Goal: Task Accomplishment & Management: Complete application form

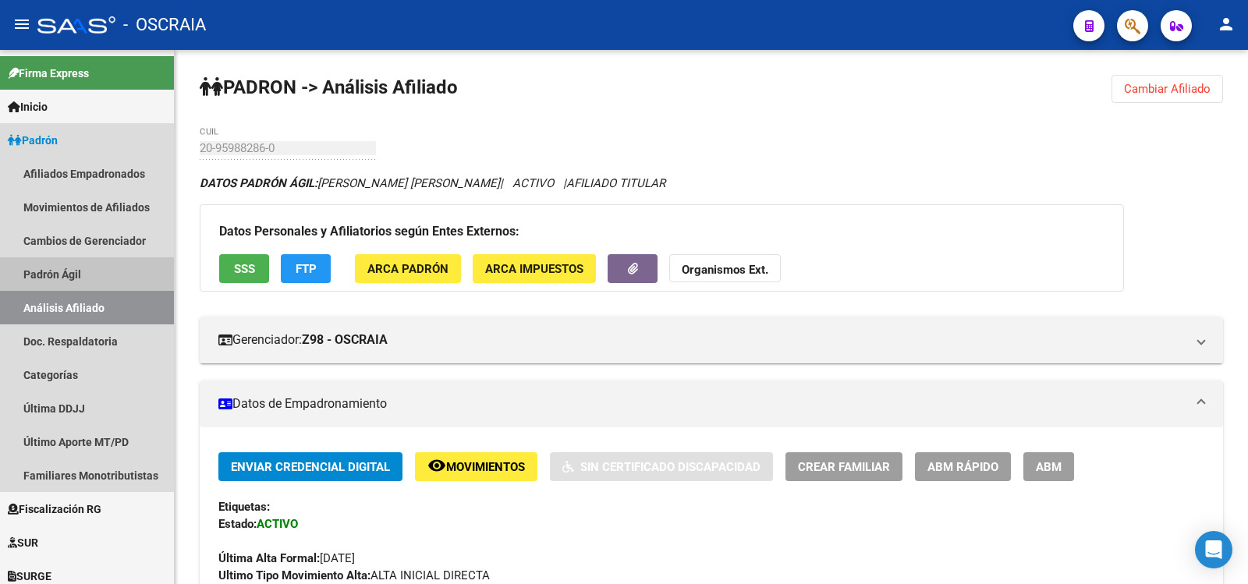
click at [102, 276] on link "Padrón Ágil" at bounding box center [87, 274] width 174 height 34
drag, startPoint x: 119, startPoint y: 309, endPoint x: 122, endPoint y: 300, distance: 9.4
click at [119, 310] on link "Análisis Afiliado" at bounding box center [87, 308] width 174 height 34
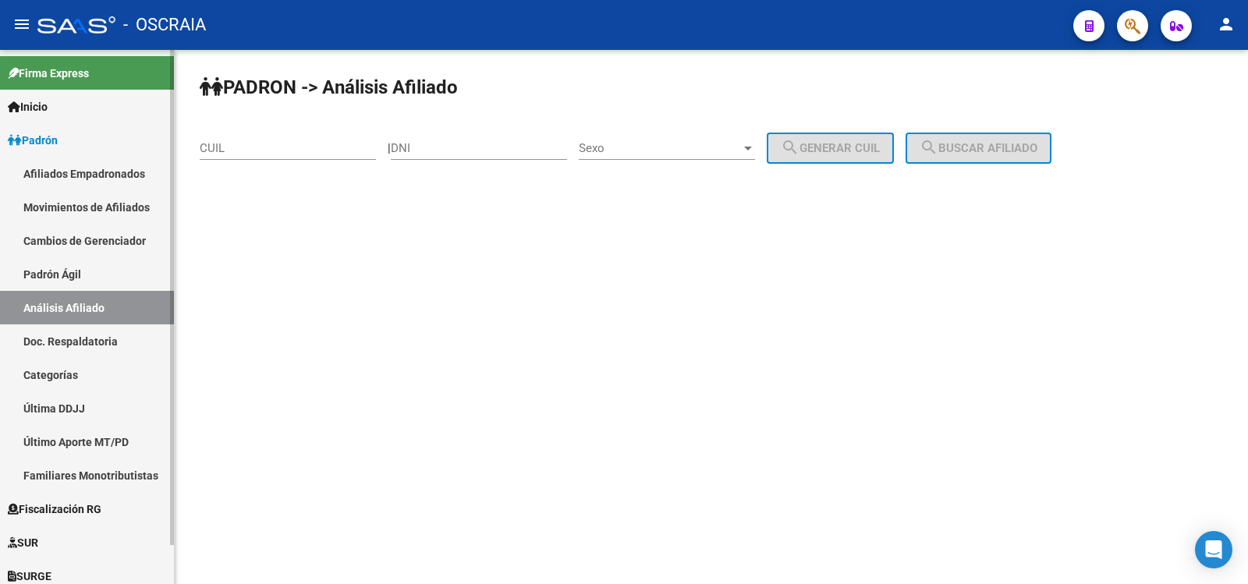
click at [87, 279] on link "Padrón Ágil" at bounding box center [87, 274] width 174 height 34
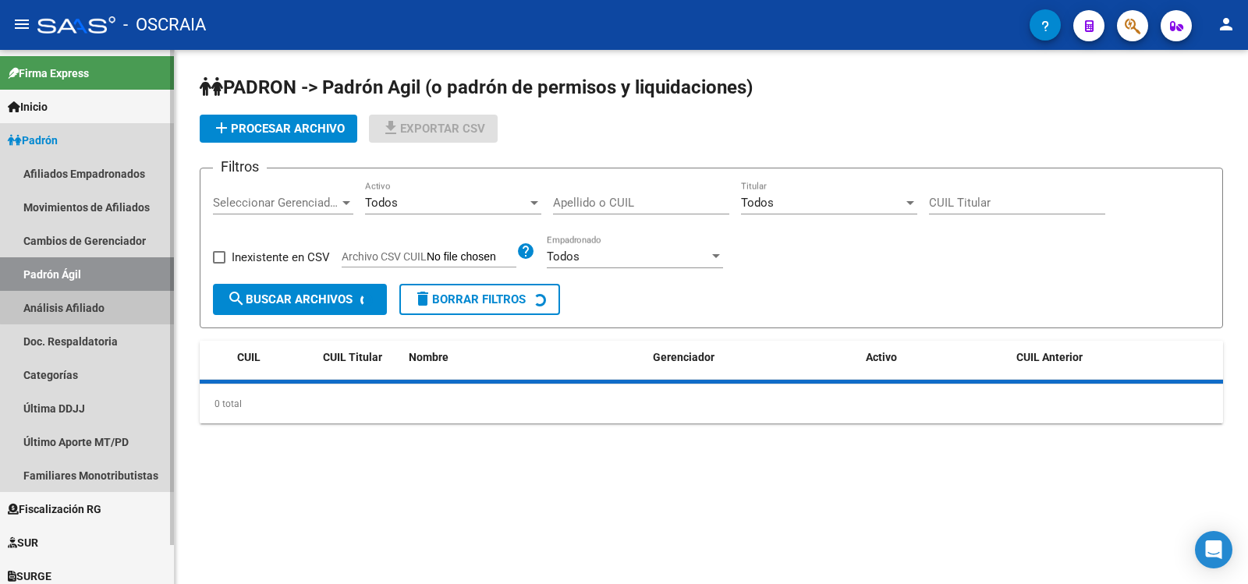
click at [97, 296] on link "Análisis Afiliado" at bounding box center [87, 308] width 174 height 34
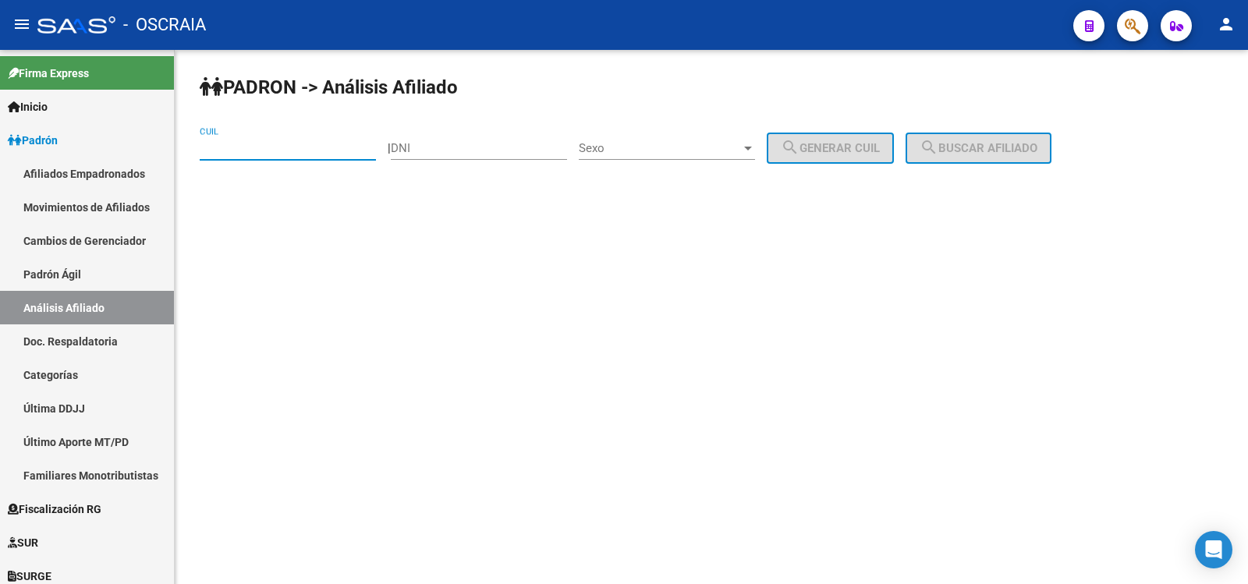
click at [302, 143] on input "CUIL" at bounding box center [288, 148] width 176 height 14
click at [231, 147] on input "CUIL" at bounding box center [288, 148] width 176 height 14
type input "20-96400074-4"
click at [959, 138] on button "search Buscar afiliado" at bounding box center [979, 148] width 146 height 31
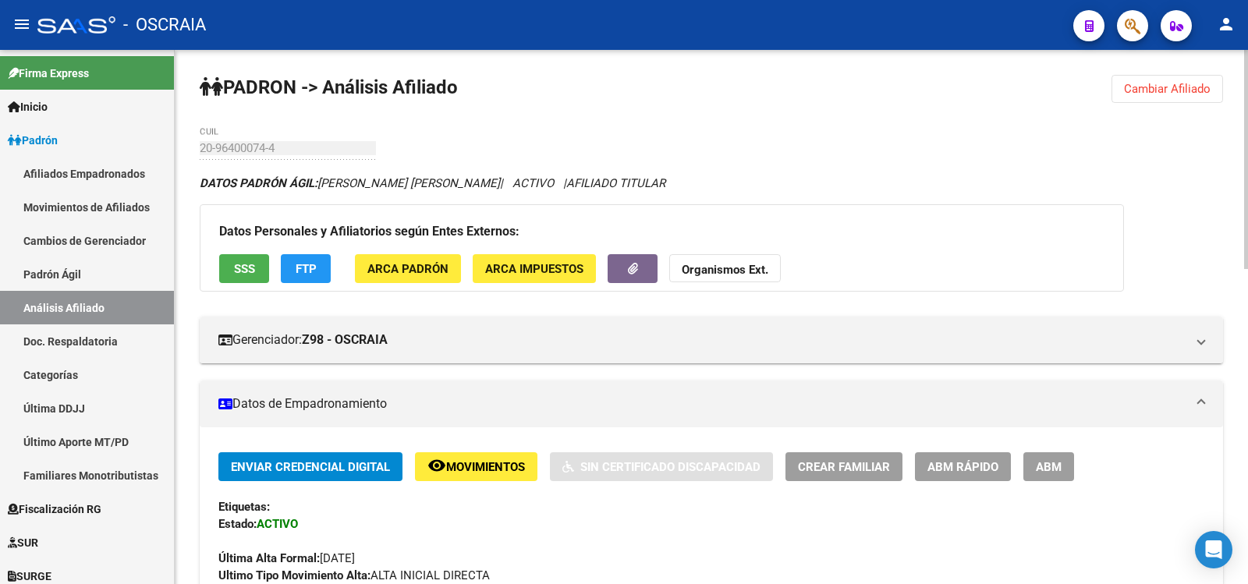
scroll to position [768, 0]
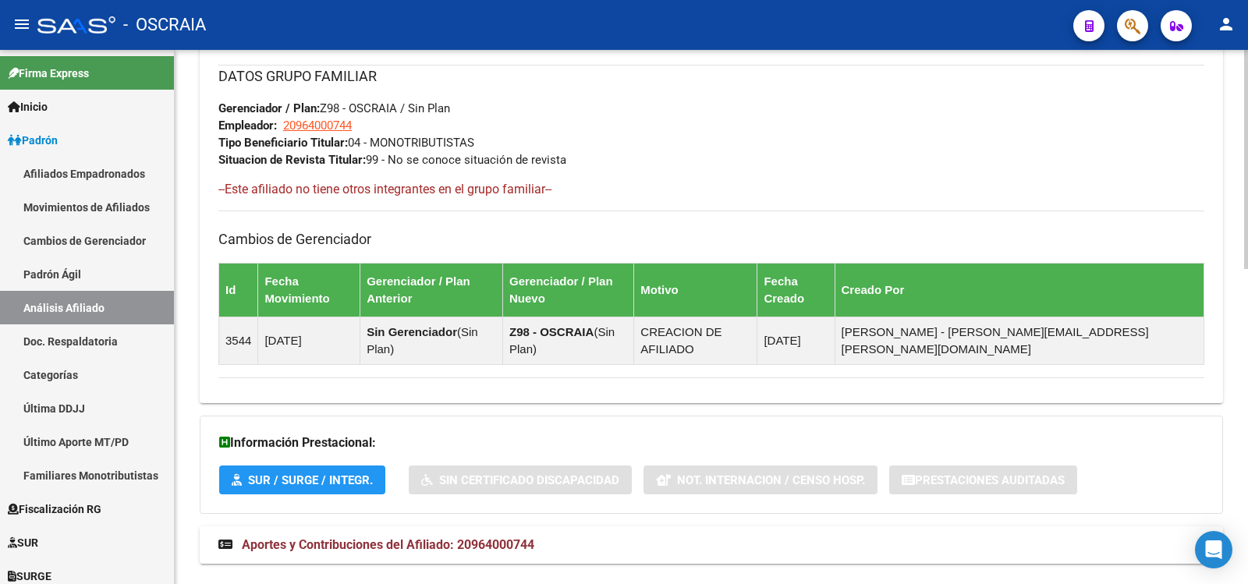
click at [515, 527] on mat-expansion-panel-header "Aportes y Contribuciones del Afiliado: 20964000744" at bounding box center [711, 545] width 1023 height 37
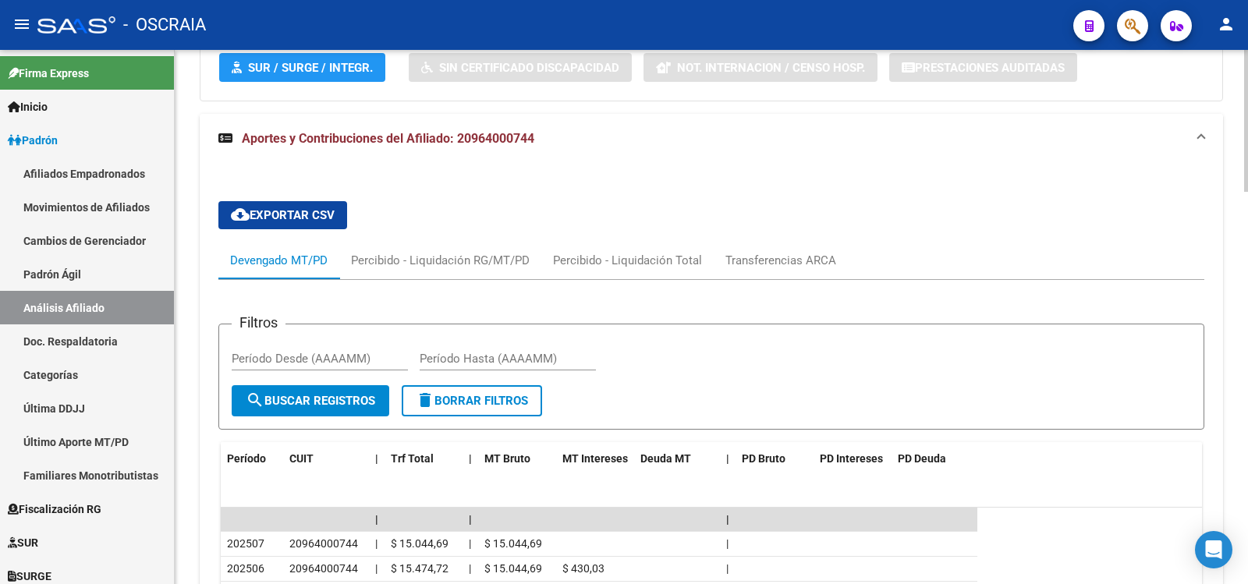
scroll to position [1479, 0]
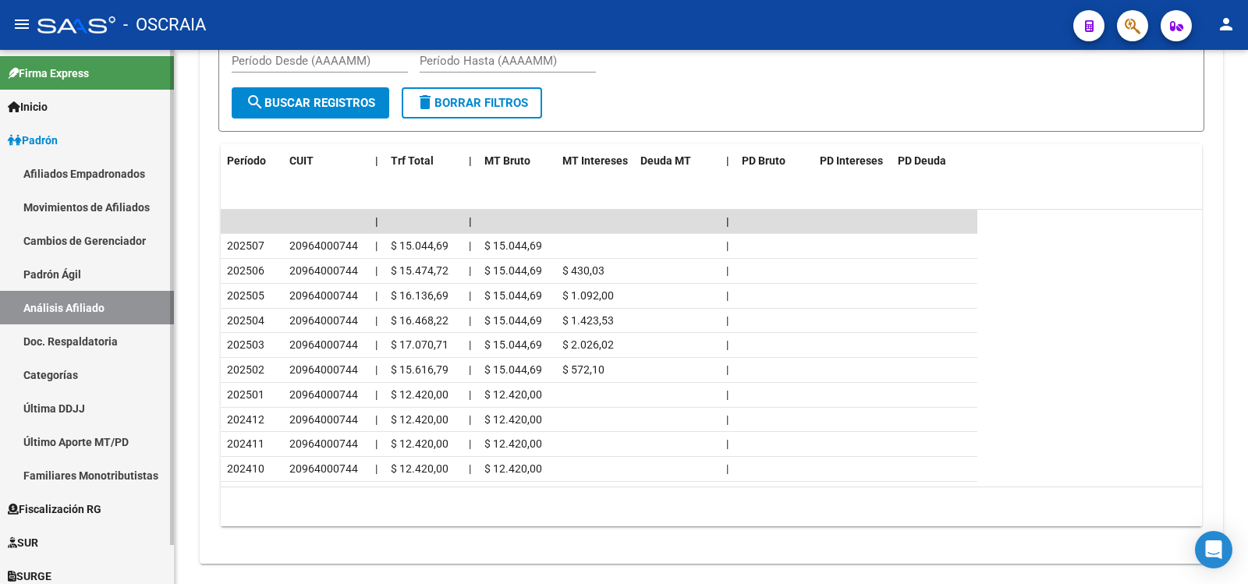
drag, startPoint x: 82, startPoint y: 284, endPoint x: 81, endPoint y: 296, distance: 11.7
click at [81, 284] on link "Padrón Ágil" at bounding box center [87, 274] width 174 height 34
click at [80, 284] on link "Padrón Ágil" at bounding box center [87, 274] width 174 height 34
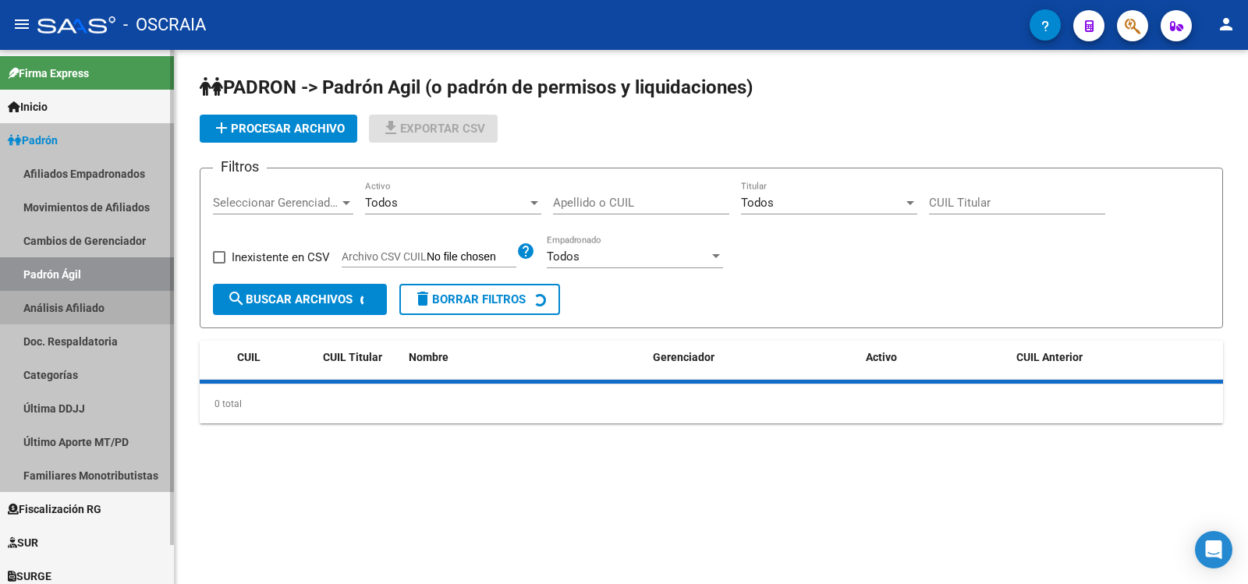
click at [81, 297] on link "Análisis Afiliado" at bounding box center [87, 308] width 174 height 34
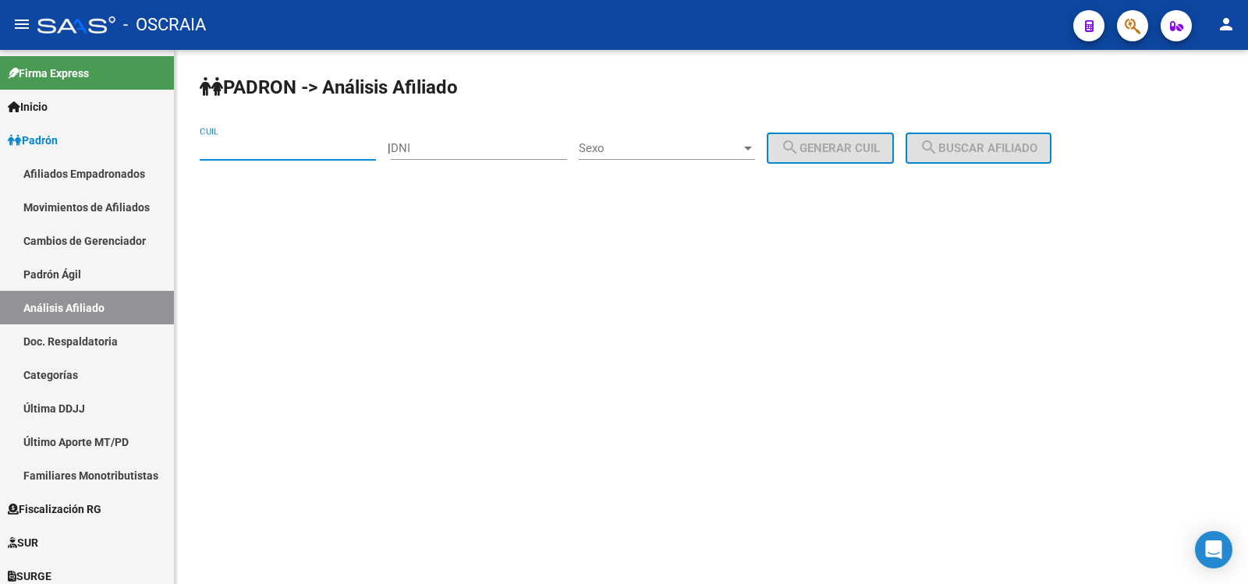
click at [260, 151] on input "CUIL" at bounding box center [288, 148] width 176 height 14
type input "27-31839774-6"
click at [990, 153] on span "search Buscar afiliado" at bounding box center [979, 148] width 118 height 14
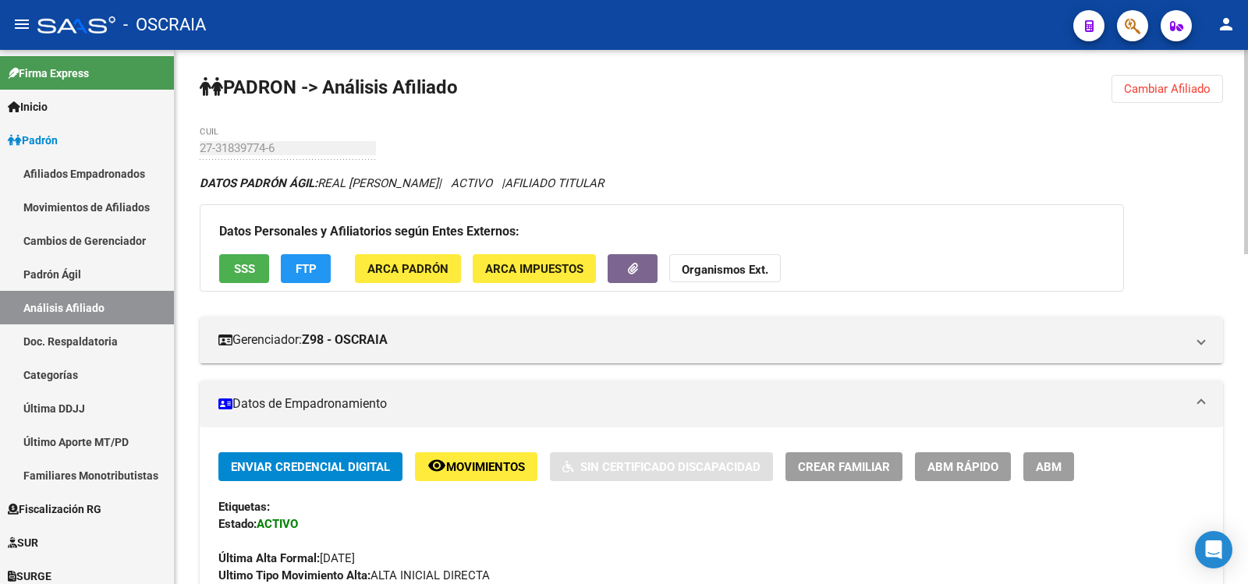
scroll to position [865, 0]
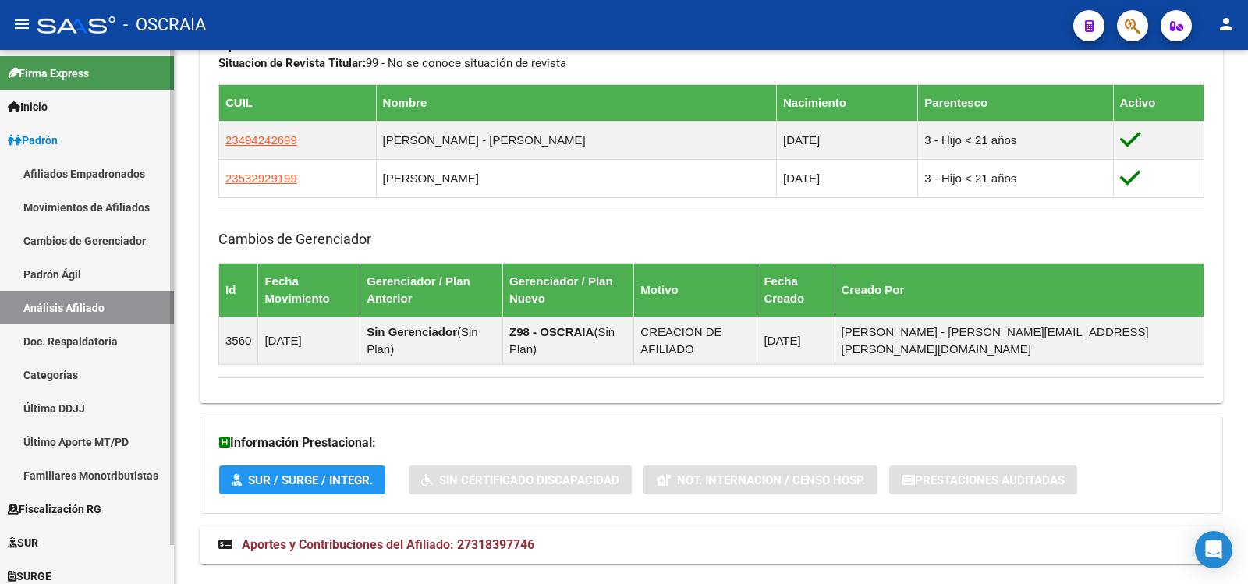
click at [50, 285] on link "Padrón Ágil" at bounding box center [87, 274] width 174 height 34
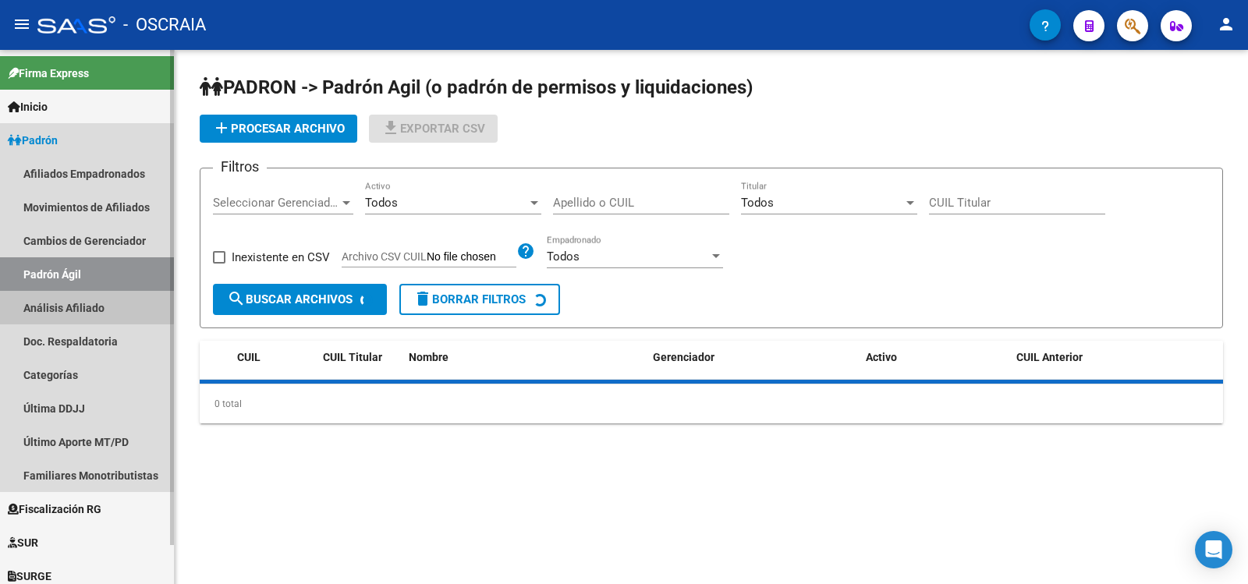
click at [53, 300] on link "Análisis Afiliado" at bounding box center [87, 308] width 174 height 34
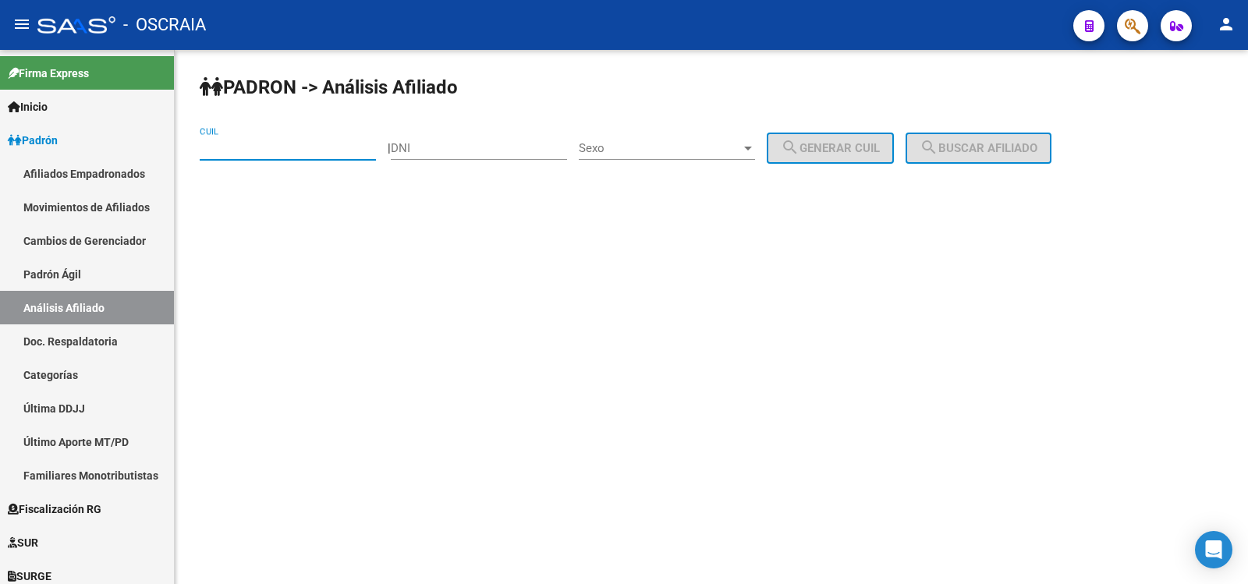
click at [282, 151] on input "CUIL" at bounding box center [288, 148] width 176 height 14
click at [451, 146] on input "DNI" at bounding box center [479, 148] width 176 height 14
type input "94533246"
click at [631, 151] on span "Sexo" at bounding box center [660, 148] width 162 height 14
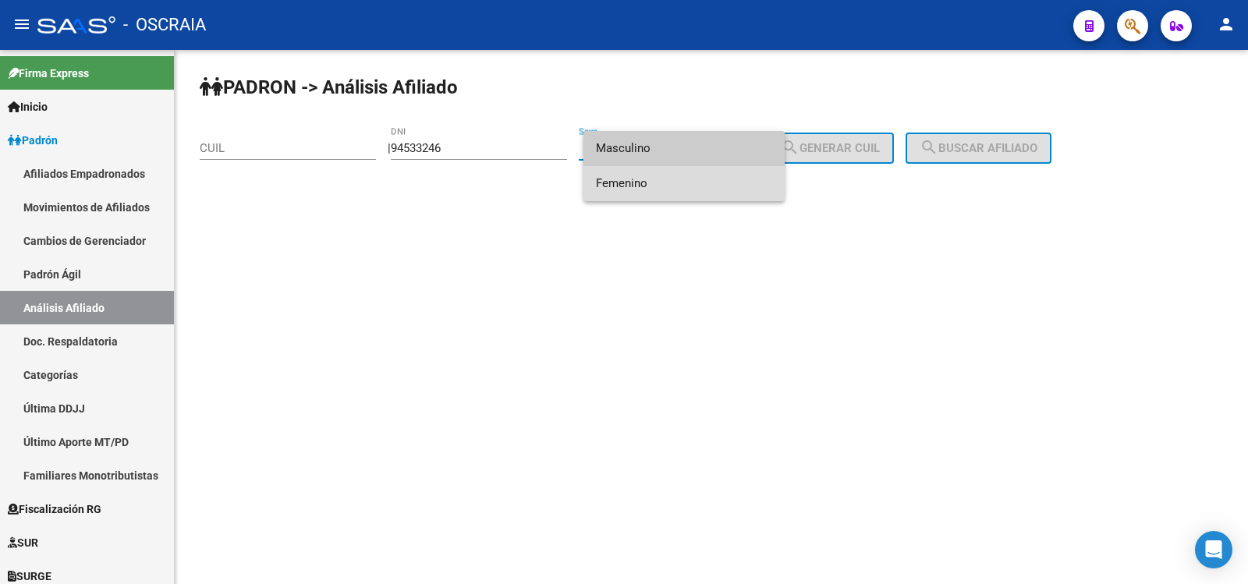
click at [650, 177] on span "Femenino" at bounding box center [684, 183] width 176 height 35
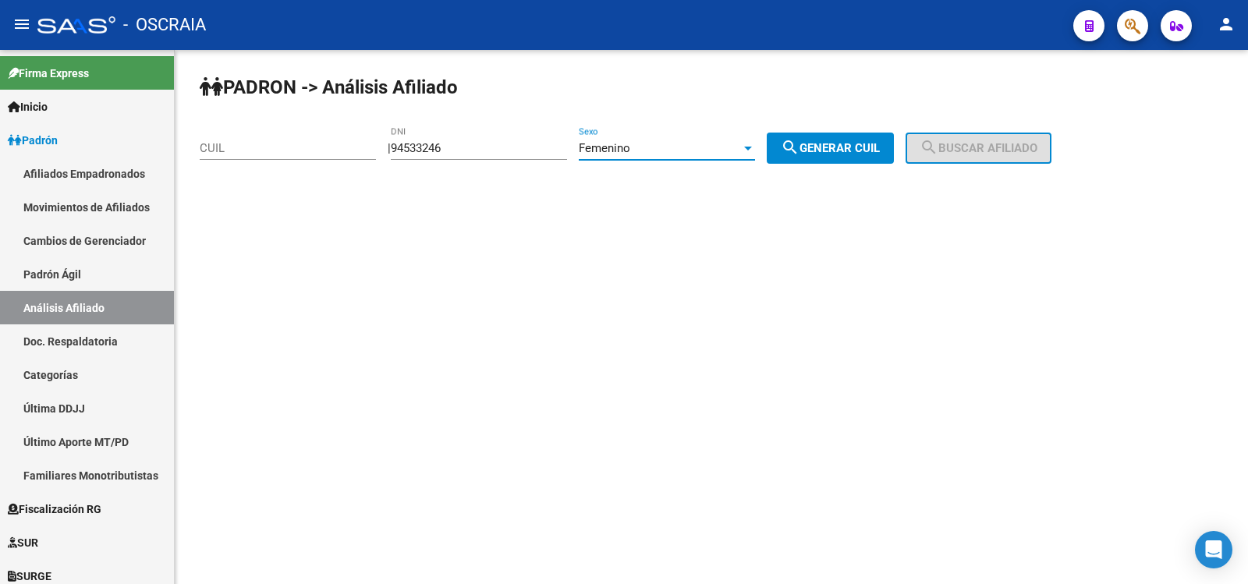
click at [860, 156] on button "search Generar CUIL" at bounding box center [830, 148] width 127 height 31
type input "27-94533246-3"
click at [860, 156] on button "search Generar CUIL" at bounding box center [830, 148] width 127 height 31
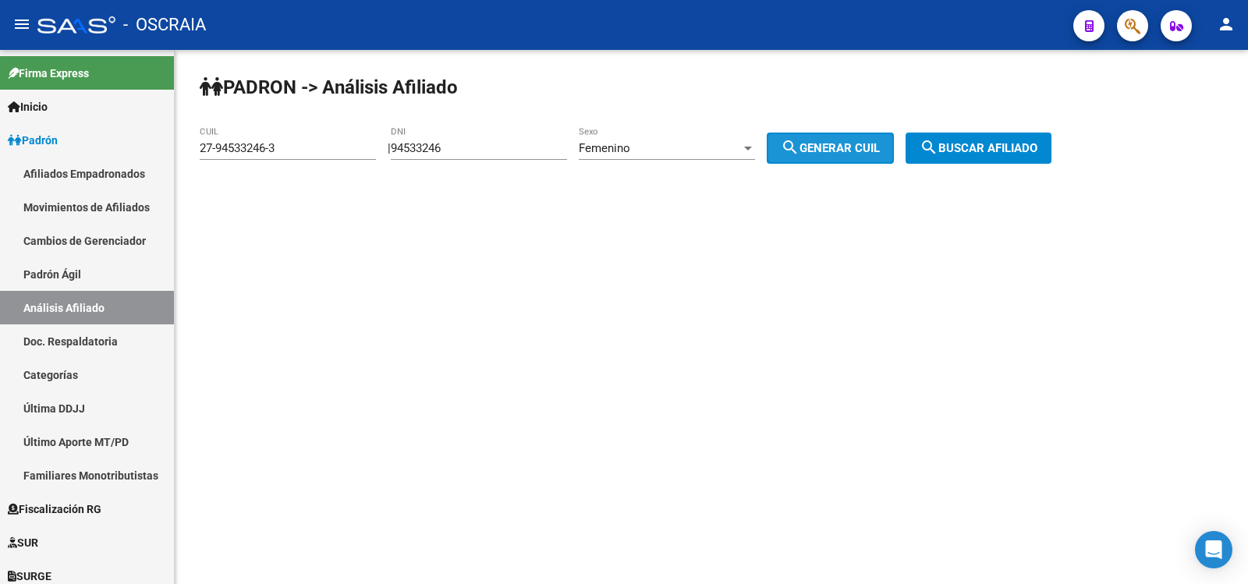
click at [981, 151] on span "search Buscar afiliado" at bounding box center [979, 148] width 118 height 14
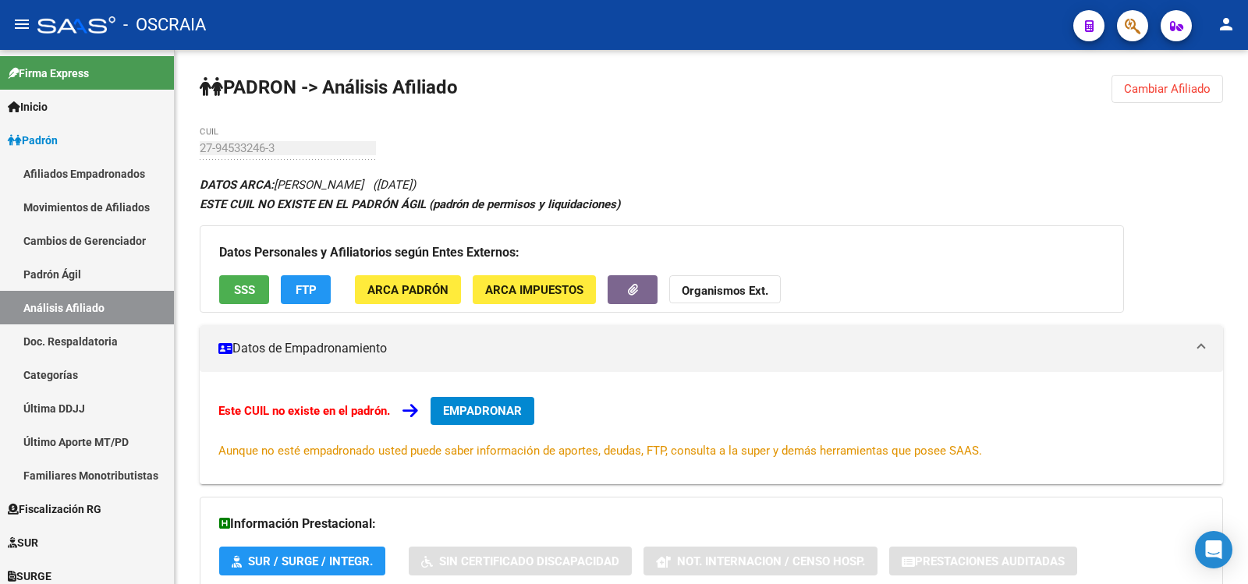
scroll to position [115, 0]
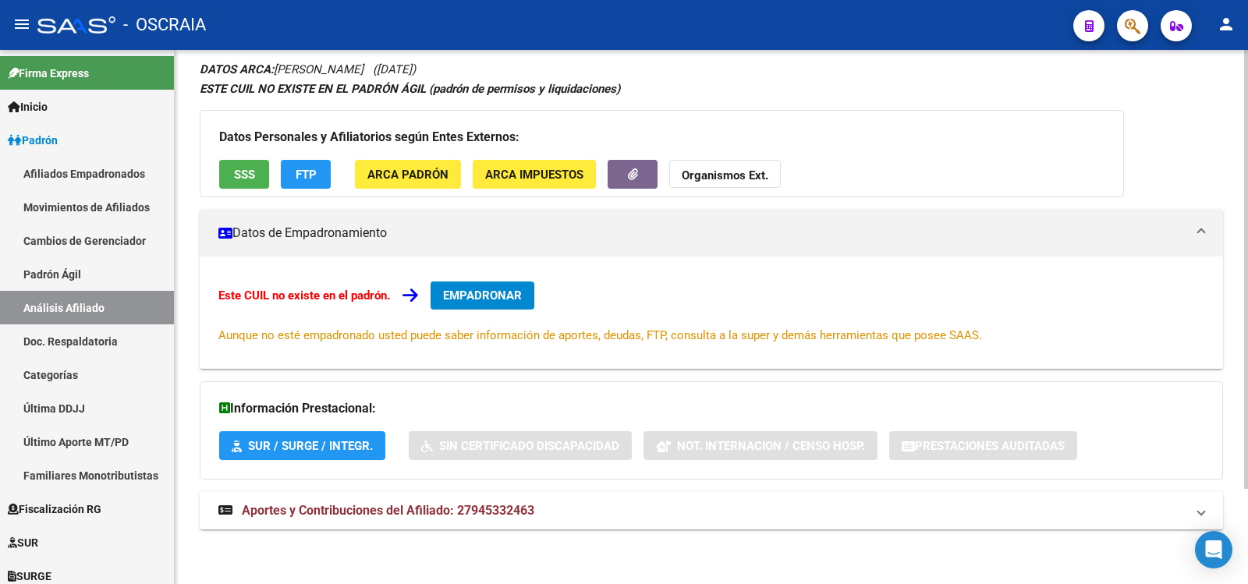
click at [629, 528] on mat-expansion-panel-header "Aportes y Contribuciones del Afiliado: 27945332463" at bounding box center [711, 510] width 1023 height 37
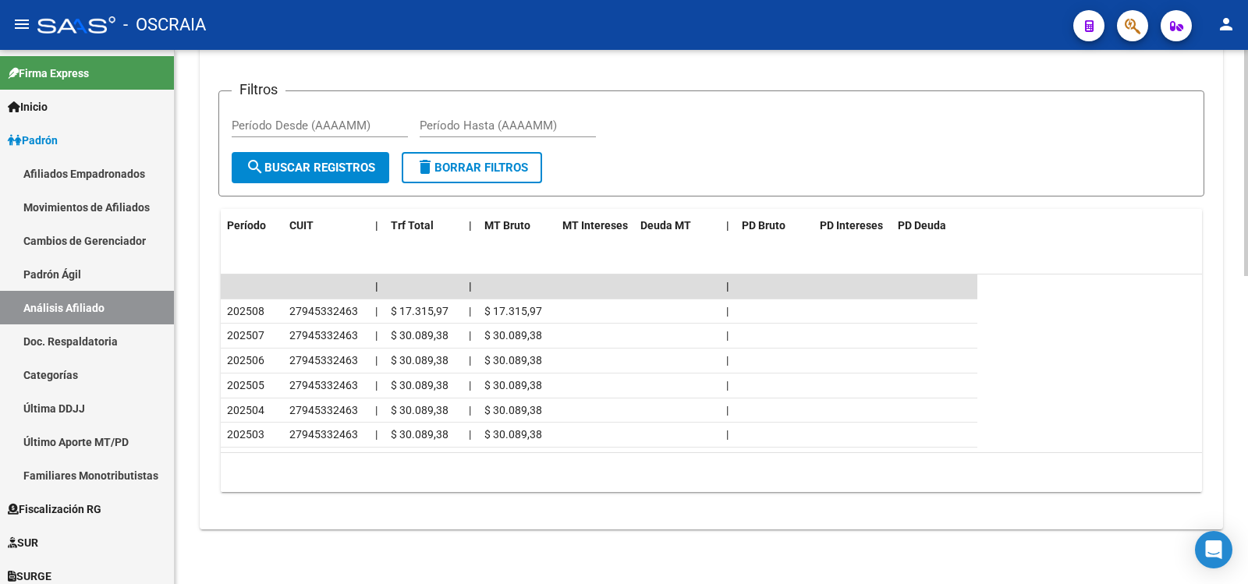
scroll to position [0, 0]
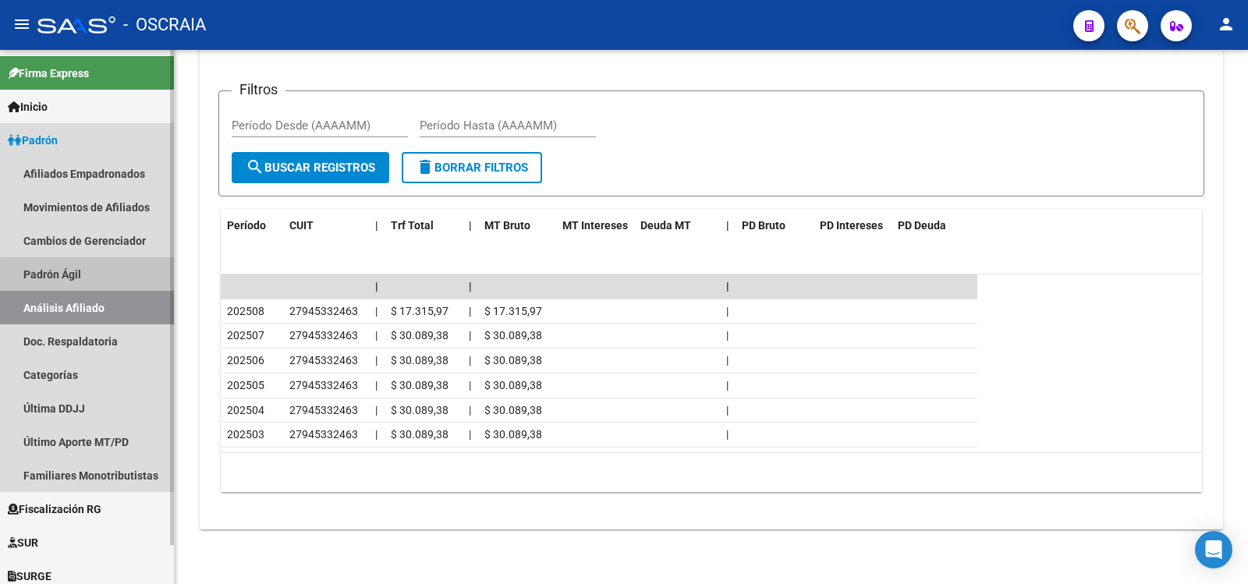
click at [87, 285] on link "Padrón Ágil" at bounding box center [87, 274] width 174 height 34
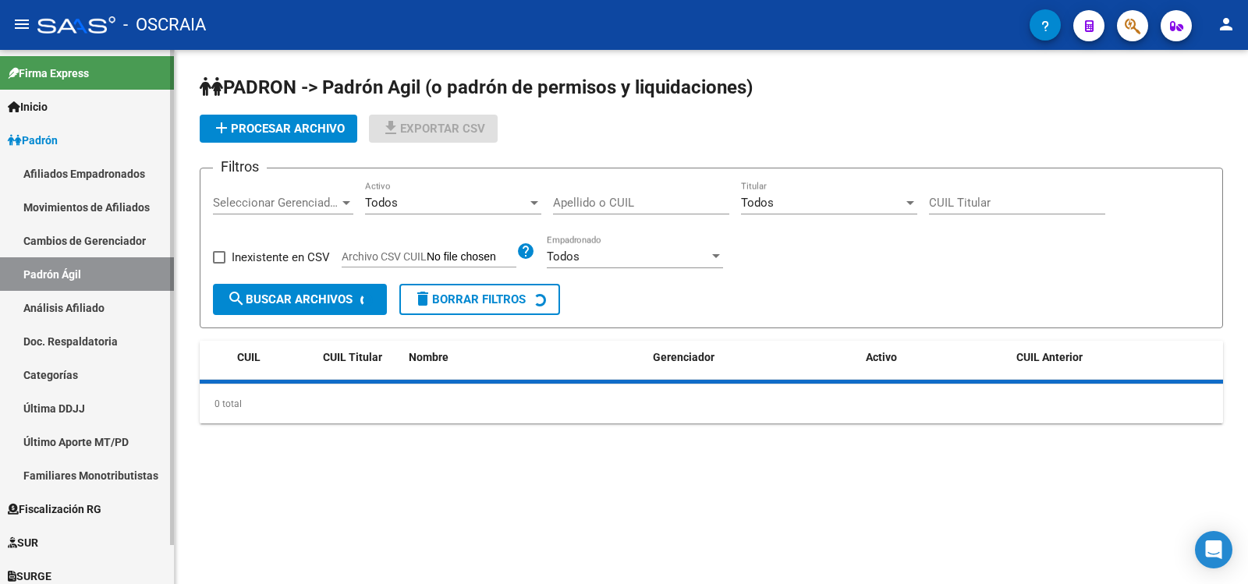
drag, startPoint x: 85, startPoint y: 303, endPoint x: 143, endPoint y: 275, distance: 64.2
click at [85, 303] on link "Análisis Afiliado" at bounding box center [87, 308] width 174 height 34
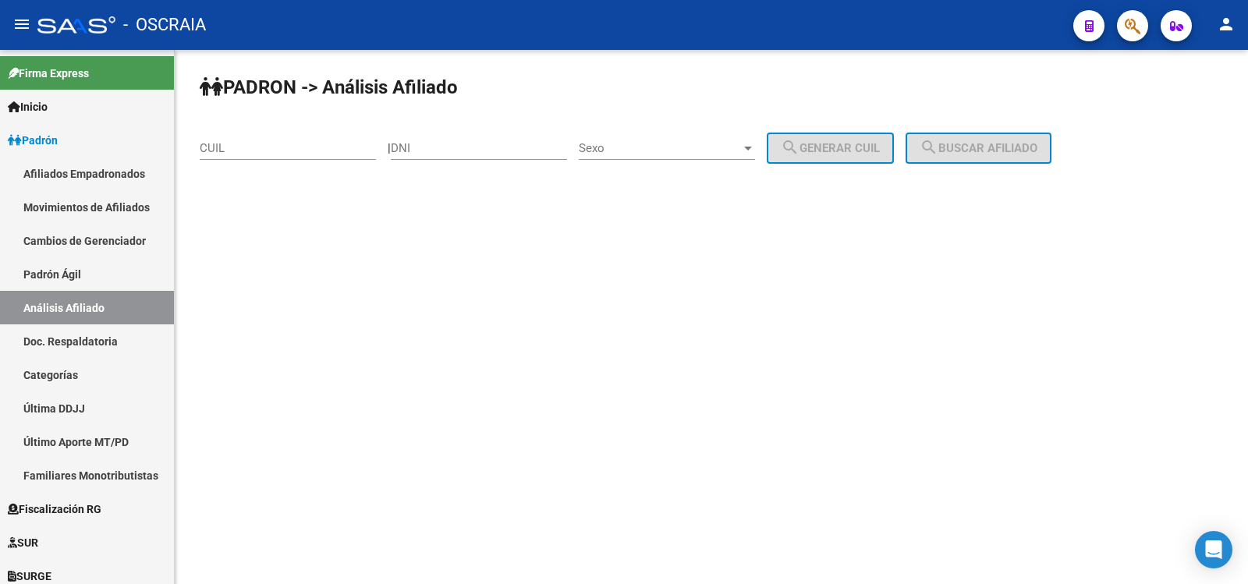
click at [263, 155] on div "CUIL" at bounding box center [288, 143] width 176 height 34
click at [262, 154] on input "CUIL" at bounding box center [288, 148] width 176 height 14
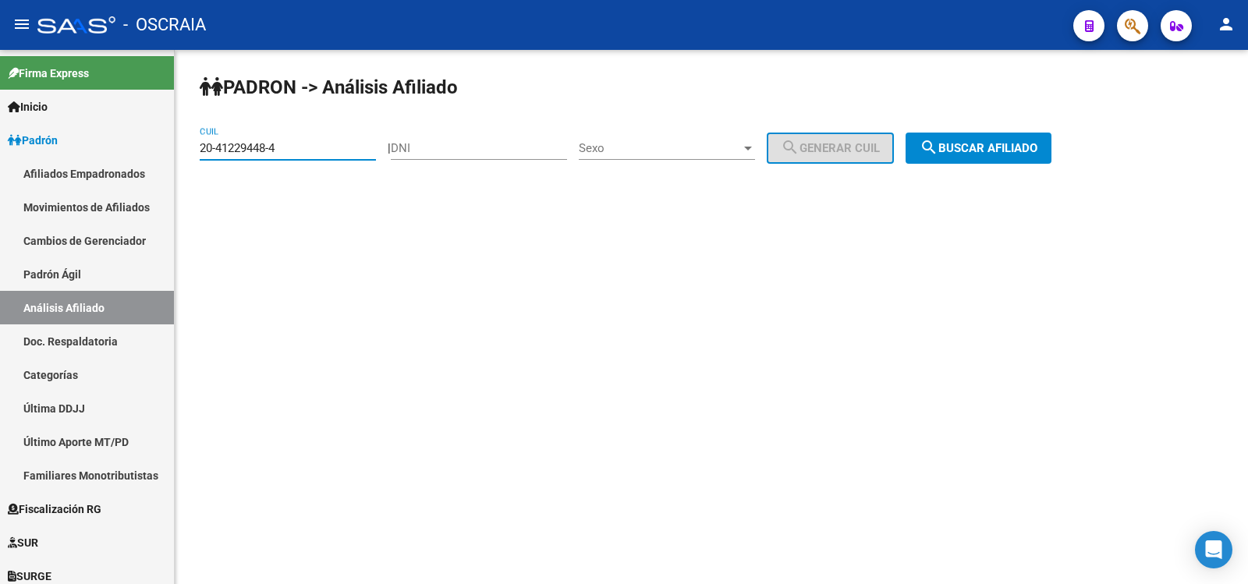
type input "20-41229448-4"
click at [1015, 131] on div "PADRON -> Análisis Afiliado 20-41229448-4 CUIL | DNI Sexo Sexo search Generar C…" at bounding box center [711, 132] width 1073 height 164
click at [1017, 144] on span "search Buscar afiliado" at bounding box center [979, 148] width 118 height 14
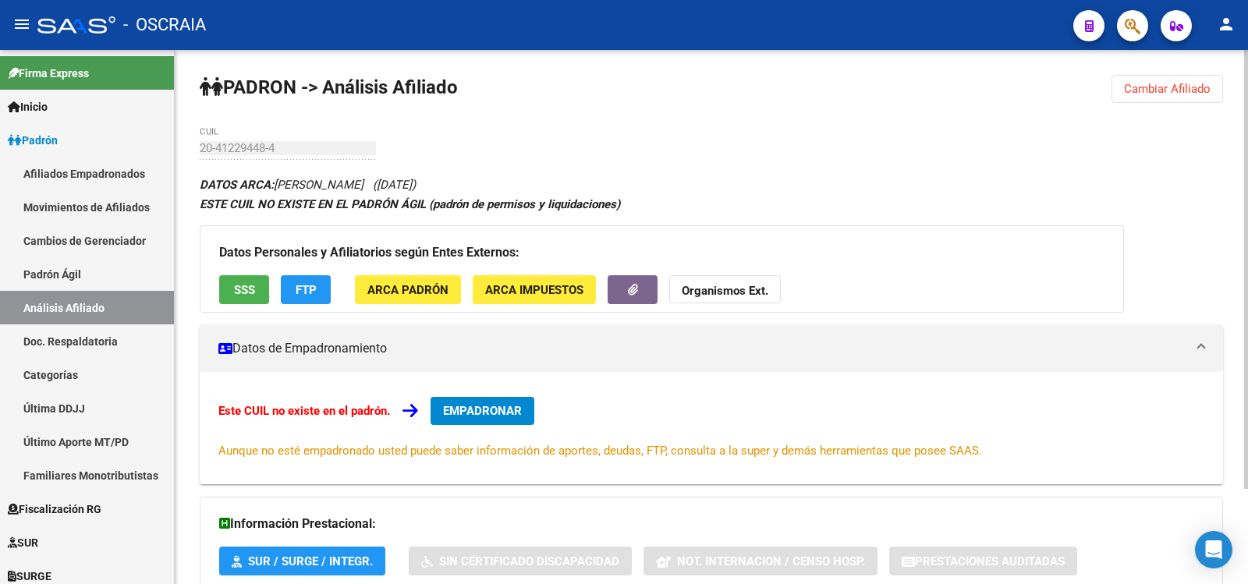
scroll to position [115, 0]
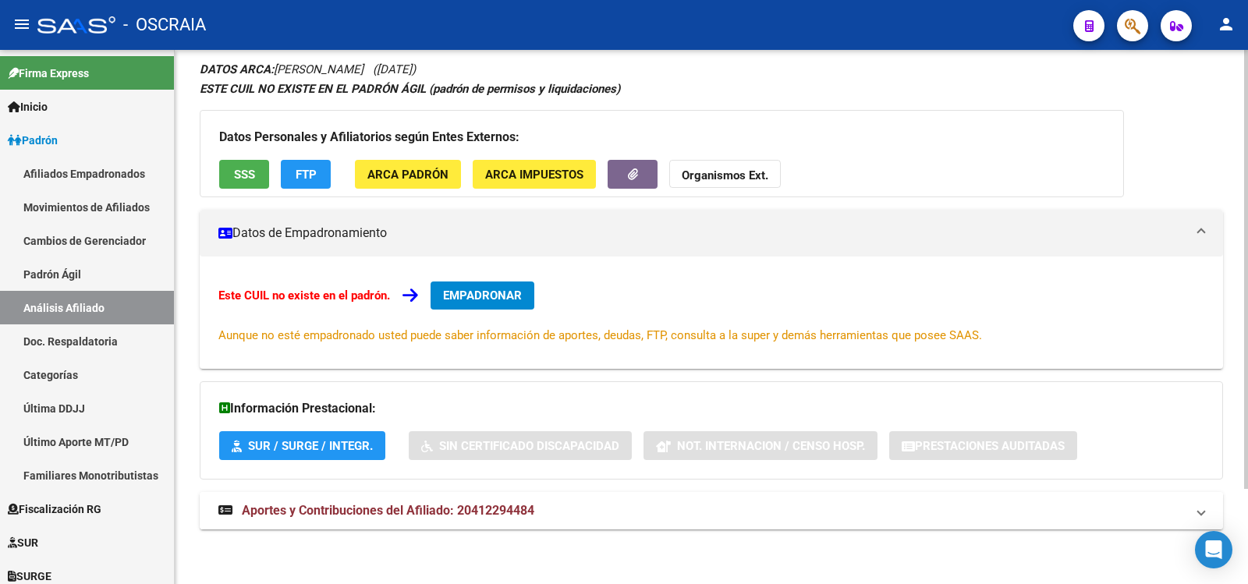
click at [509, 493] on mat-expansion-panel-header "Aportes y Contribuciones del Afiliado: 20412294484" at bounding box center [711, 510] width 1023 height 37
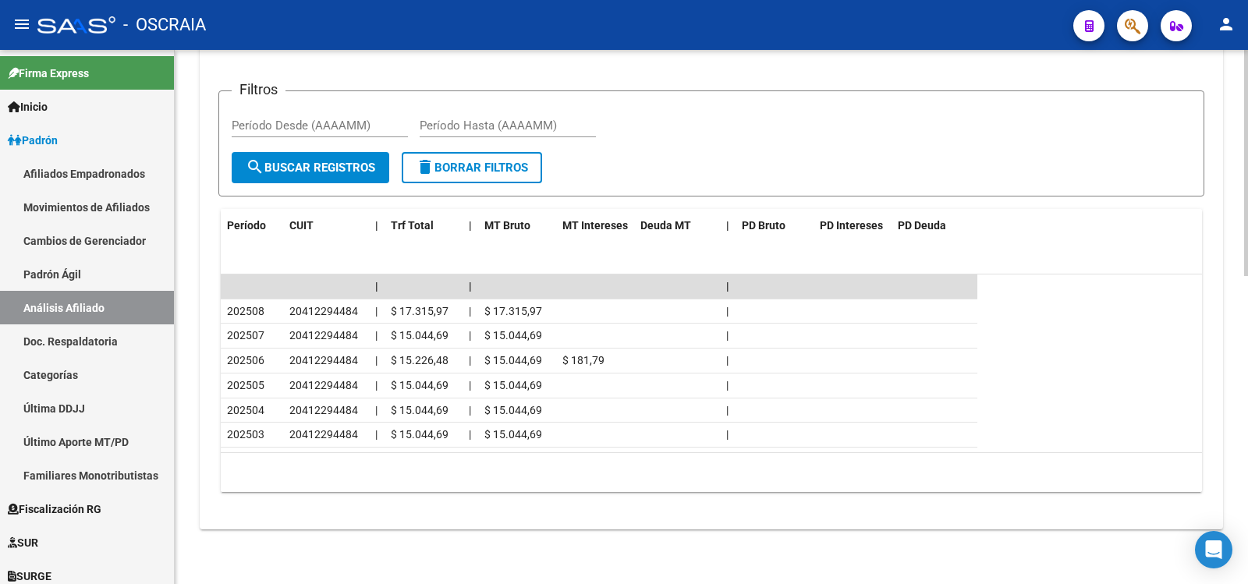
scroll to position [0, 0]
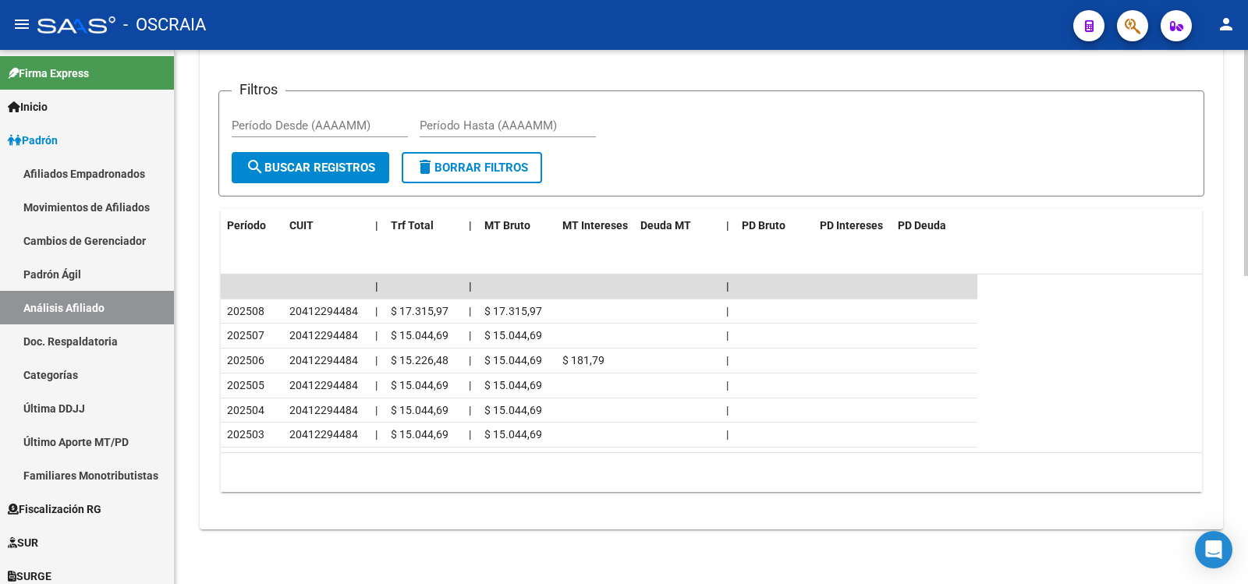
scroll to position [207, 0]
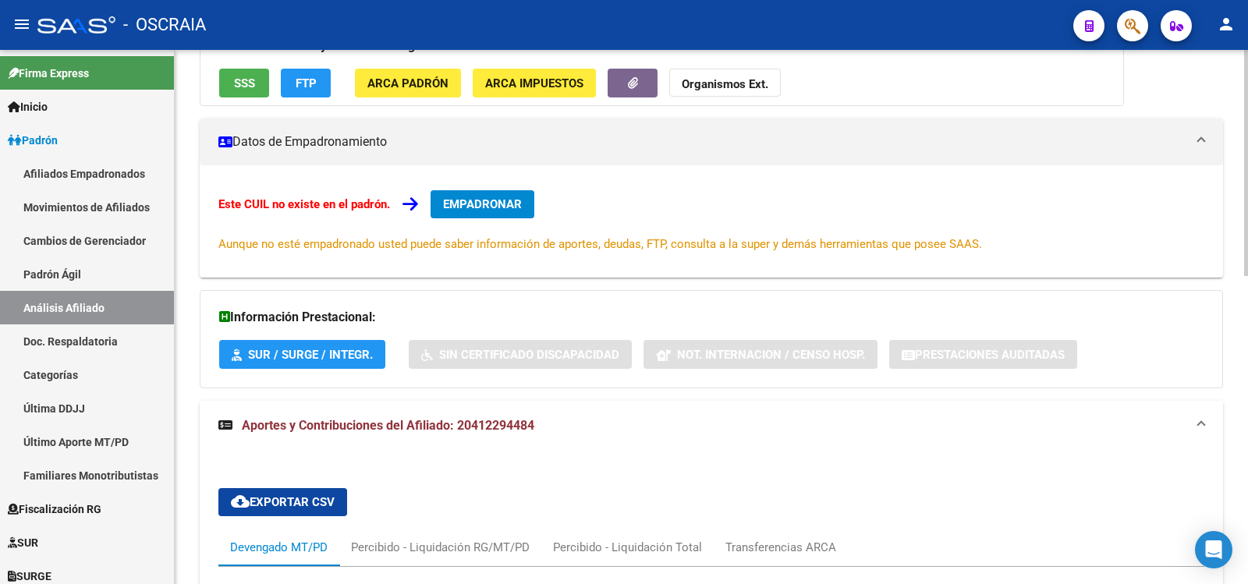
click at [474, 216] on button "EMPADRONAR" at bounding box center [483, 204] width 104 height 28
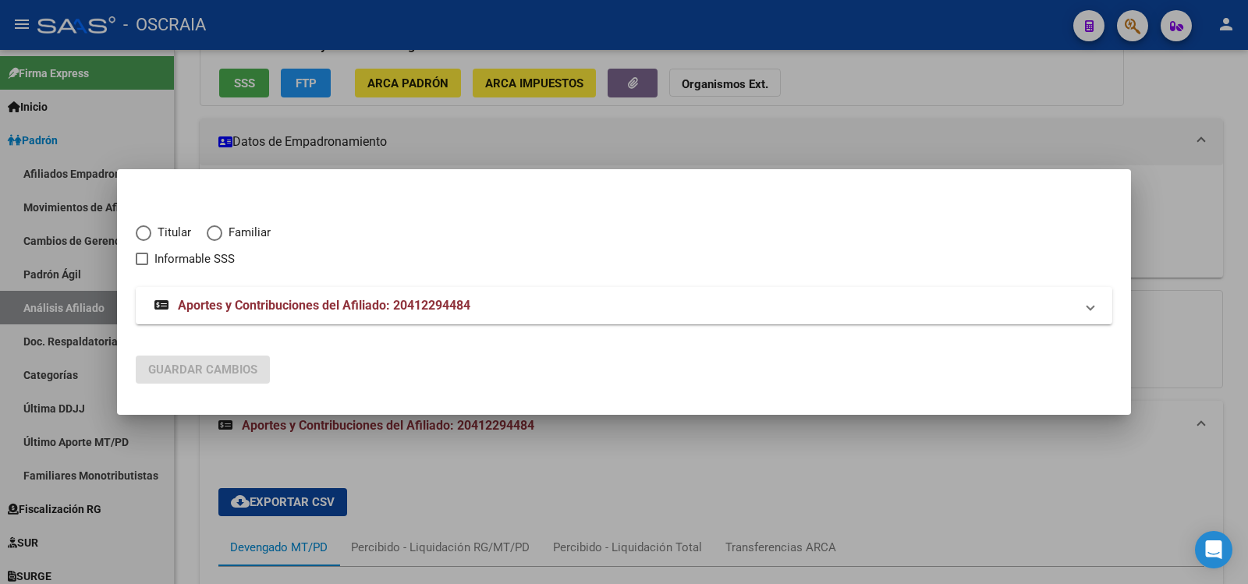
click at [184, 229] on span "Titular" at bounding box center [171, 233] width 40 height 18
click at [151, 229] on input "Titular" at bounding box center [144, 233] width 16 height 16
radio input "true"
checkbox input "true"
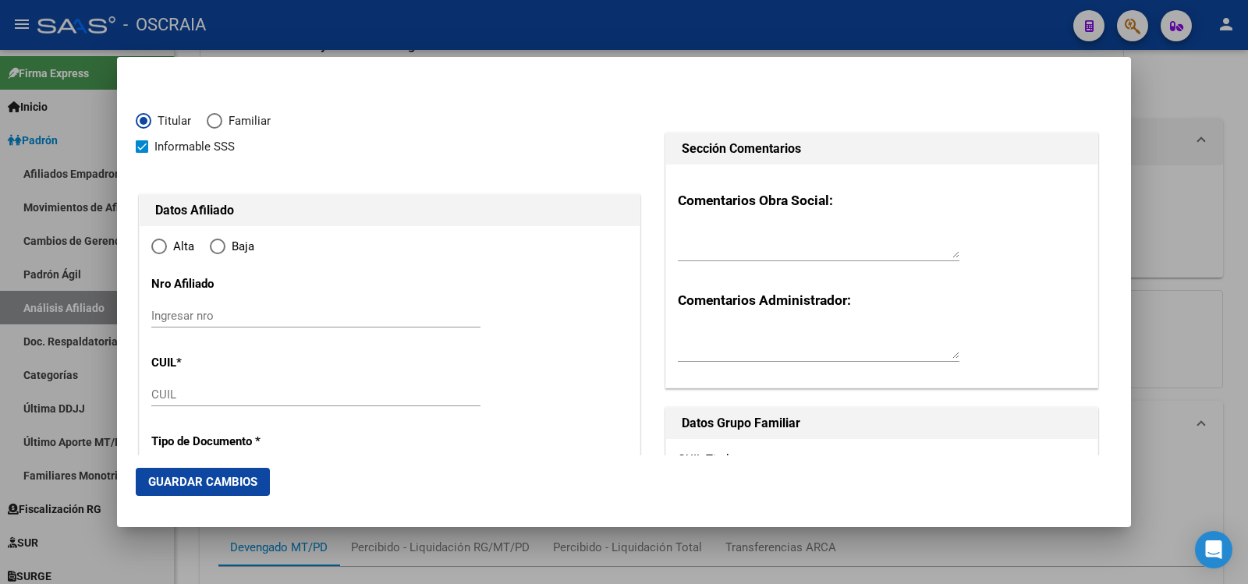
type input "20-41229448-4"
type input "41229448"
type input "TORRES"
type input "[PERSON_NAME]"
type input "[DATE]"
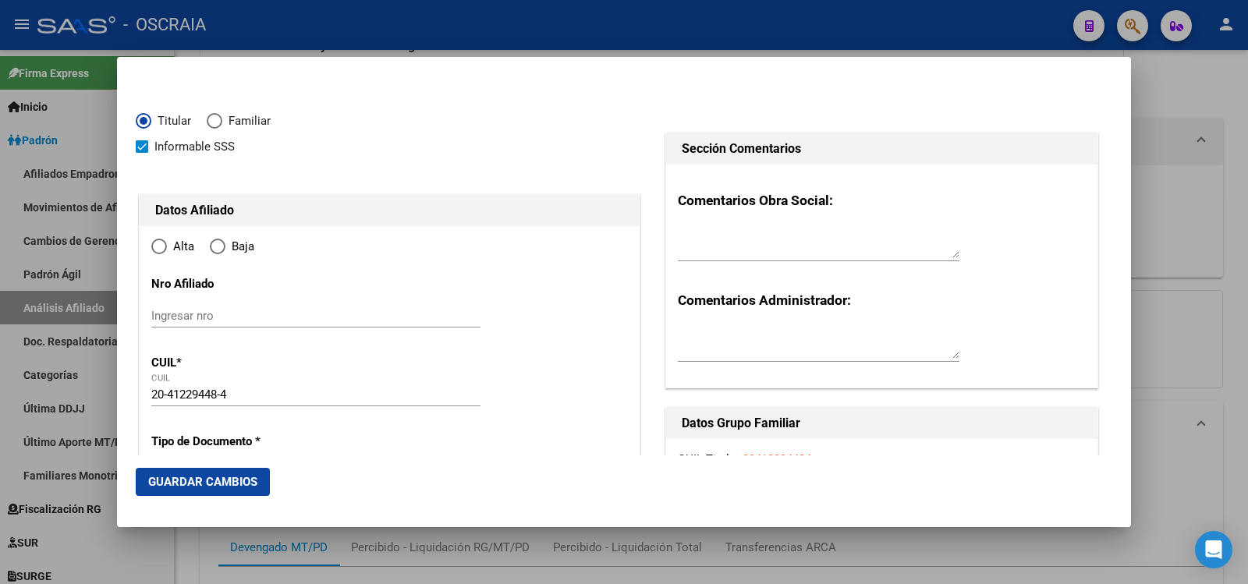
type input "CABA"
type input "1004"
type input "BO. [PERSON_NAME] CASA NRO."
type input "8"
radio input "true"
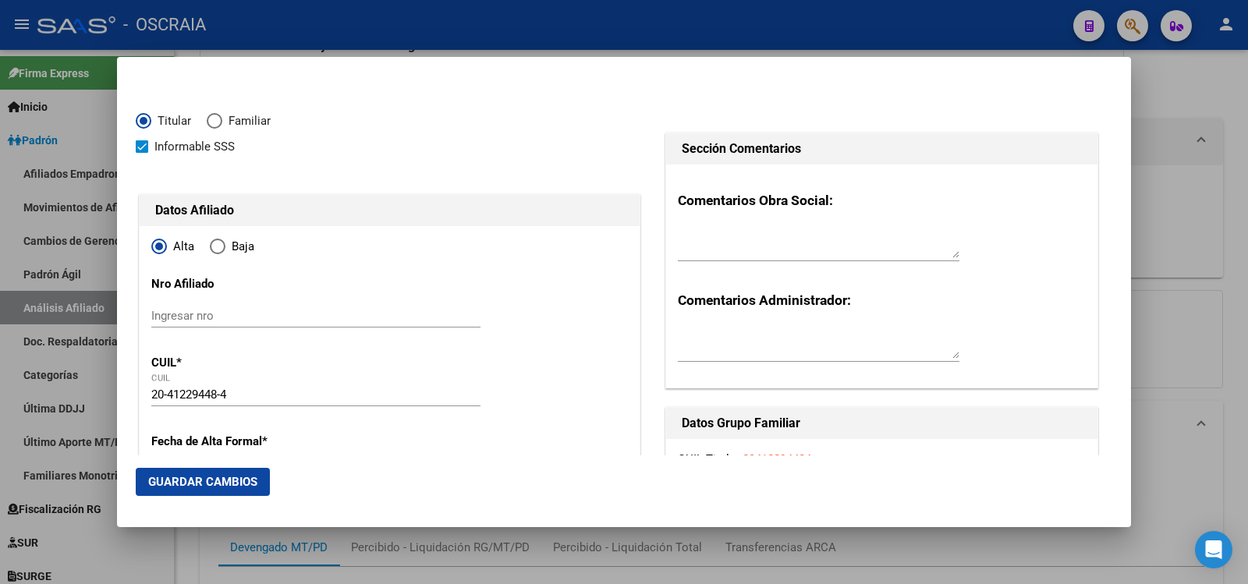
type input "CABA"
click at [176, 247] on span "Alta" at bounding box center [180, 247] width 27 height 18
click at [167, 247] on input "Alta" at bounding box center [159, 247] width 16 height 16
click at [246, 314] on input "Ingresar nro" at bounding box center [315, 316] width 329 height 14
paste input "20-41229448-4"
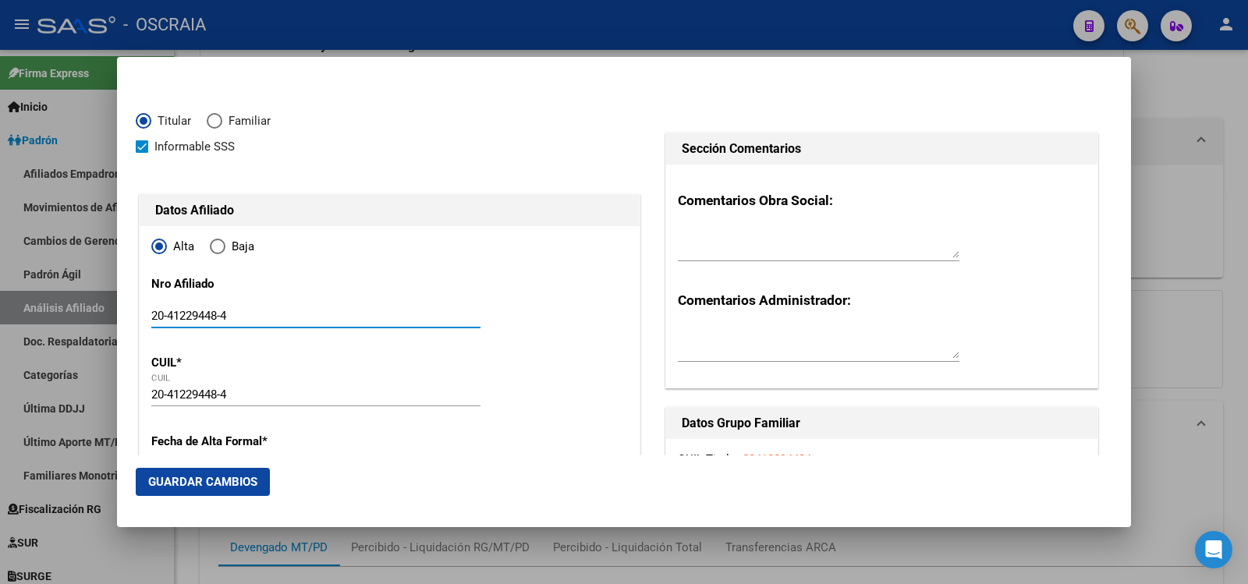
type input "20-41229448-4"
click at [290, 399] on input "20-41229448-4" at bounding box center [315, 395] width 329 height 14
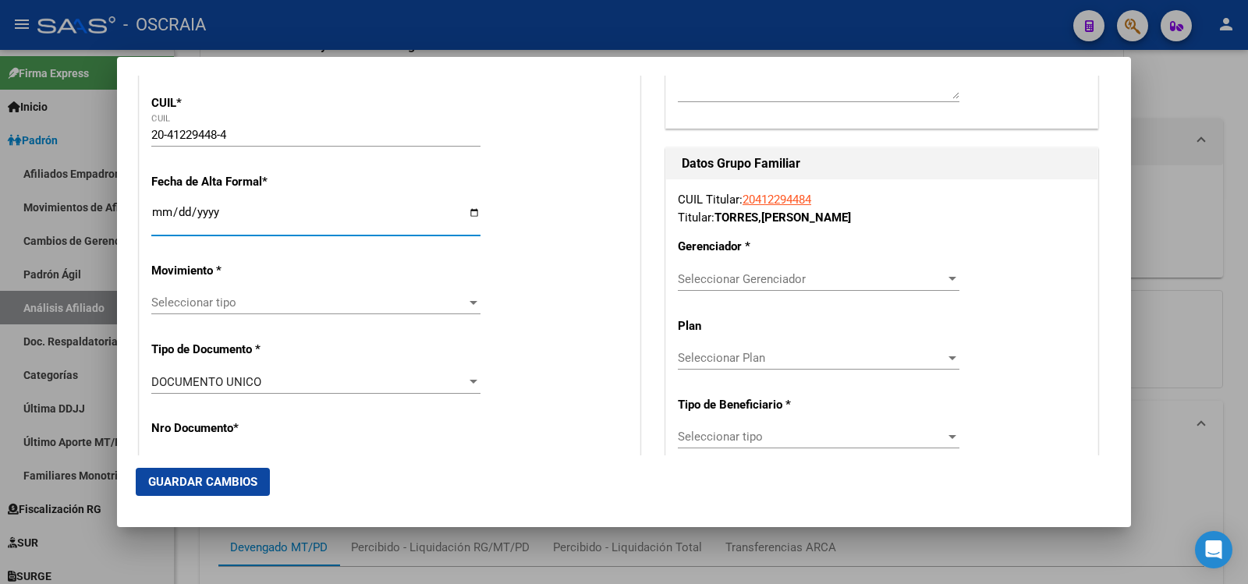
click at [277, 220] on input "Ingresar fecha" at bounding box center [315, 218] width 329 height 25
click at [473, 217] on input "Ingresar fecha" at bounding box center [315, 218] width 329 height 25
click at [467, 212] on input "Ingresar fecha" at bounding box center [315, 218] width 329 height 25
type input "[DATE]"
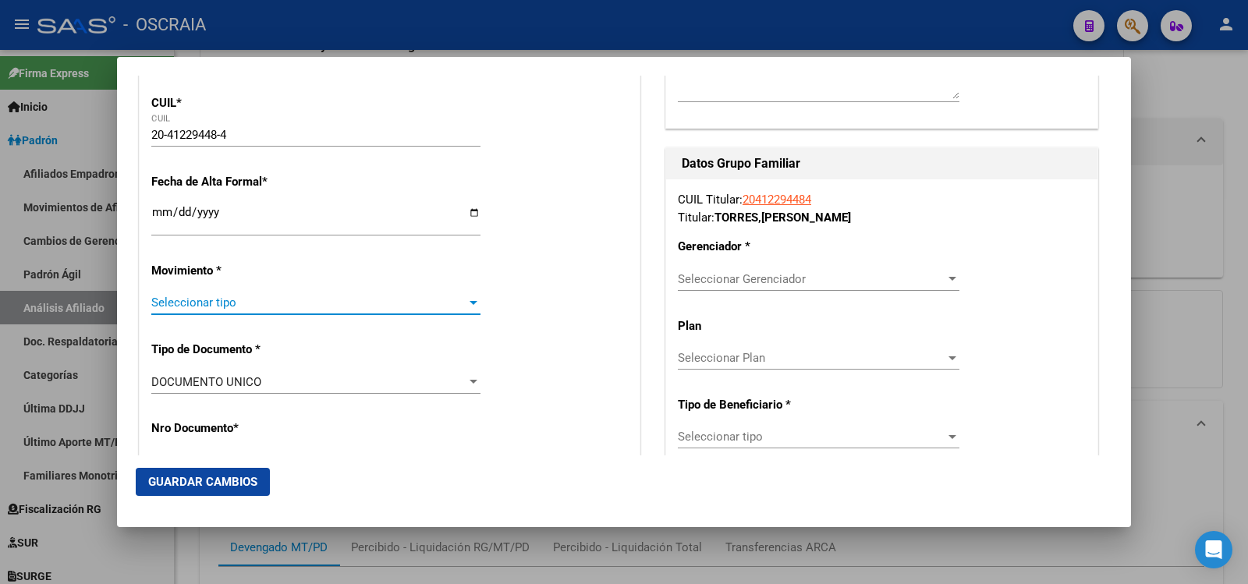
click at [365, 297] on span "Seleccionar tipo" at bounding box center [308, 303] width 315 height 14
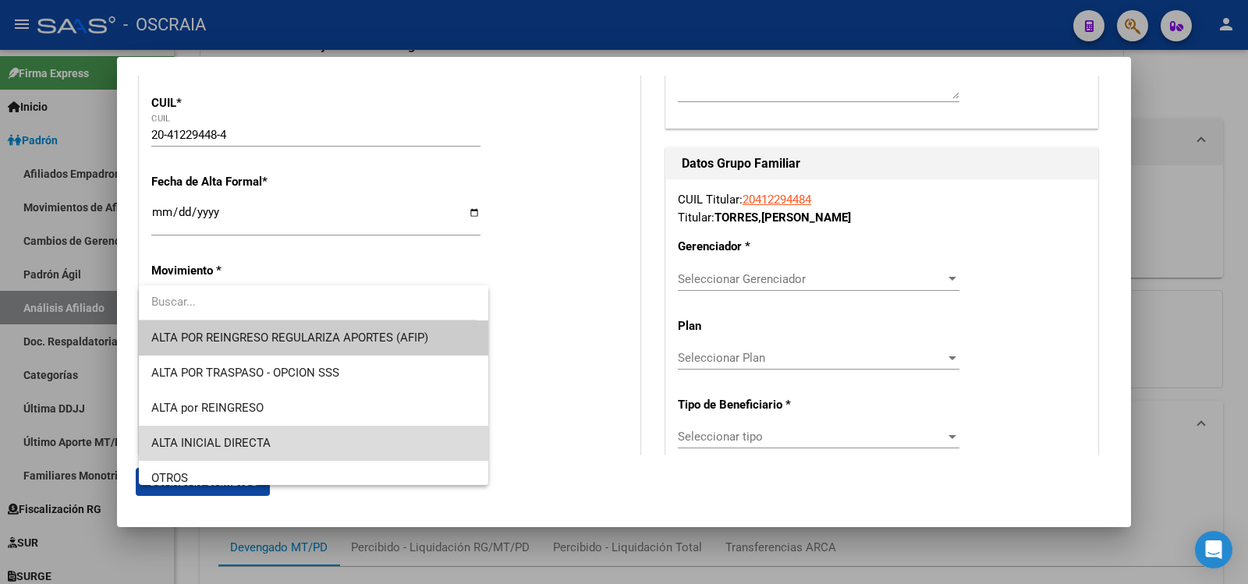
click at [324, 443] on span "ALTA INICIAL DIRECTA" at bounding box center [313, 443] width 324 height 35
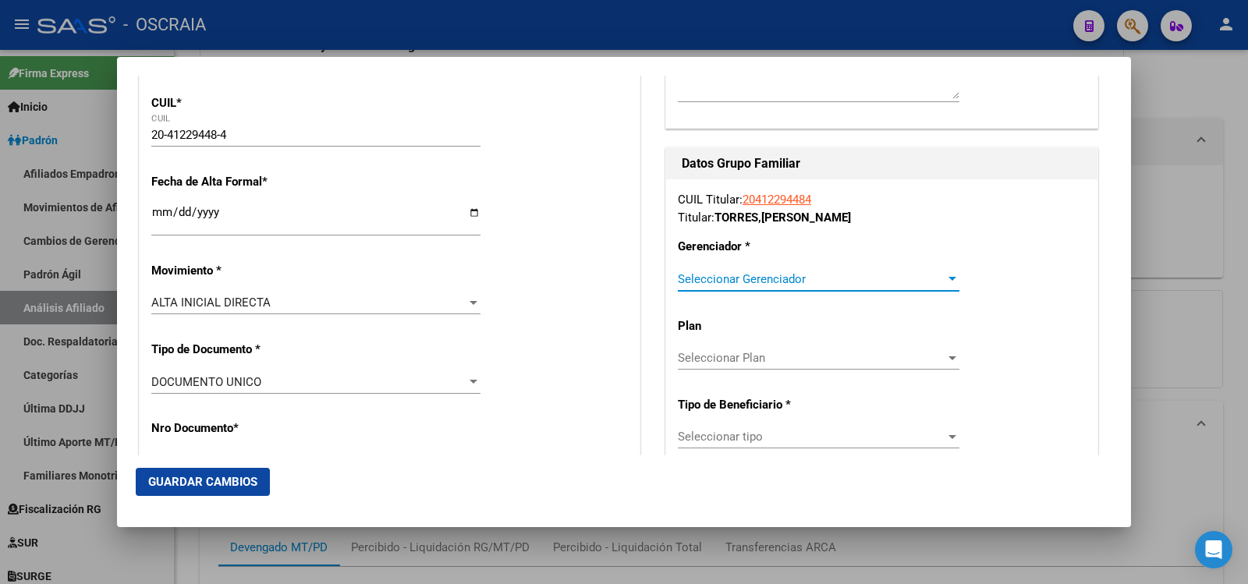
click at [785, 280] on span "Seleccionar Gerenciador" at bounding box center [812, 279] width 268 height 14
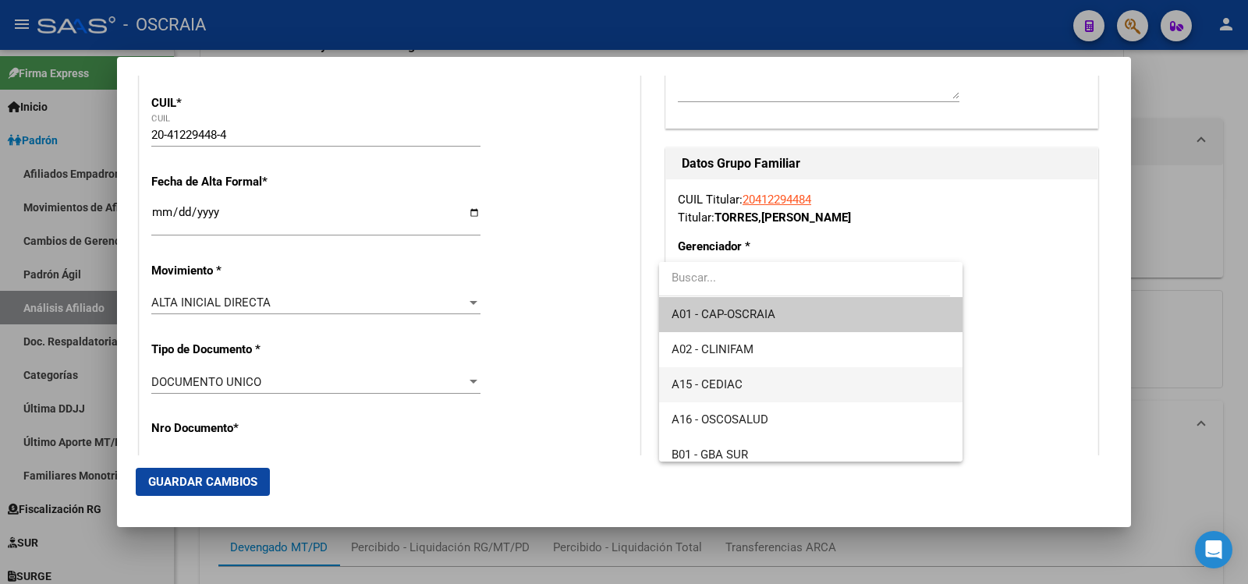
scroll to position [116, 0]
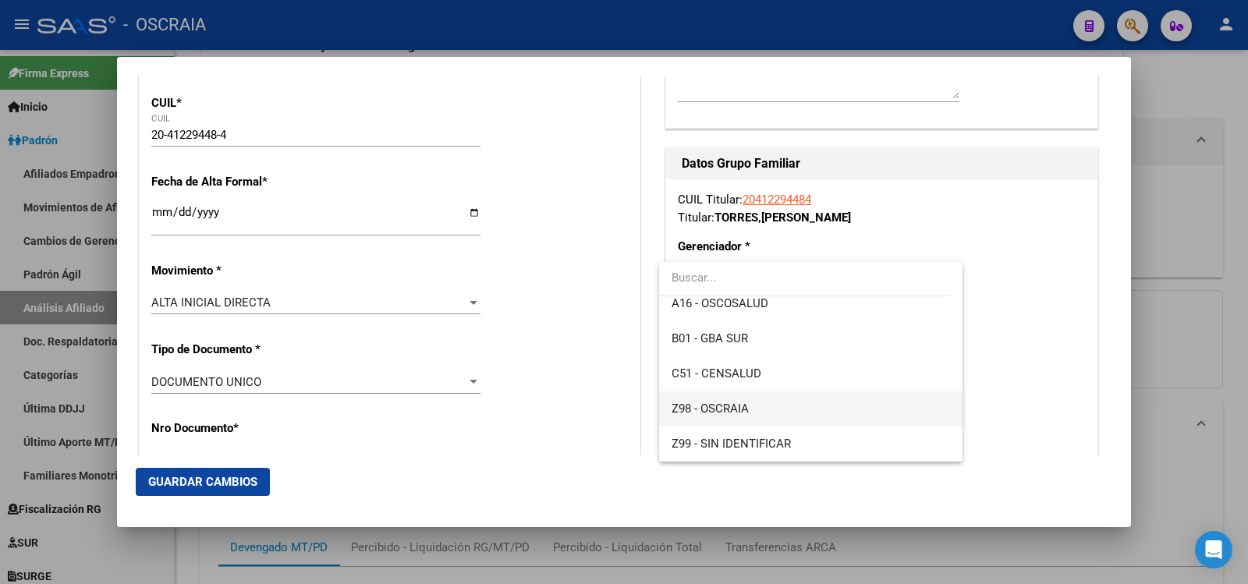
click at [771, 405] on span "Z98 - OSCRAIA" at bounding box center [811, 409] width 278 height 35
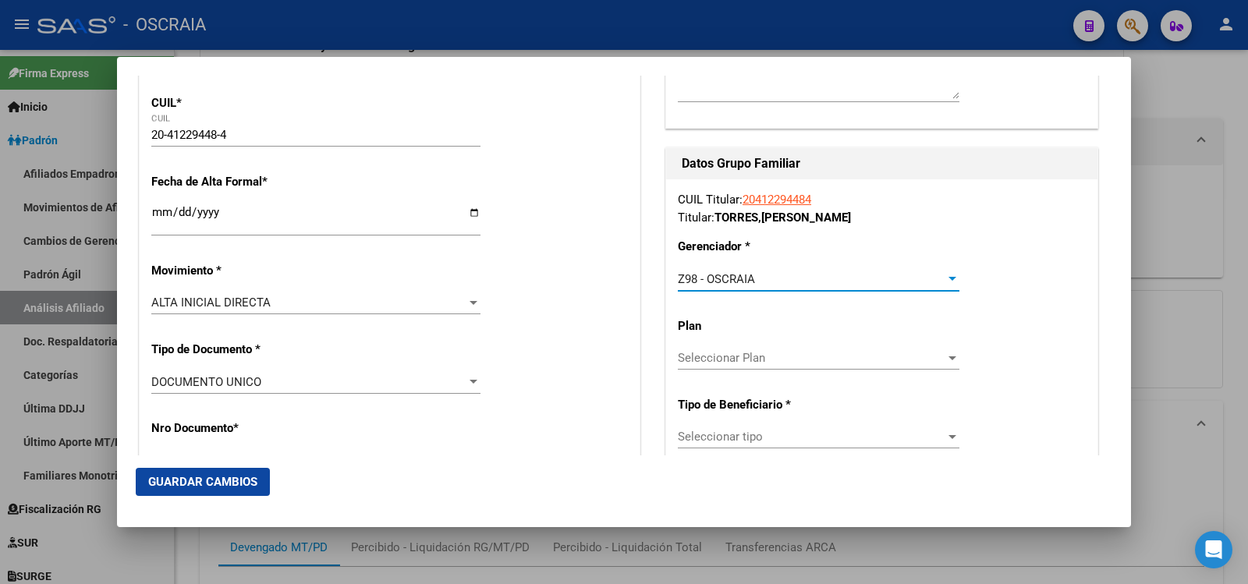
click at [781, 353] on span "Seleccionar Plan" at bounding box center [812, 358] width 268 height 14
click at [742, 323] on div at bounding box center [624, 292] width 1248 height 584
click at [738, 438] on span "Seleccionar tipo" at bounding box center [812, 437] width 268 height 14
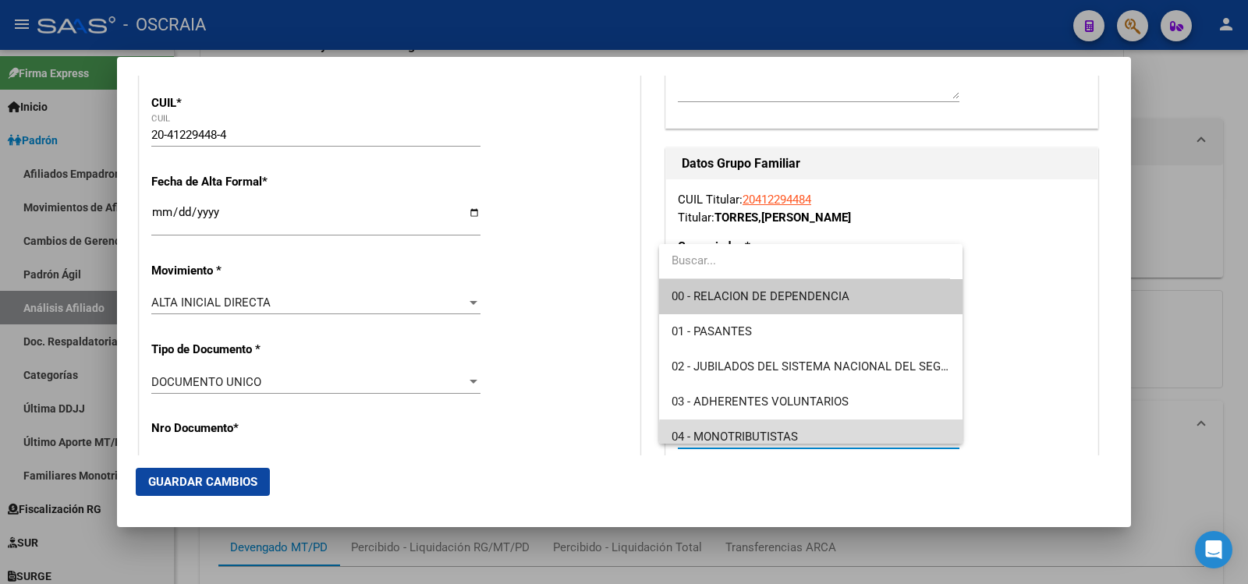
click at [820, 439] on span "04 - MONOTRIBUTISTAS" at bounding box center [811, 437] width 278 height 35
type input "20-41229448-4"
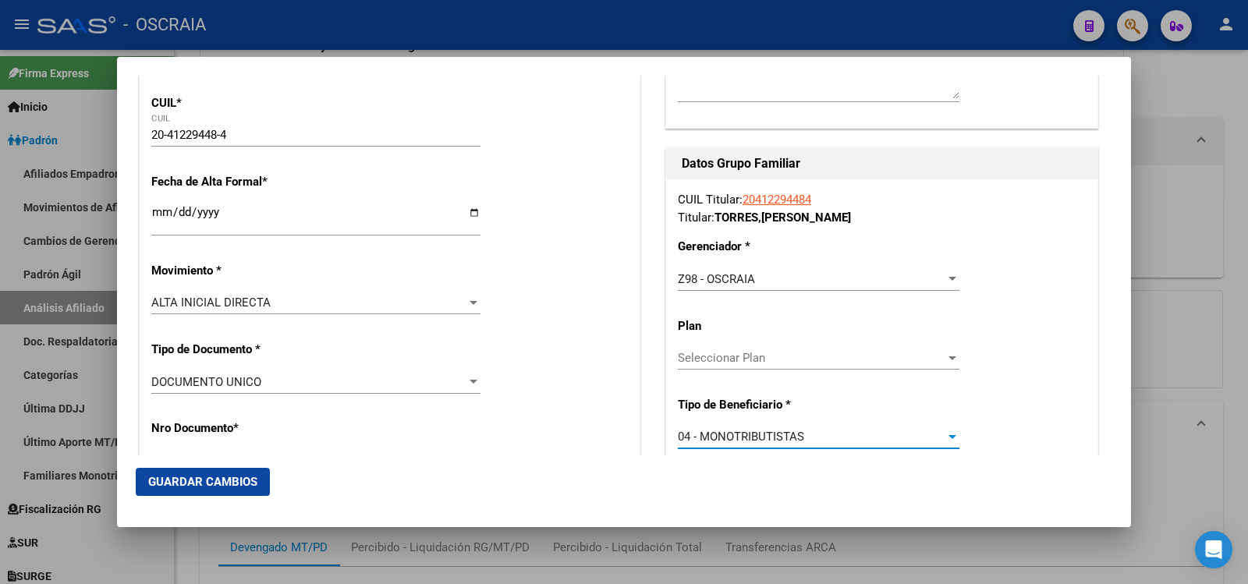
scroll to position [0, 0]
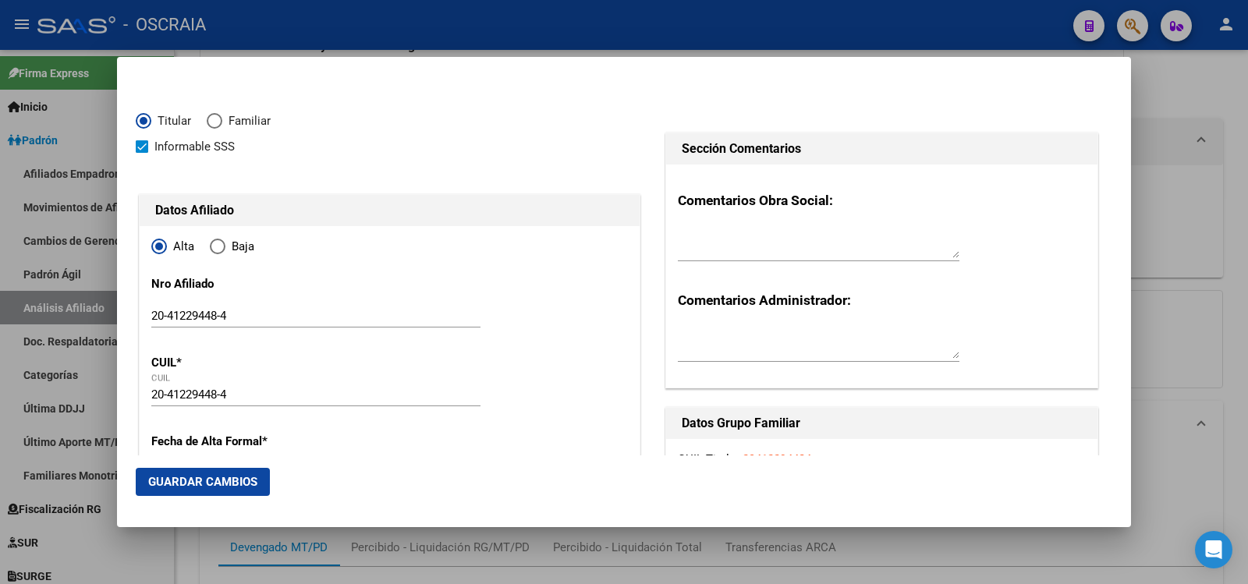
click at [225, 314] on input "20-41229448-4" at bounding box center [315, 316] width 329 height 14
click at [168, 312] on input "20-412294484" at bounding box center [315, 316] width 329 height 14
click at [204, 486] on span "Guardar Cambios" at bounding box center [202, 482] width 109 height 14
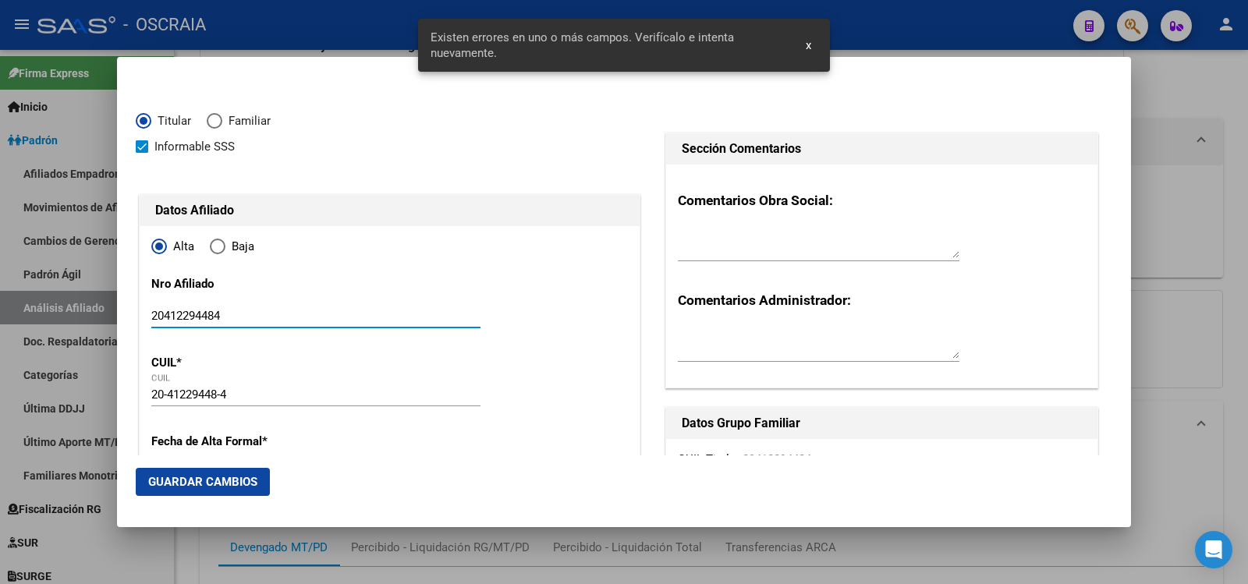
click at [217, 314] on input "20412294484" at bounding box center [315, 316] width 329 height 14
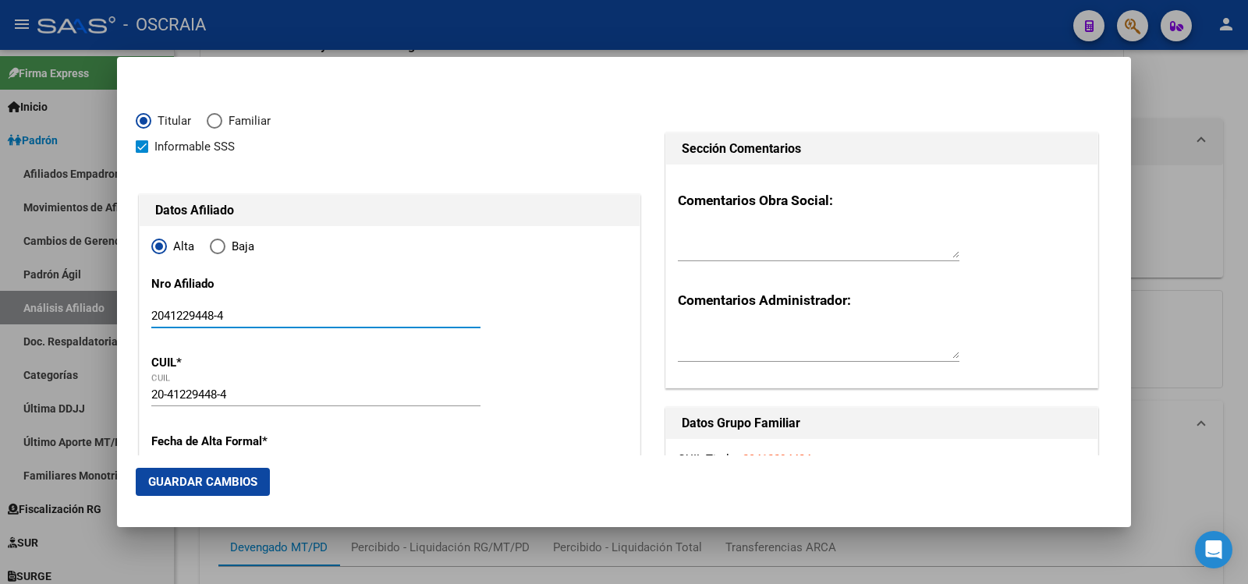
click at [161, 314] on input "2041229448-4" at bounding box center [315, 316] width 329 height 14
type input "20-41229448-4"
click at [251, 484] on span "Guardar Cambios" at bounding box center [202, 482] width 109 height 14
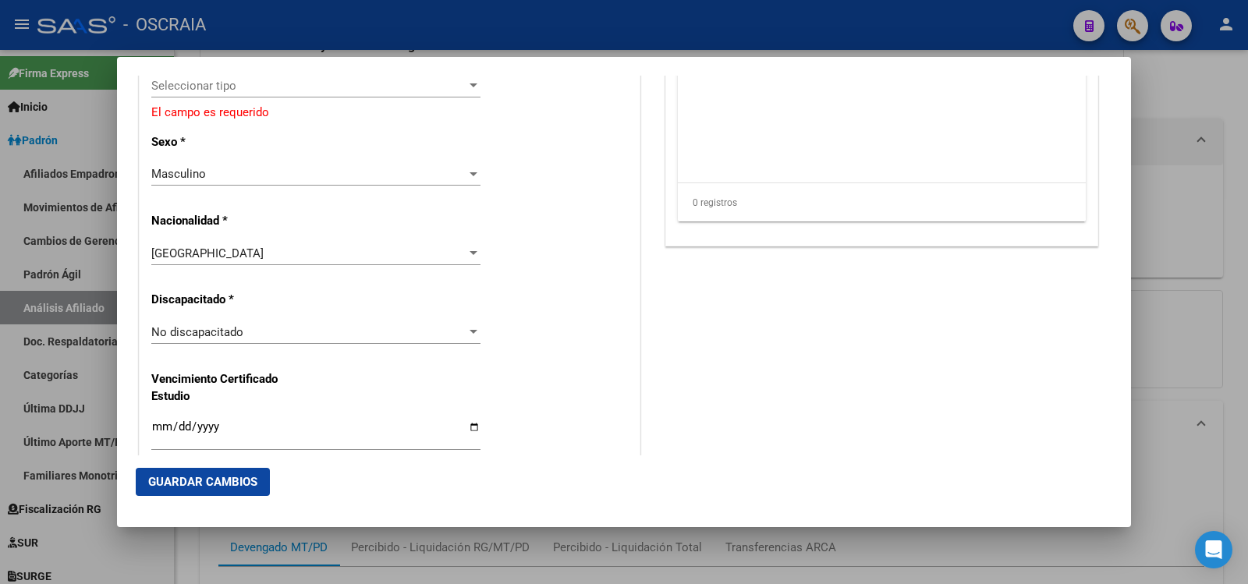
scroll to position [780, 0]
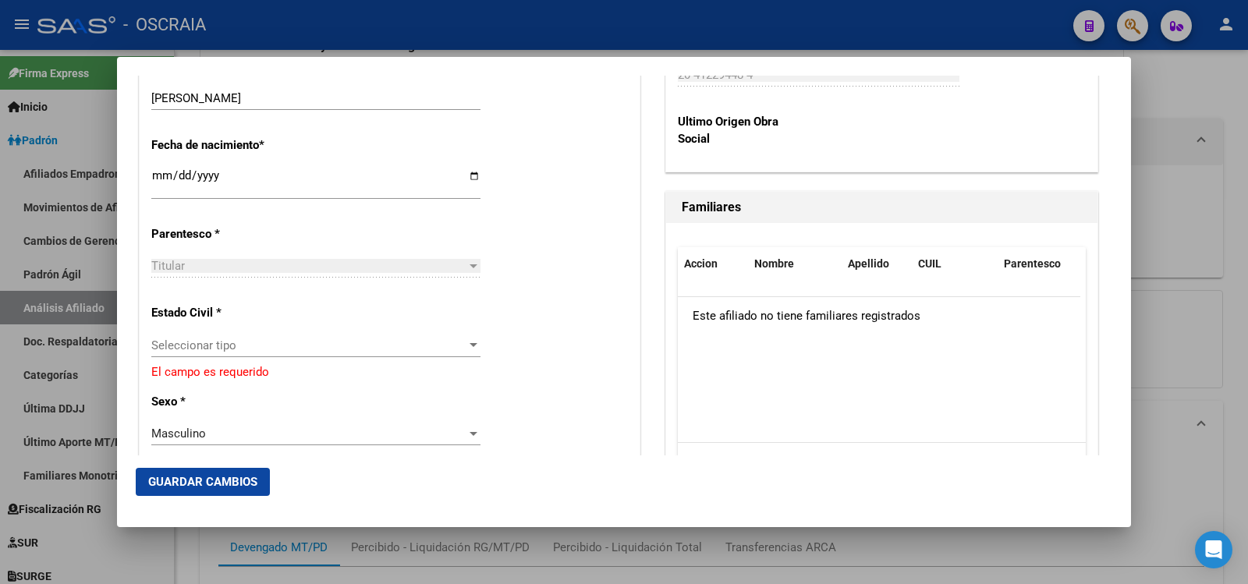
click at [349, 345] on span "Seleccionar tipo" at bounding box center [308, 346] width 315 height 14
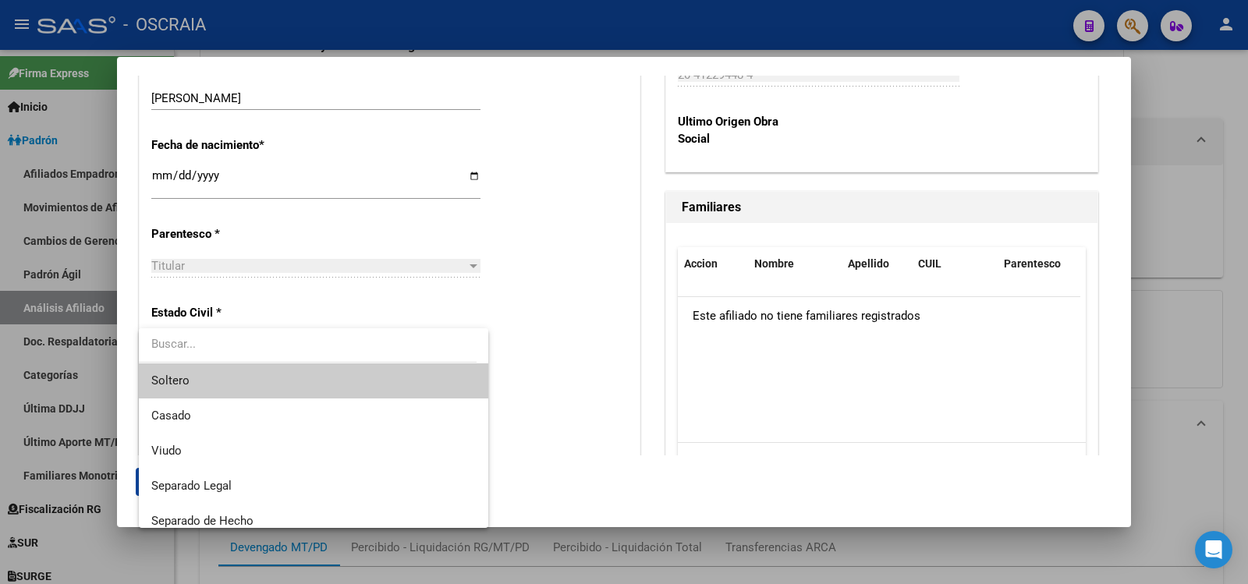
click at [324, 381] on span "Soltero" at bounding box center [313, 380] width 324 height 35
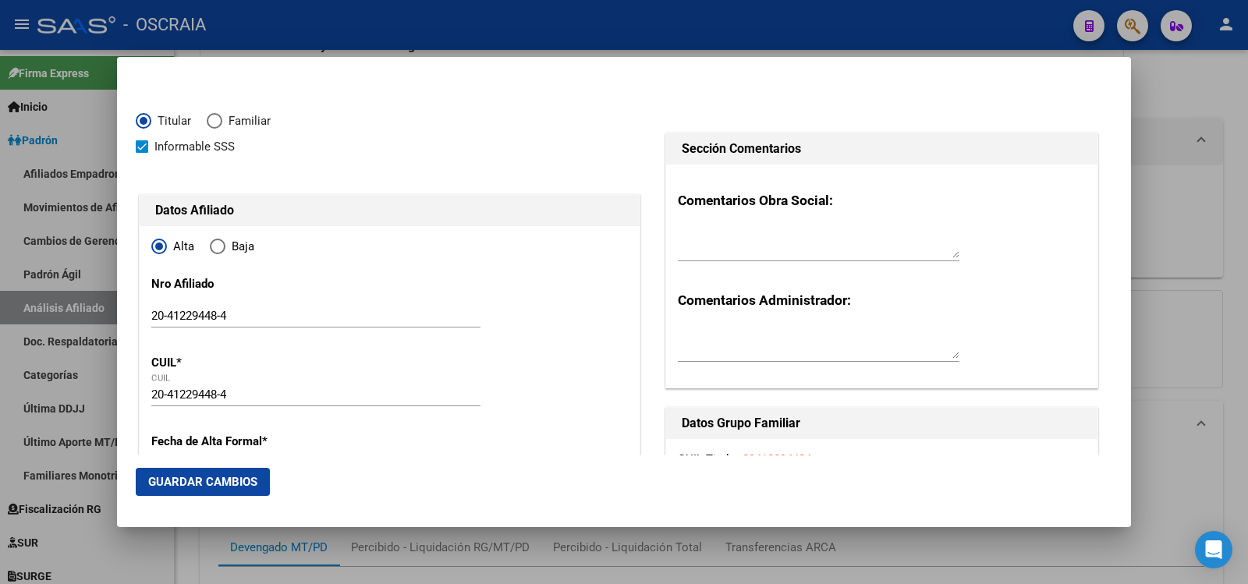
scroll to position [520, 0]
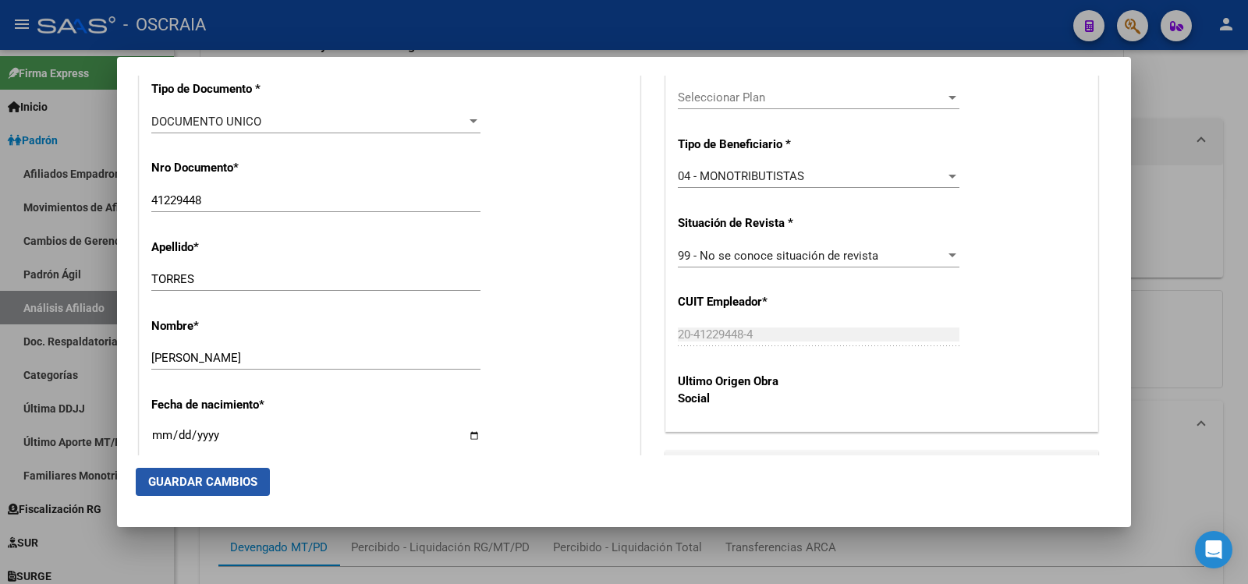
click at [206, 484] on span "Guardar Cambios" at bounding box center [202, 482] width 109 height 14
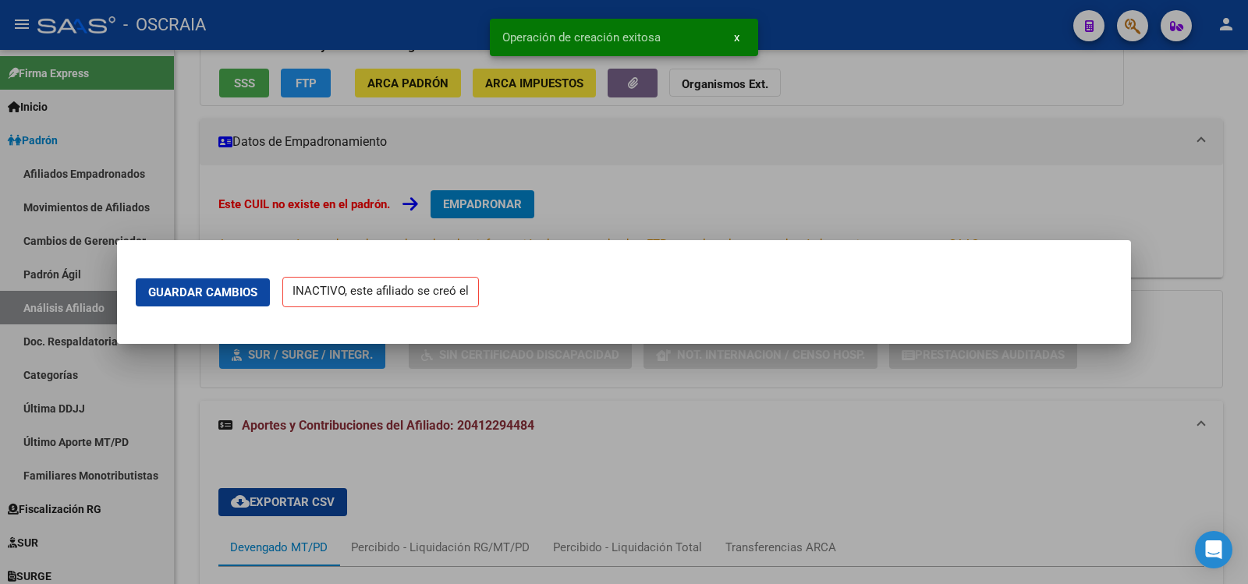
scroll to position [0, 0]
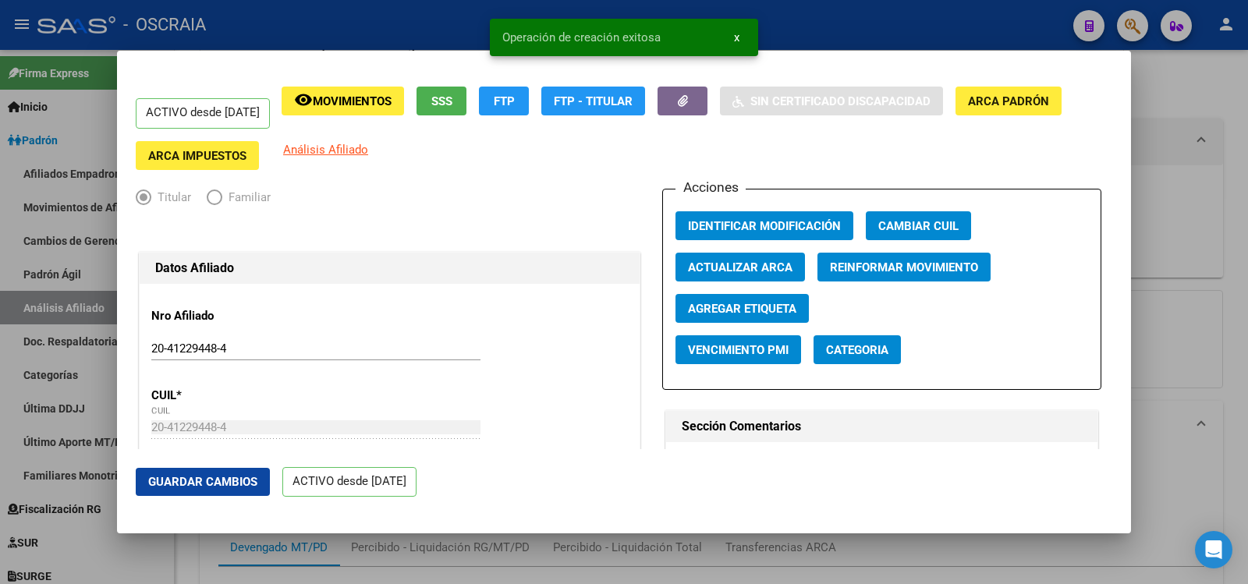
click at [1158, 137] on div at bounding box center [624, 292] width 1248 height 584
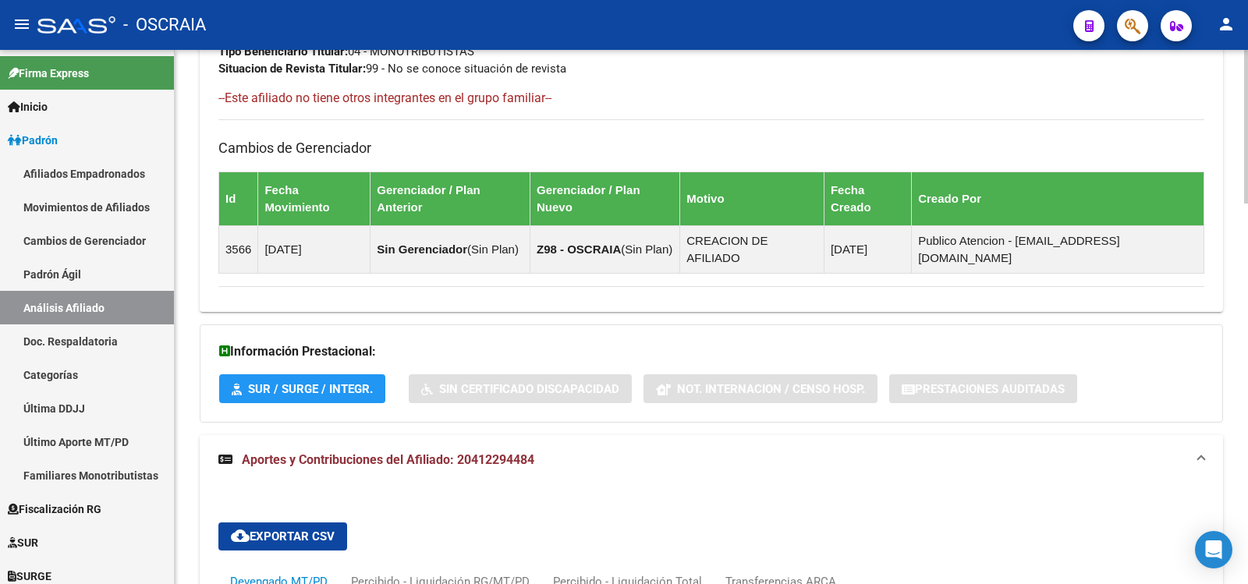
scroll to position [24, 0]
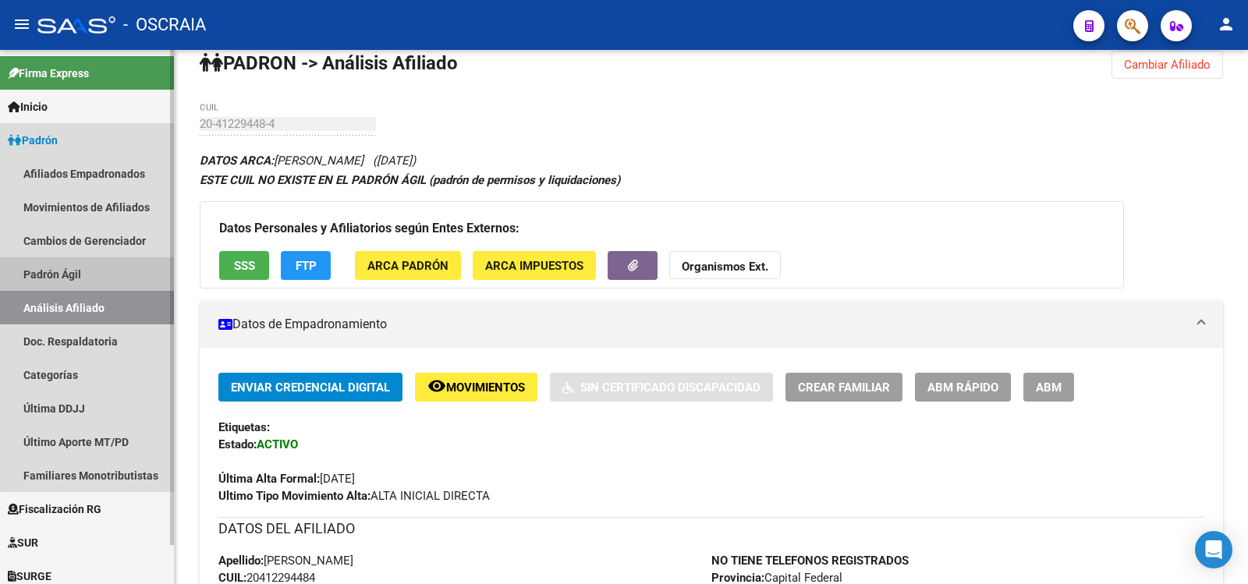
click at [119, 281] on link "Padrón Ágil" at bounding box center [87, 274] width 174 height 34
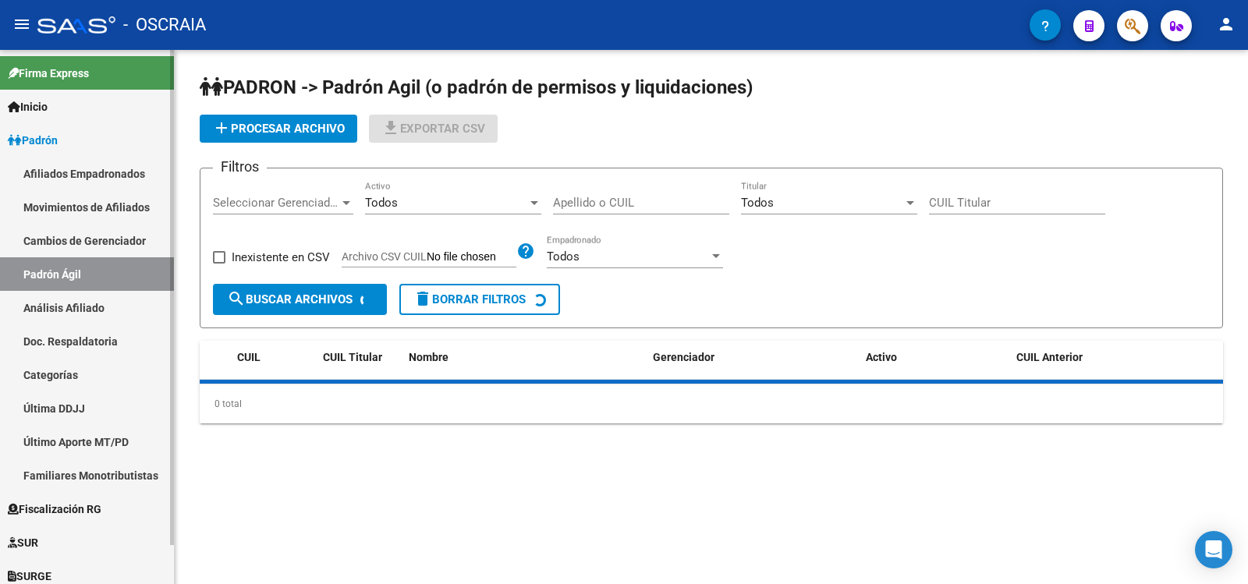
click at [121, 297] on link "Análisis Afiliado" at bounding box center [87, 308] width 174 height 34
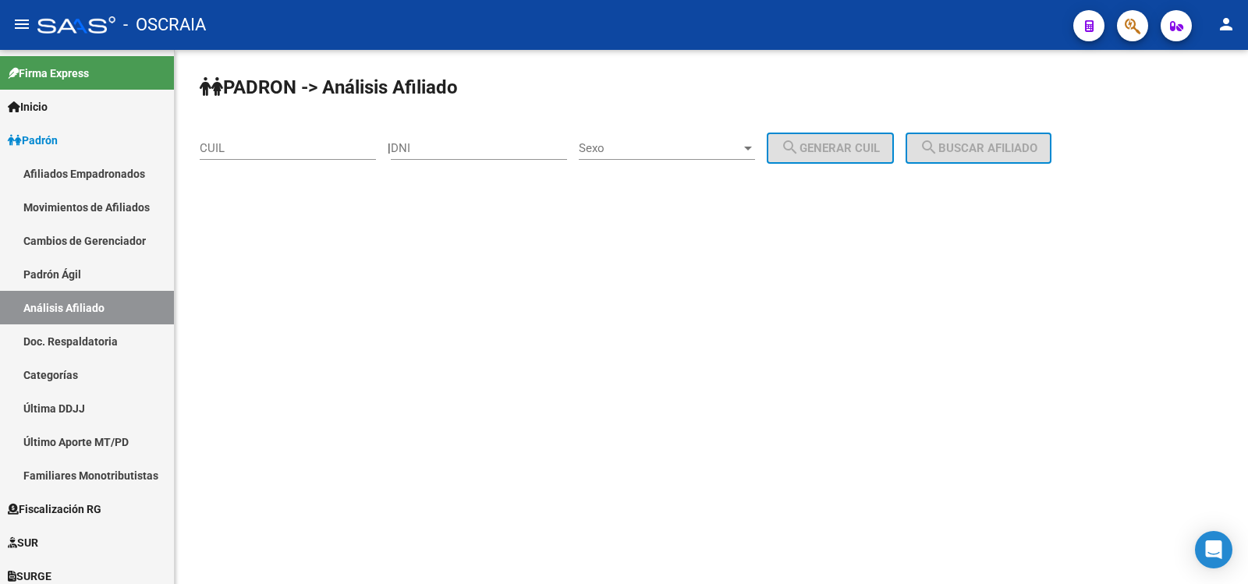
click at [264, 145] on input "CUIL" at bounding box center [288, 148] width 176 height 14
click at [267, 147] on input "CUIL" at bounding box center [288, 148] width 176 height 14
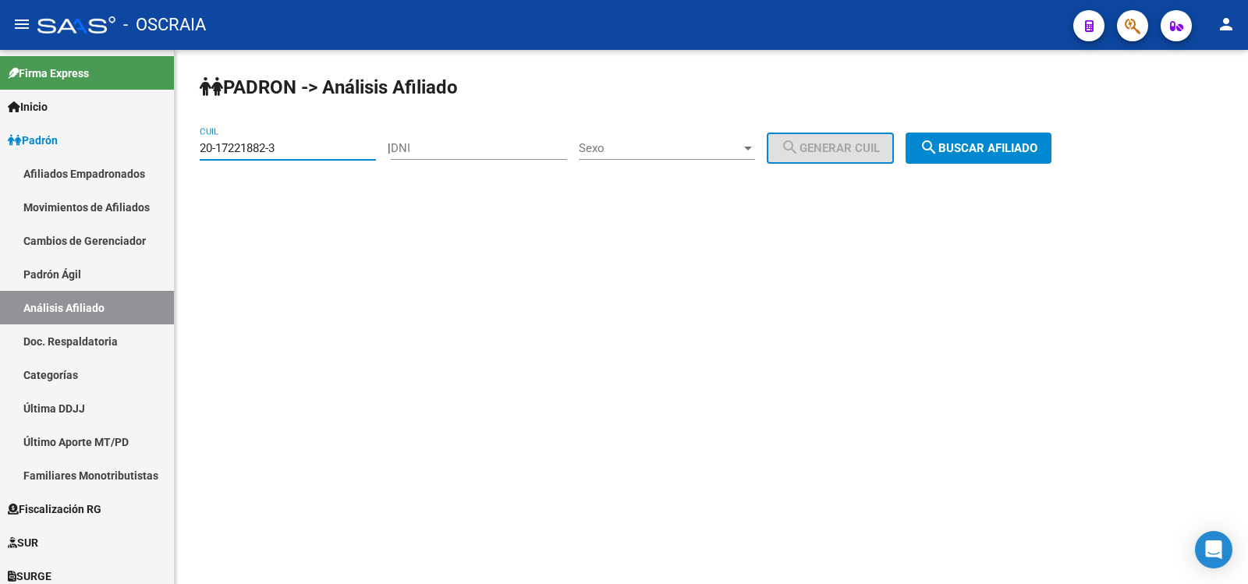
type input "20-17221882-3"
click at [967, 147] on span "search Buscar afiliado" at bounding box center [979, 148] width 118 height 14
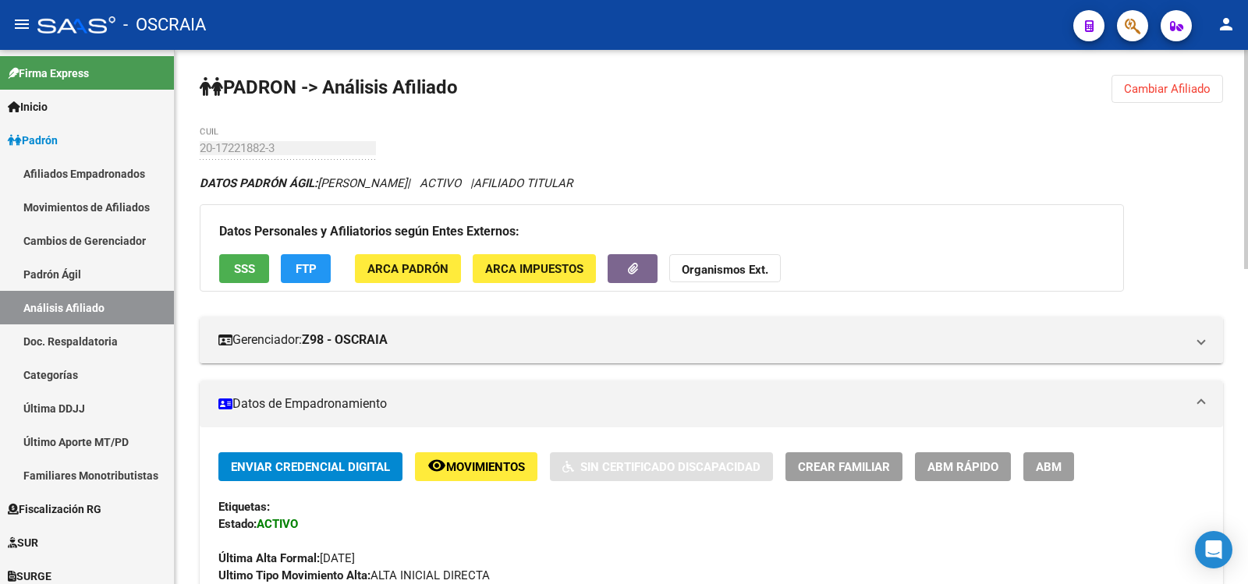
scroll to position [260, 0]
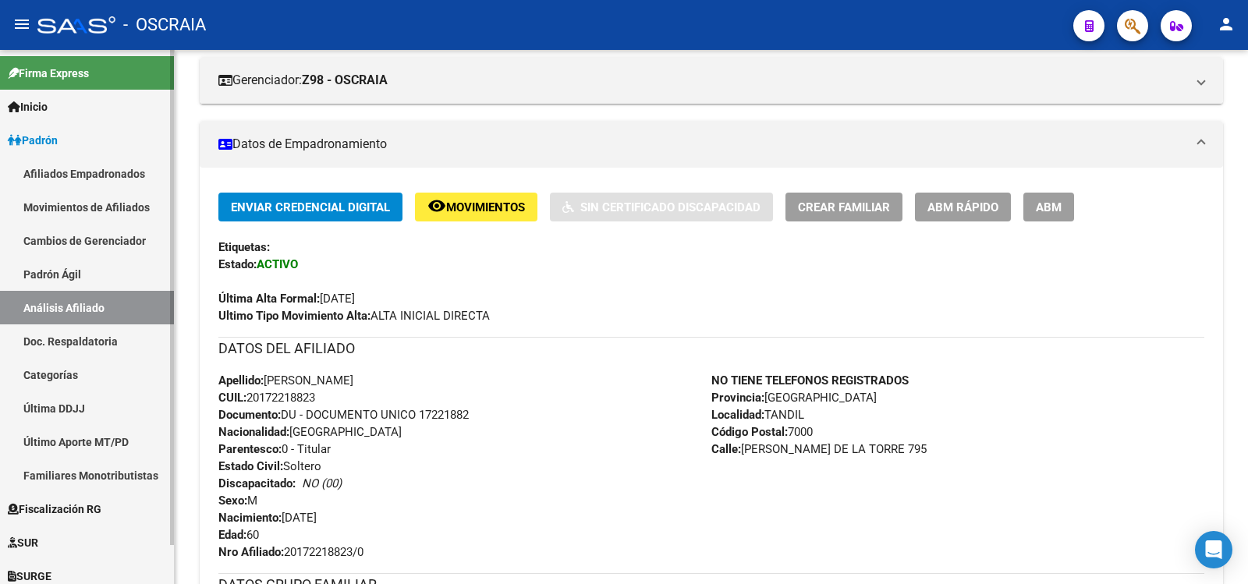
click at [109, 275] on link "Padrón Ágil" at bounding box center [87, 274] width 174 height 34
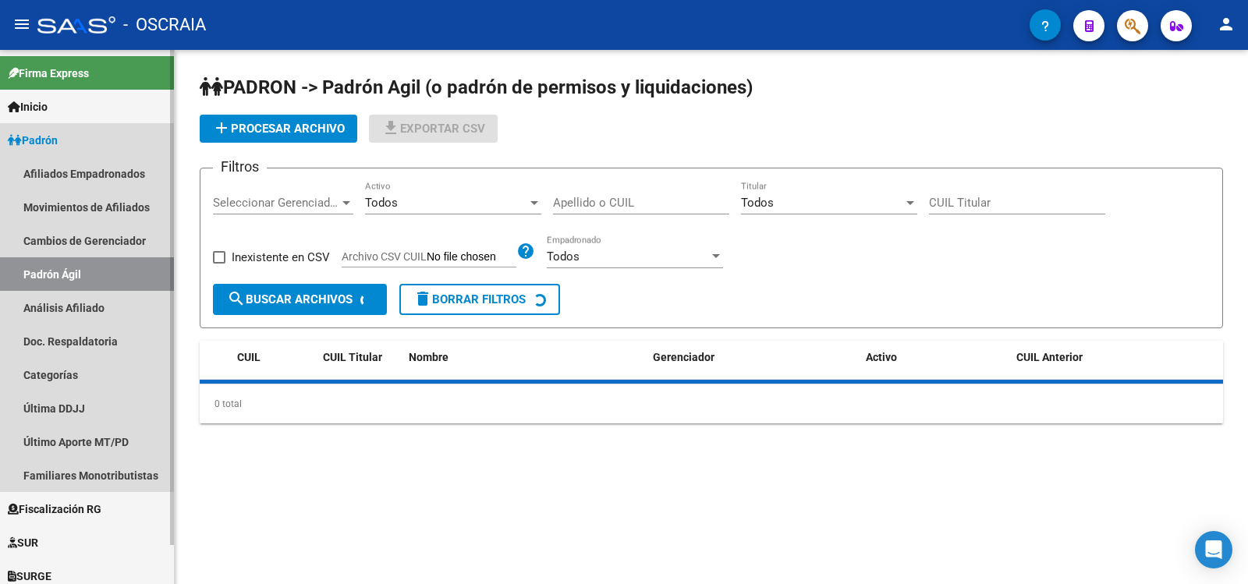
click at [119, 302] on link "Análisis Afiliado" at bounding box center [87, 308] width 174 height 34
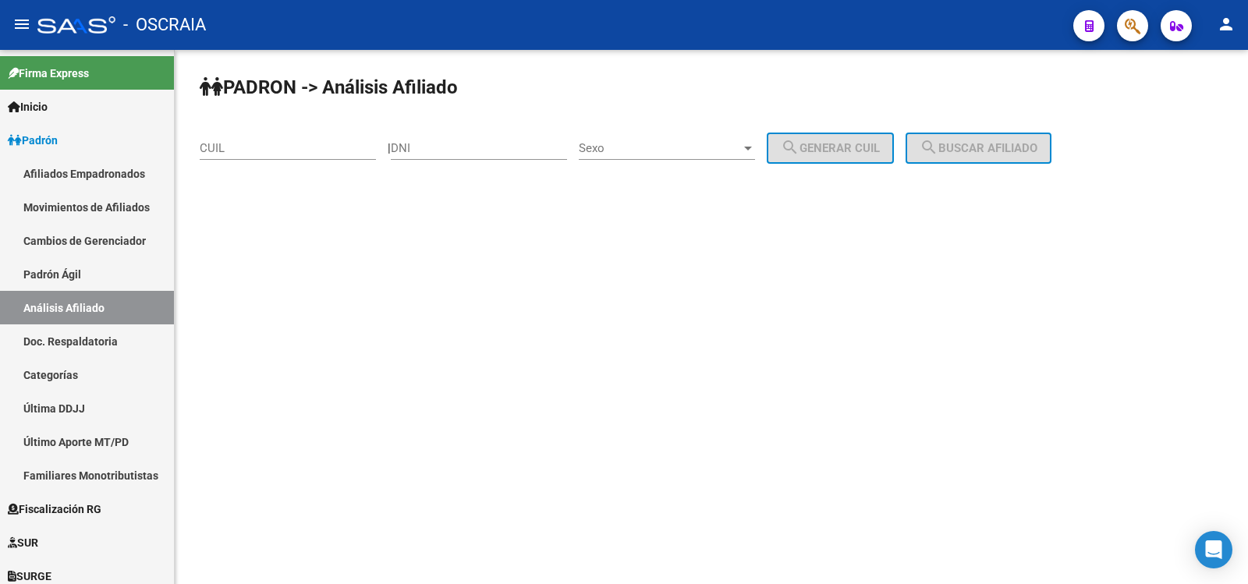
click at [311, 153] on input "CUIL" at bounding box center [288, 148] width 176 height 14
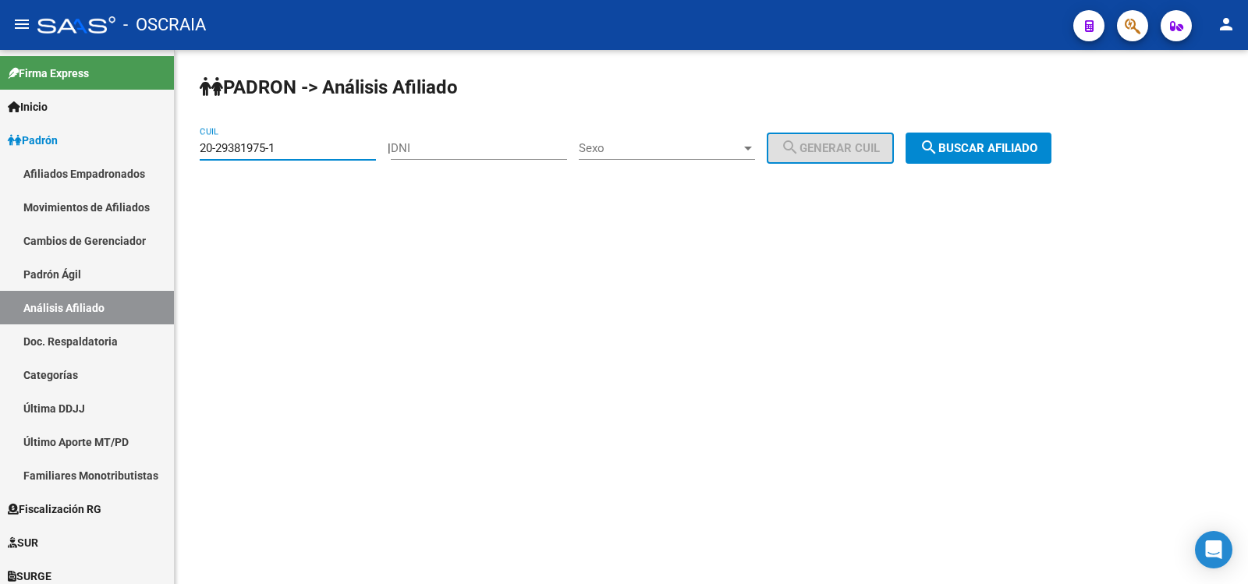
type input "20-29381975-1"
click at [1034, 142] on span "search Buscar afiliado" at bounding box center [979, 148] width 118 height 14
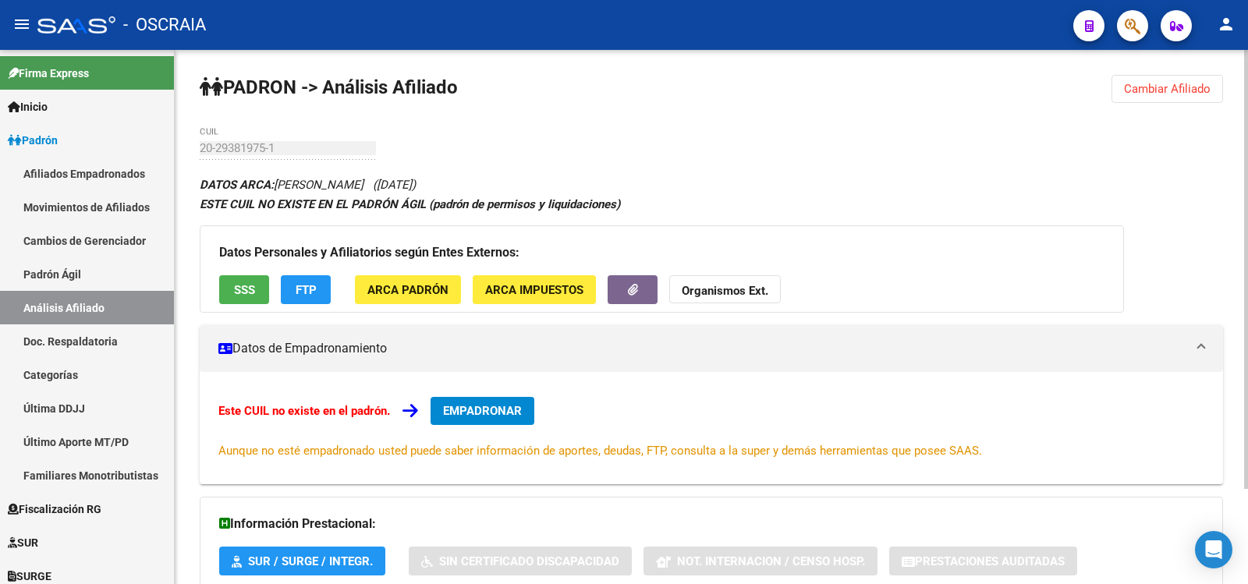
click at [470, 408] on span "EMPADRONAR" at bounding box center [482, 411] width 79 height 14
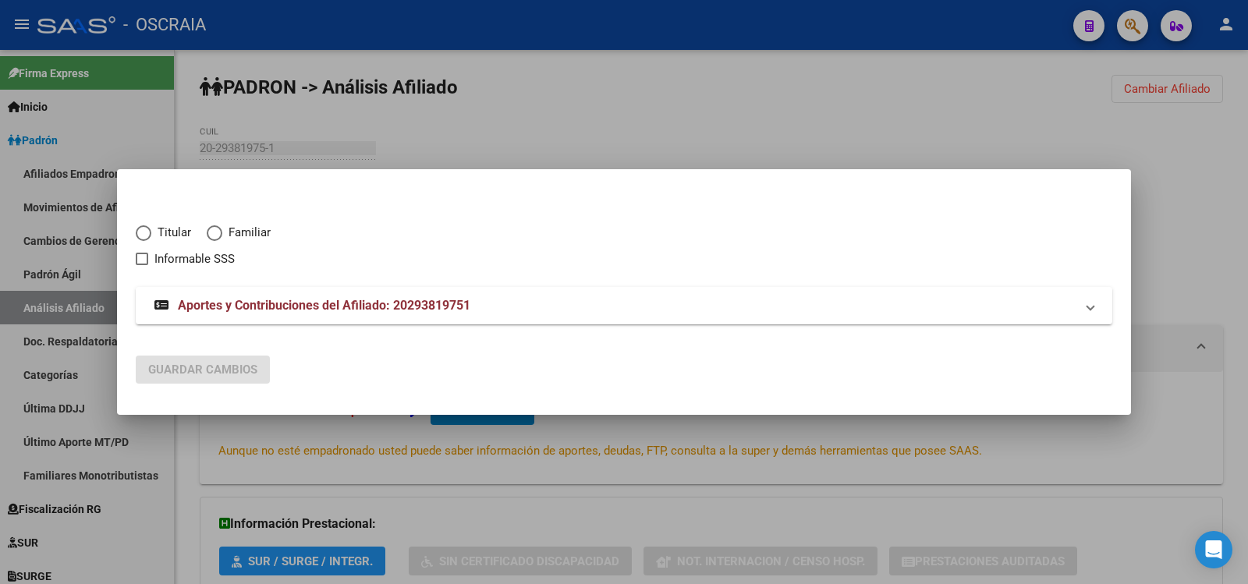
click at [166, 236] on span "Titular" at bounding box center [171, 233] width 40 height 18
click at [151, 236] on input "Titular" at bounding box center [144, 233] width 16 height 16
radio input "true"
checkbox input "true"
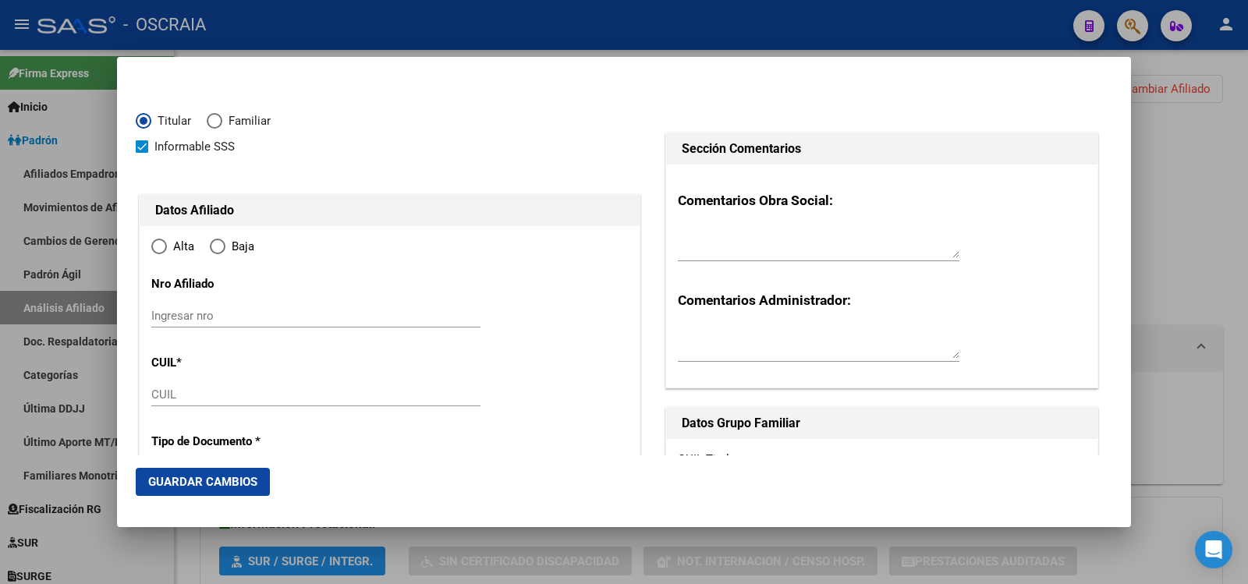
type input "20-29381975-1"
type input "29381975"
type input "[PERSON_NAME]"
type input "[DATE]"
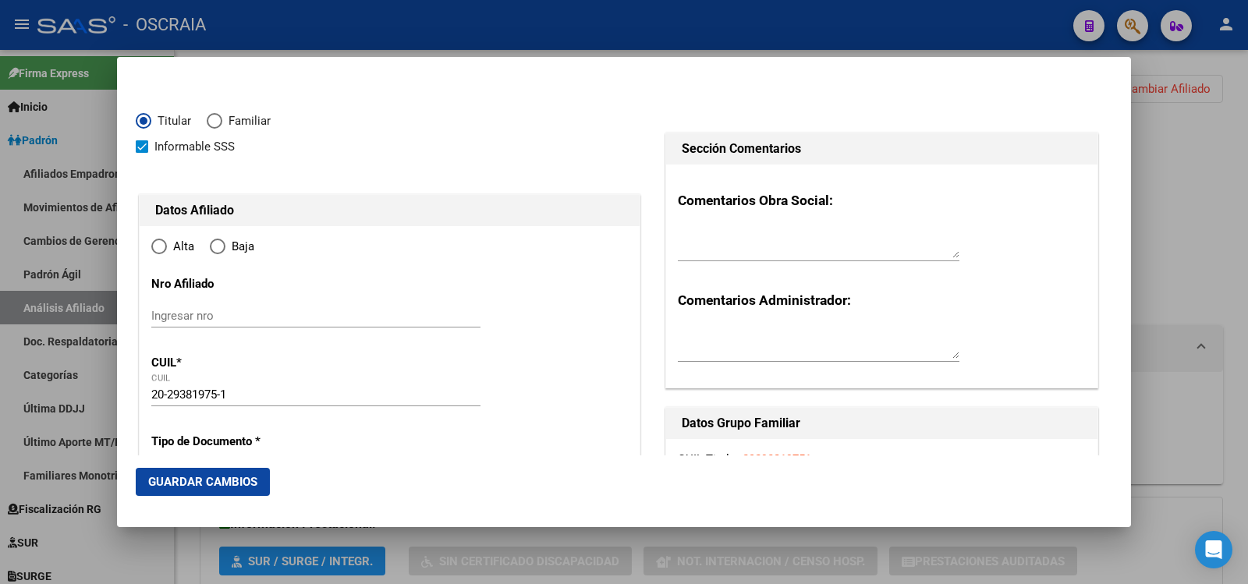
type input "BERAZATEGUI"
type input "1884"
type input "CALLE 134"
type input "372"
type input "0"
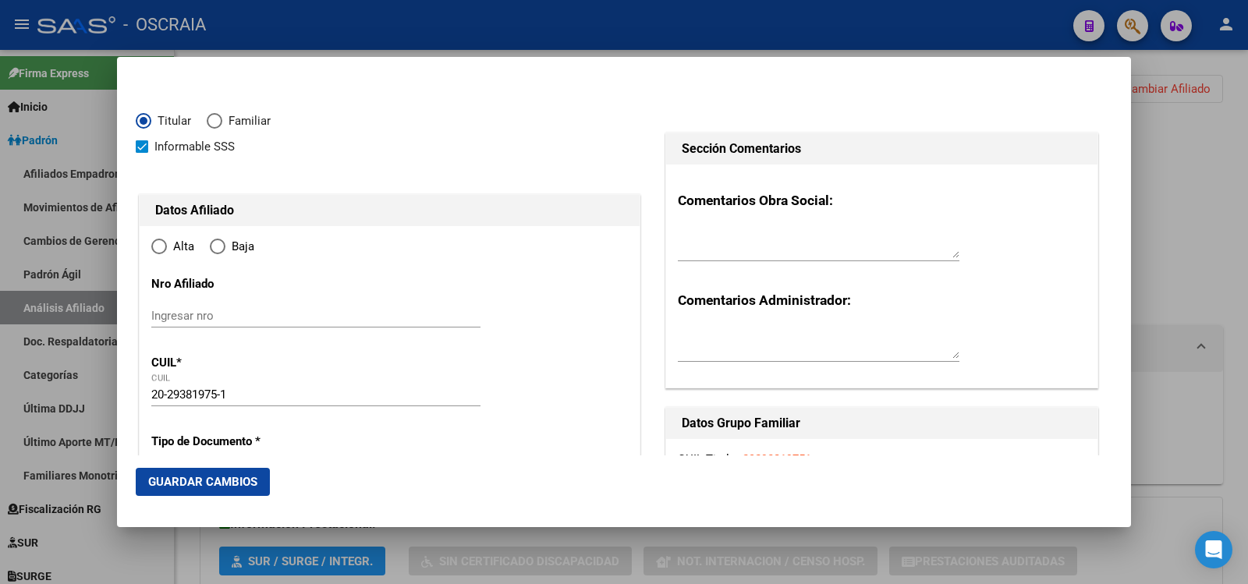
radio input "true"
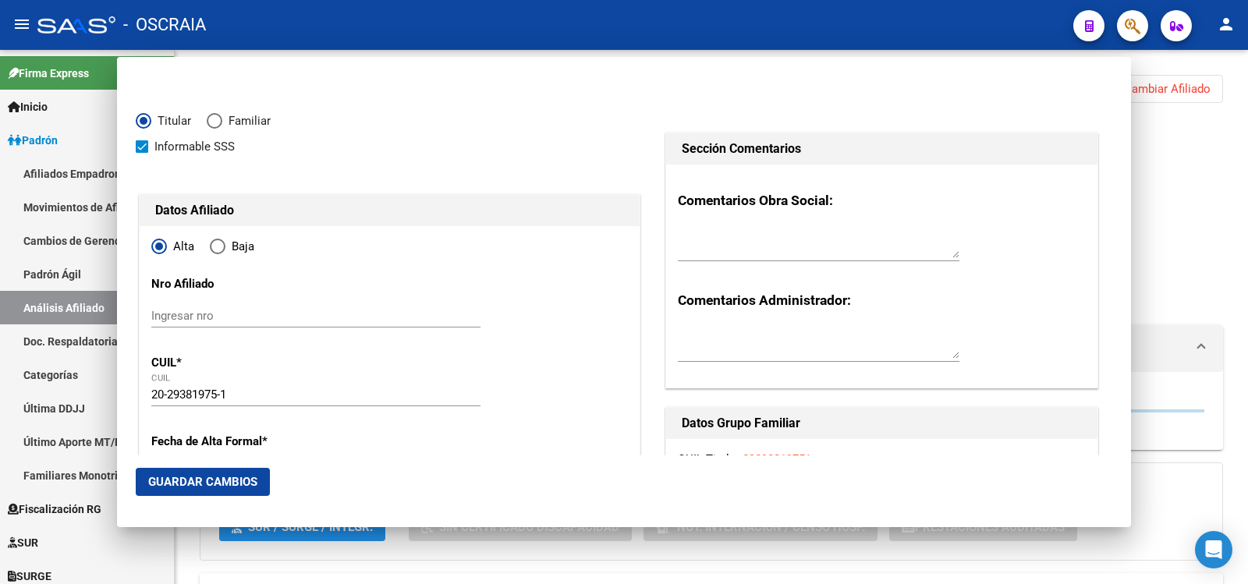
type input "BERAZATEGUI"
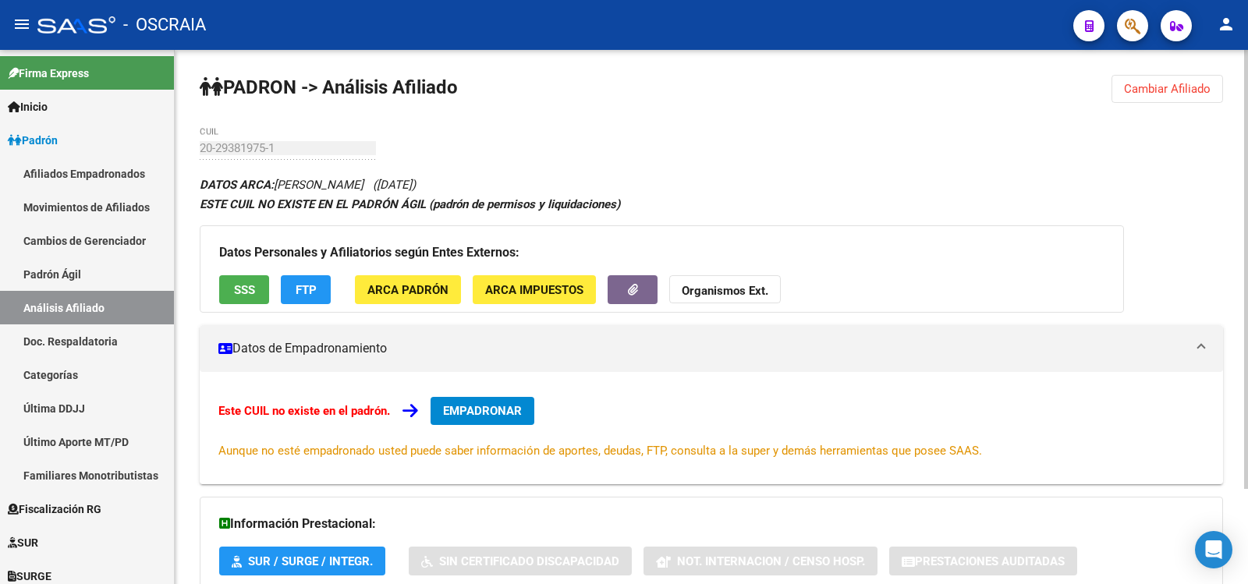
click at [201, 156] on div "20-29381975-1 CUIL" at bounding box center [288, 143] width 176 height 34
click at [464, 415] on span "EMPADRONAR" at bounding box center [482, 411] width 79 height 14
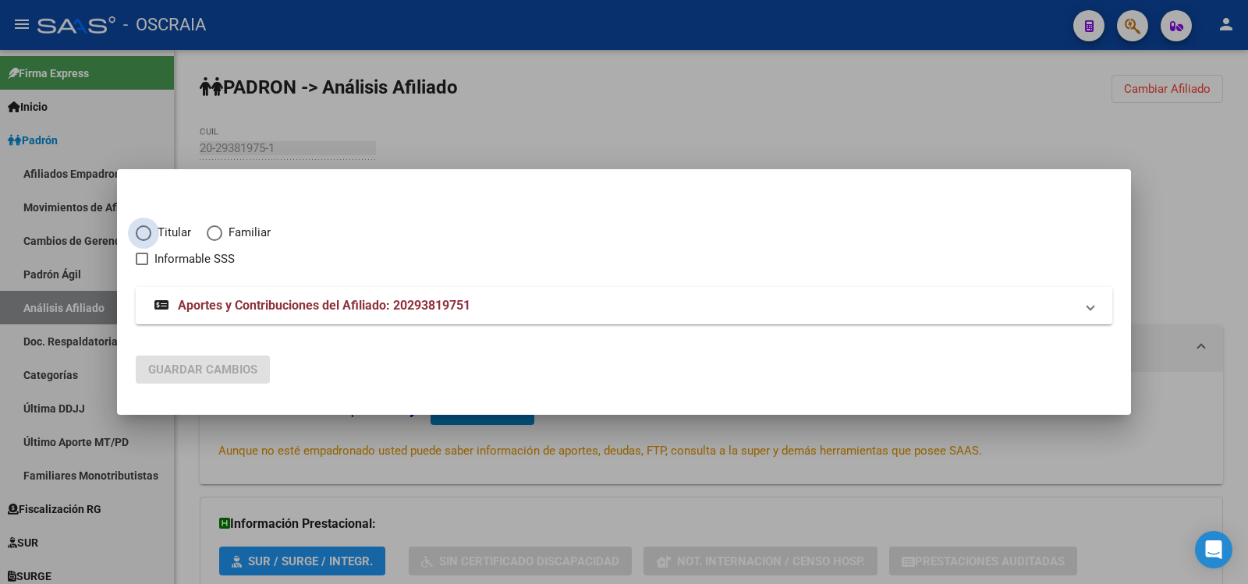
click at [184, 226] on span "Titular" at bounding box center [171, 233] width 40 height 18
click at [151, 226] on input "Titular" at bounding box center [144, 233] width 16 height 16
radio input "true"
checkbox input "true"
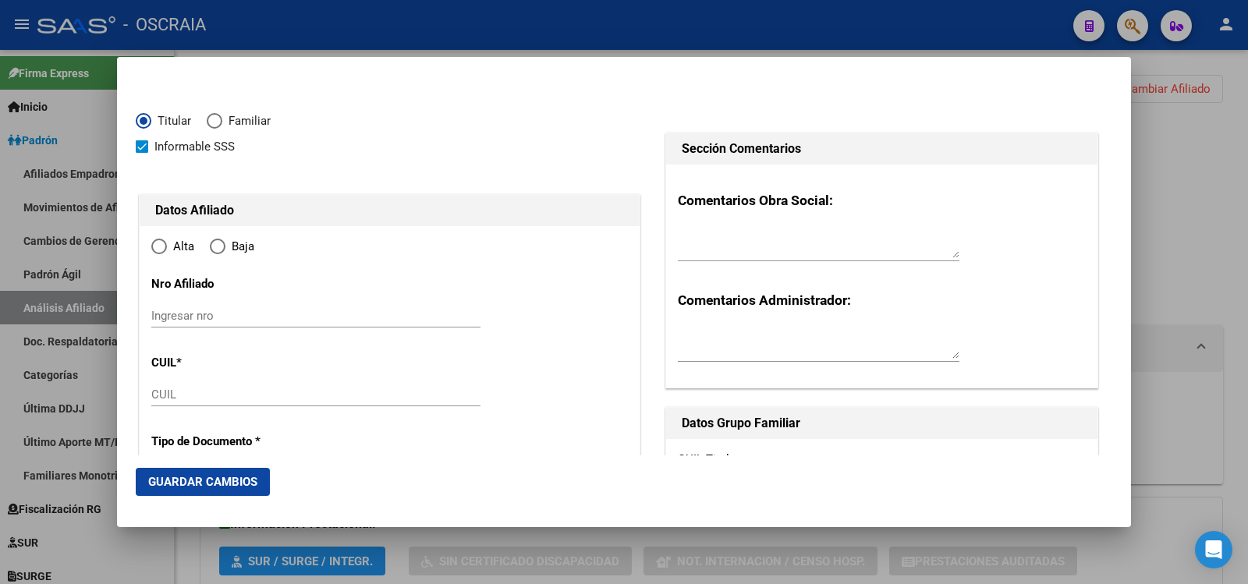
type input "20-29381975-1"
type input "29381975"
type input "[PERSON_NAME]"
type input "[DATE]"
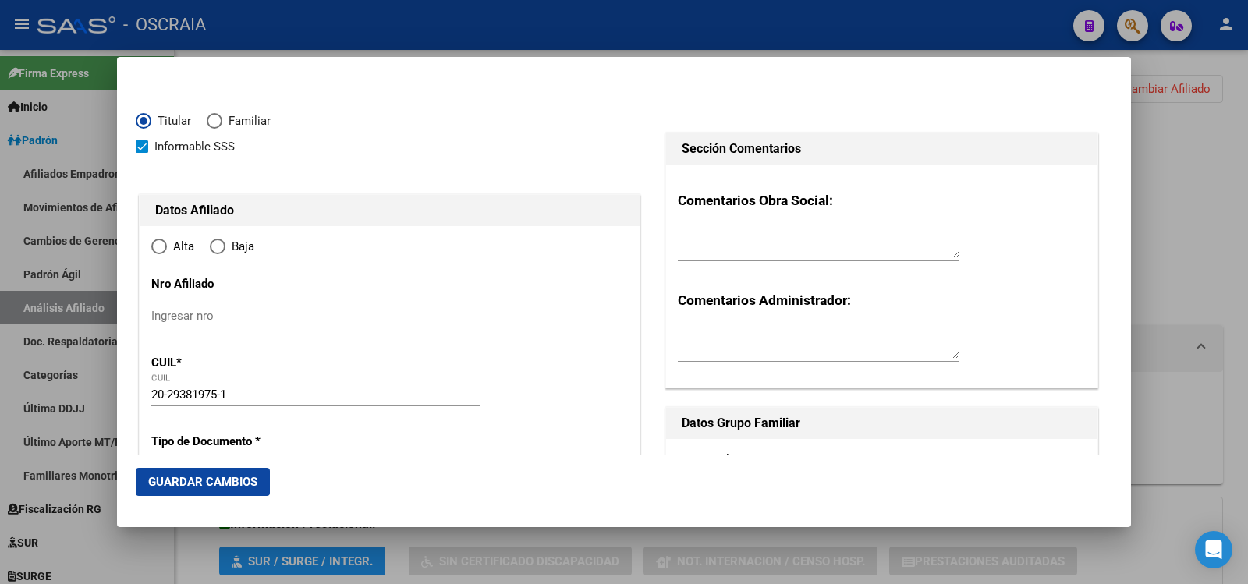
type input "BERAZATEGUI"
type input "1884"
type input "CALLE 134"
type input "372"
type input "0"
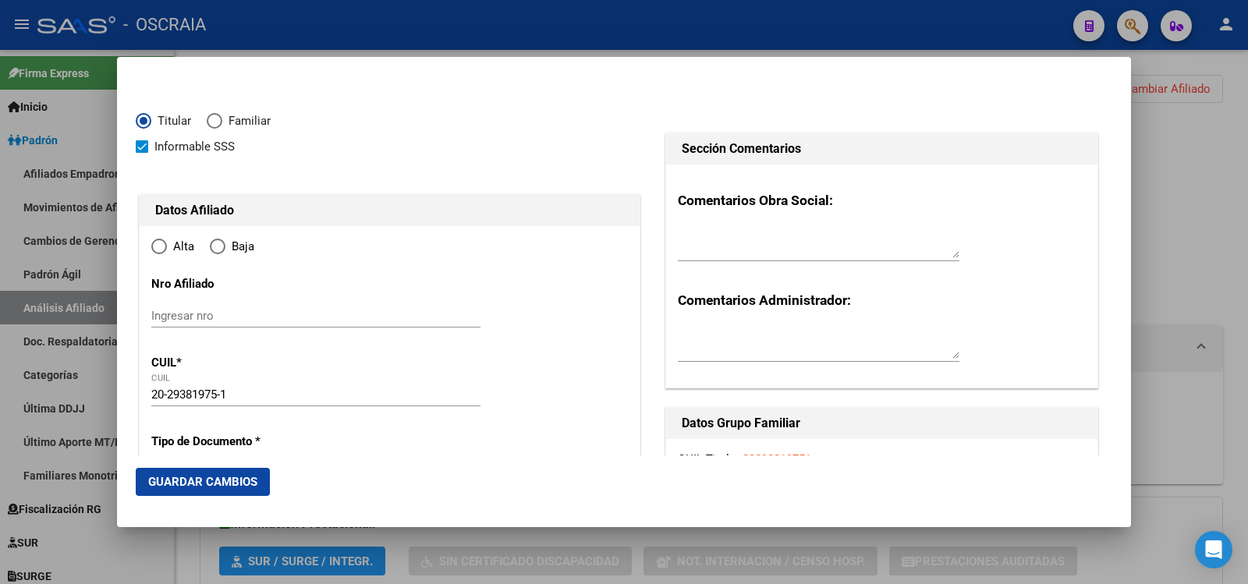
type input "BERAZATEGUI"
radio input "true"
click at [190, 246] on span "Alta" at bounding box center [180, 247] width 27 height 18
click at [167, 246] on input "Alta" at bounding box center [159, 247] width 16 height 16
click at [324, 321] on input "Ingresar nro" at bounding box center [315, 316] width 329 height 14
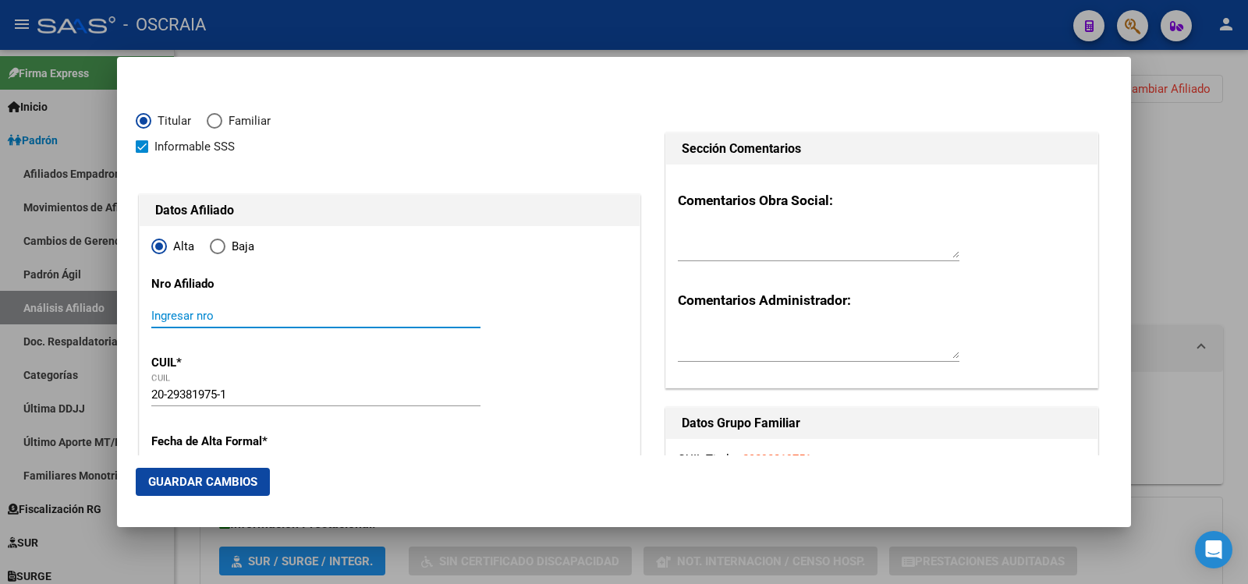
paste input "20-29381975-1"
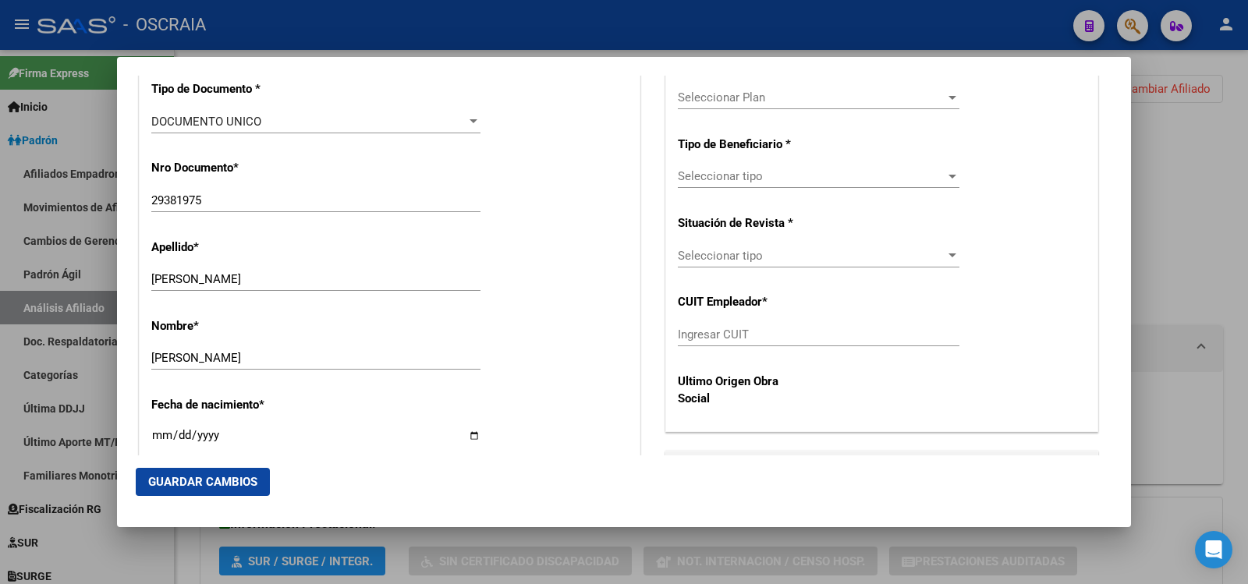
scroll to position [780, 0]
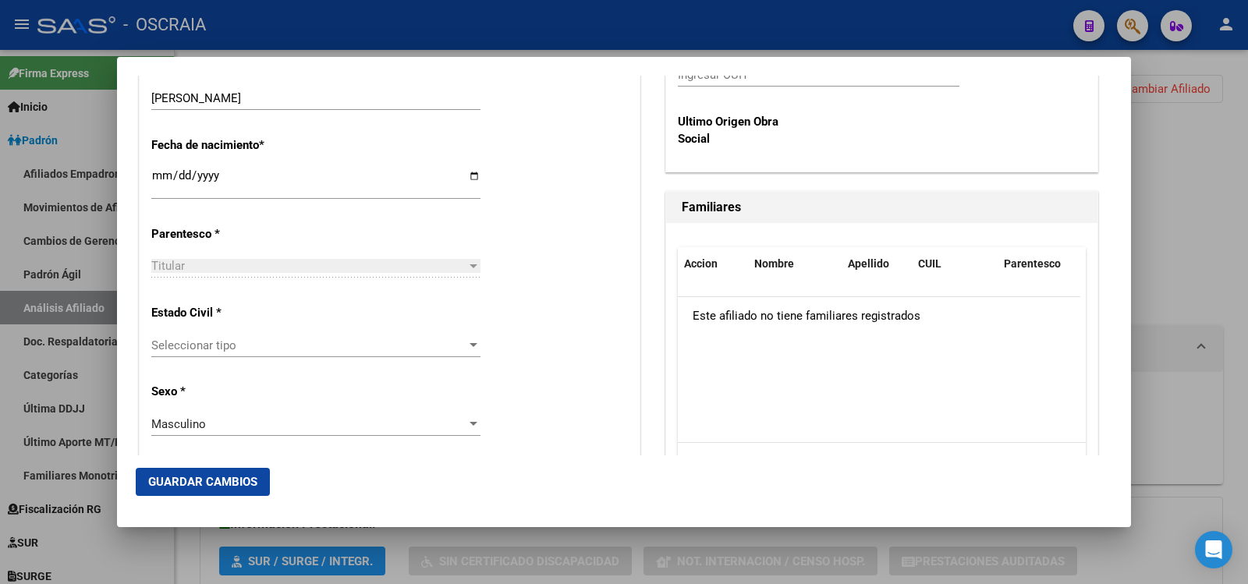
type input "20-29381975-1"
click at [303, 356] on div "Seleccionar tipo Seleccionar tipo" at bounding box center [315, 345] width 329 height 23
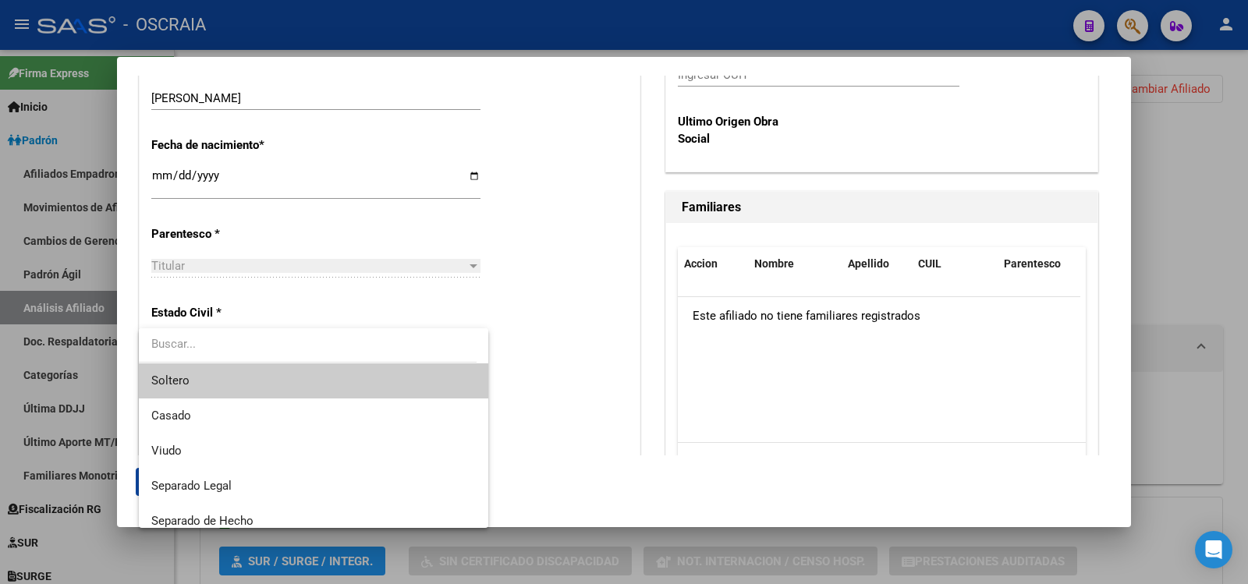
click at [293, 382] on span "Soltero" at bounding box center [313, 380] width 324 height 35
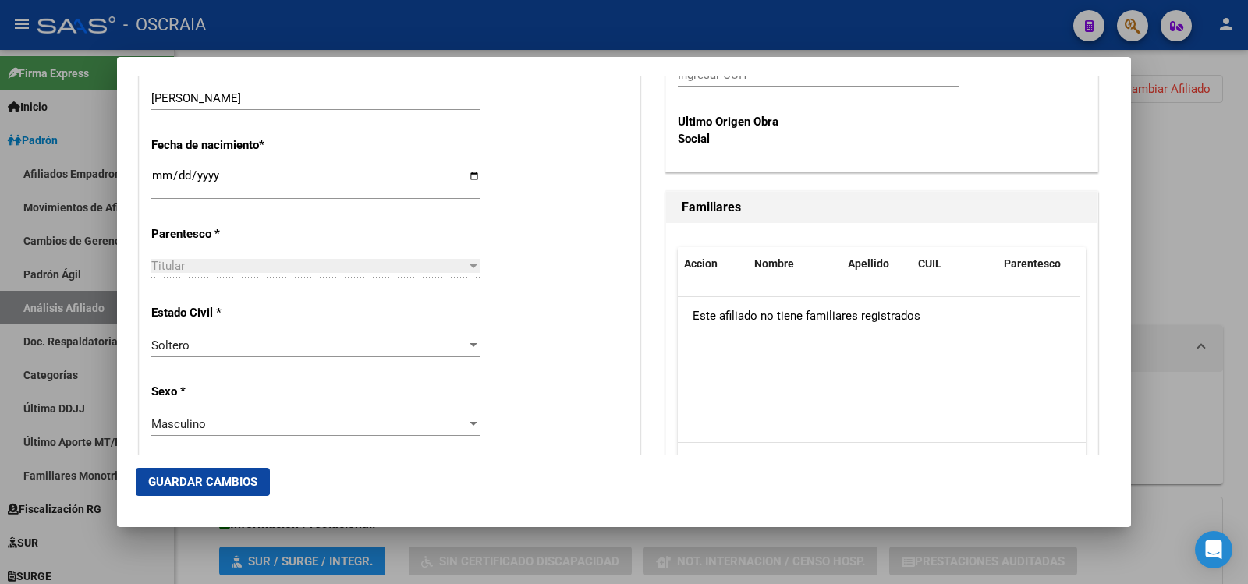
click at [307, 256] on div "Titular Seleccionar parentesco" at bounding box center [315, 265] width 329 height 23
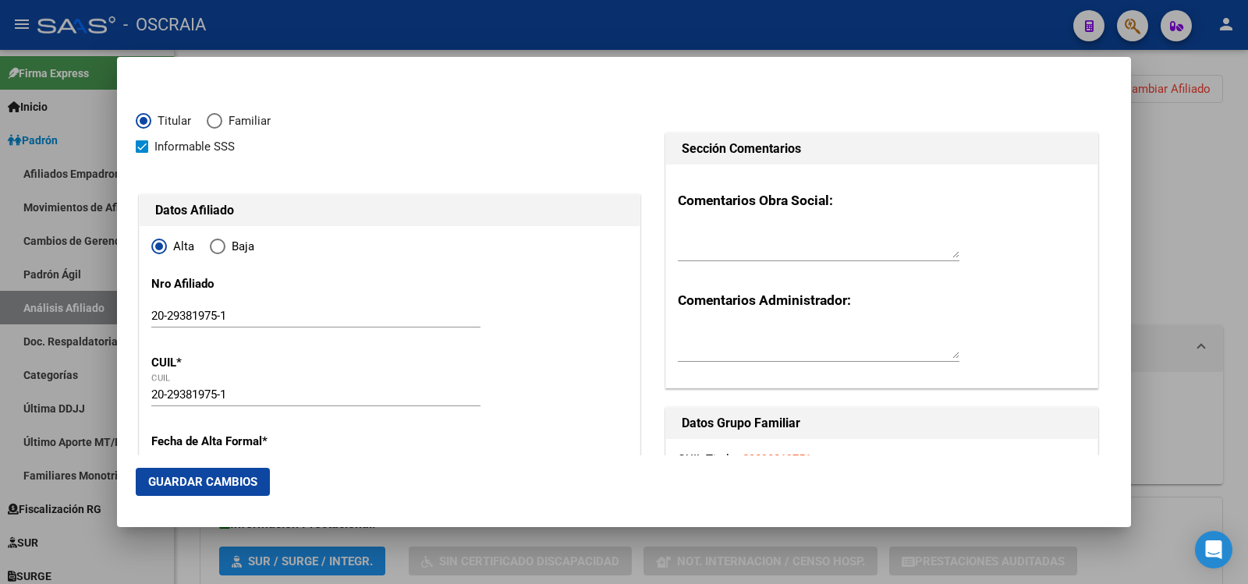
scroll to position [260, 0]
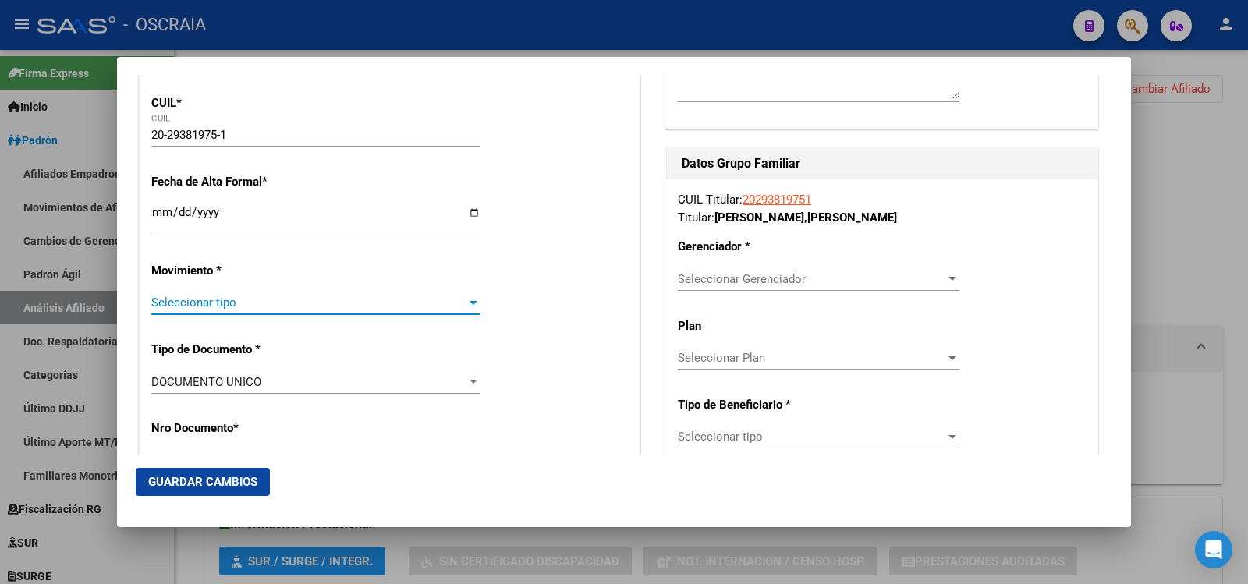
click at [322, 306] on span "Seleccionar tipo" at bounding box center [308, 303] width 315 height 14
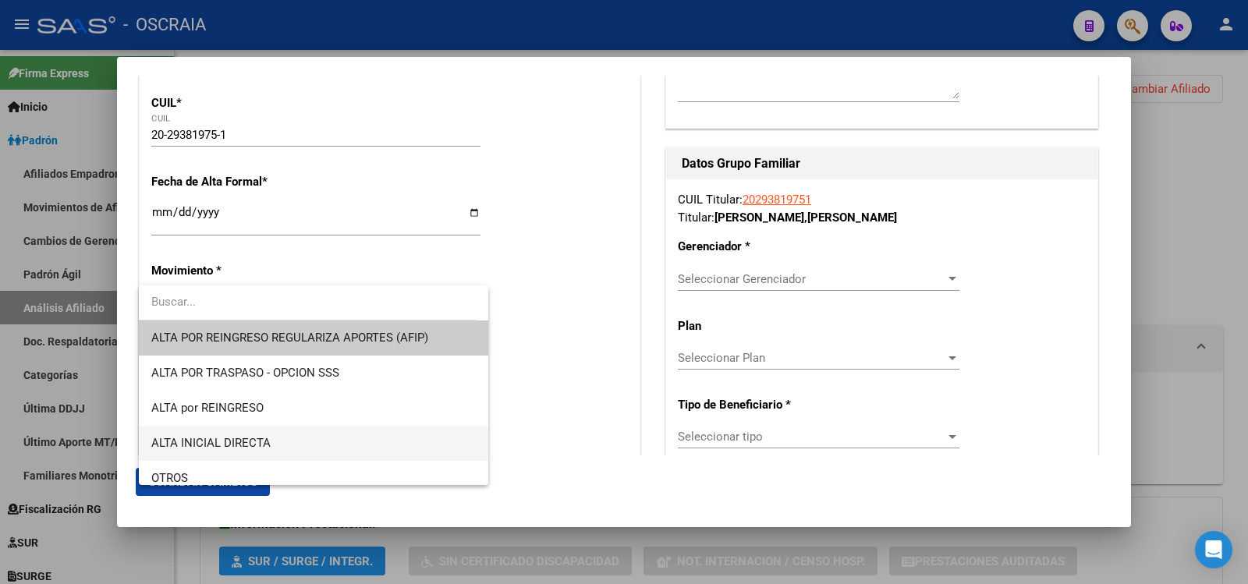
click at [271, 434] on span "ALTA INICIAL DIRECTA" at bounding box center [313, 443] width 324 height 35
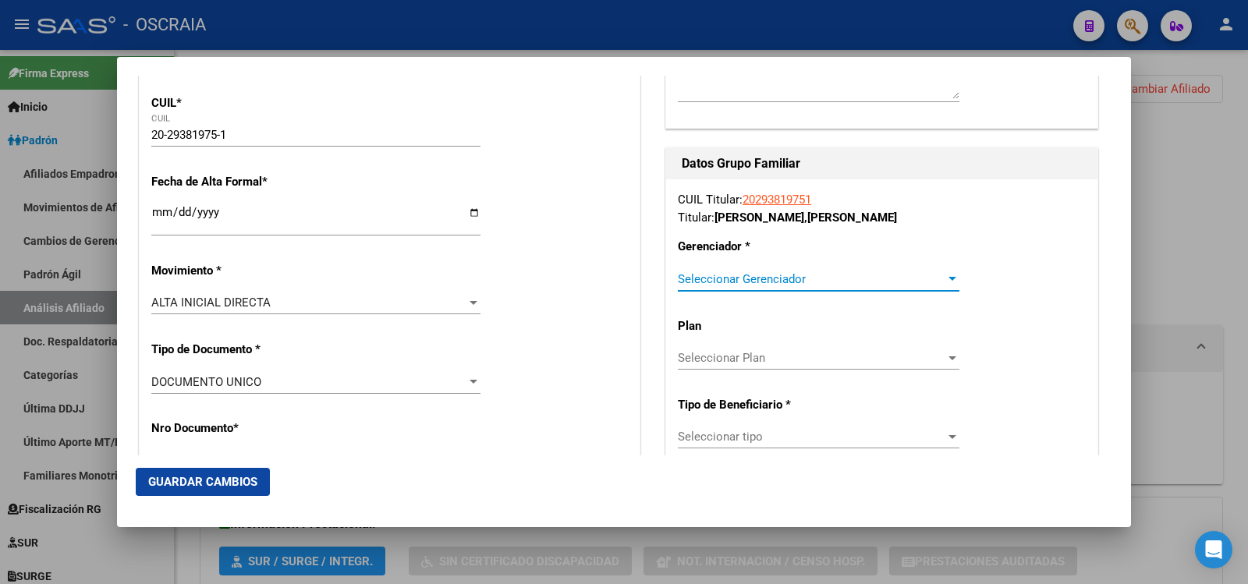
click at [786, 275] on span "Seleccionar Gerenciador" at bounding box center [812, 279] width 268 height 14
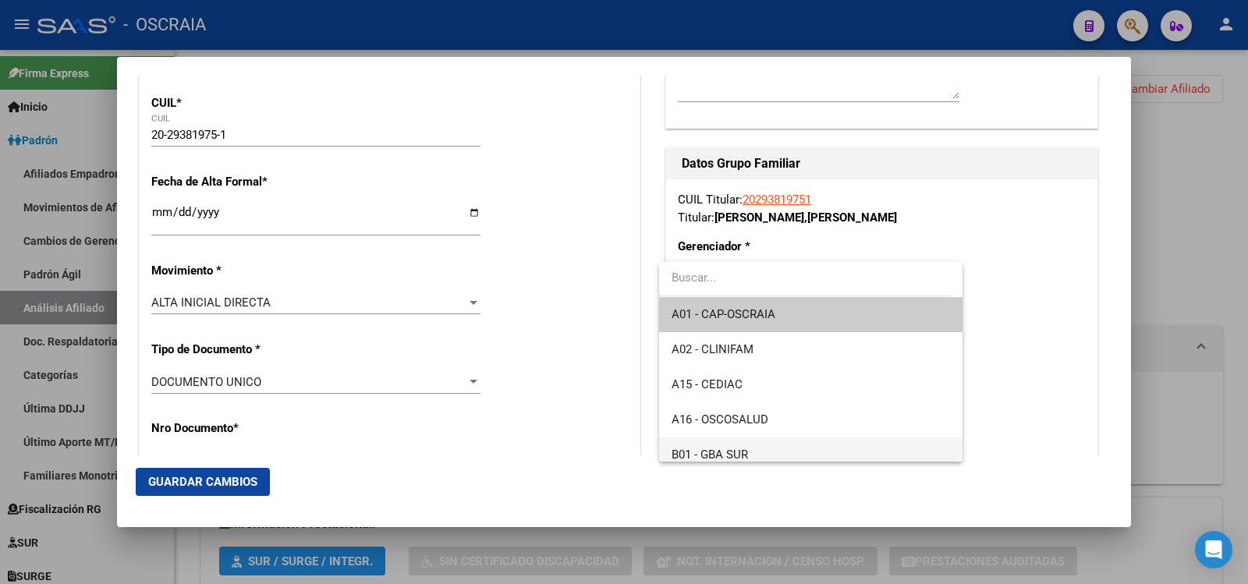
scroll to position [116, 0]
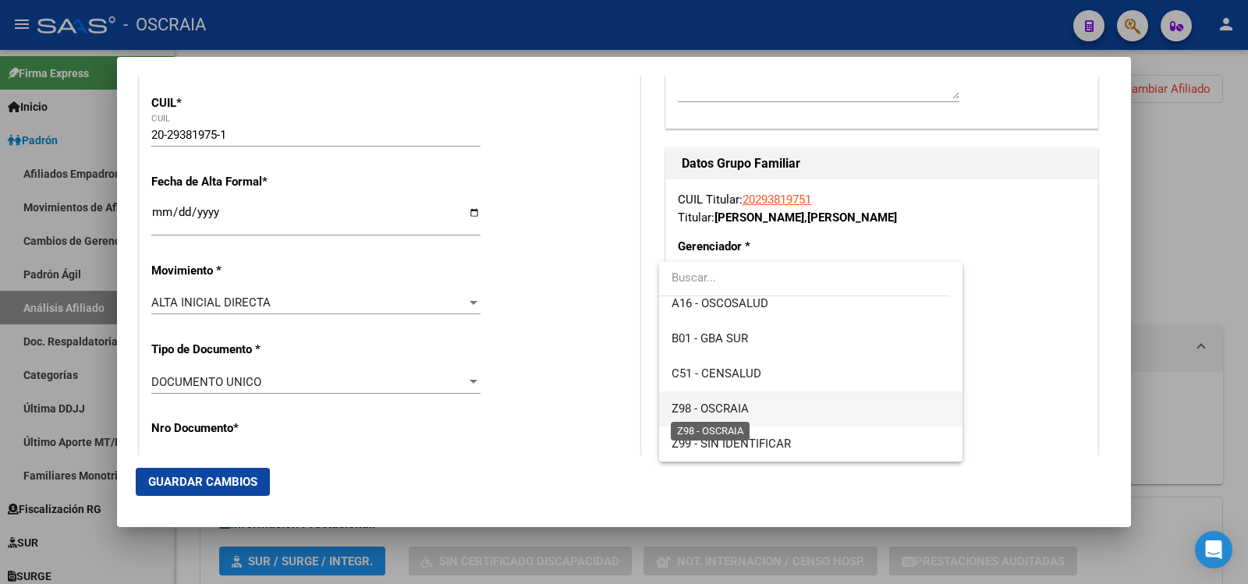
click at [740, 402] on span "Z98 - OSCRAIA" at bounding box center [710, 409] width 77 height 14
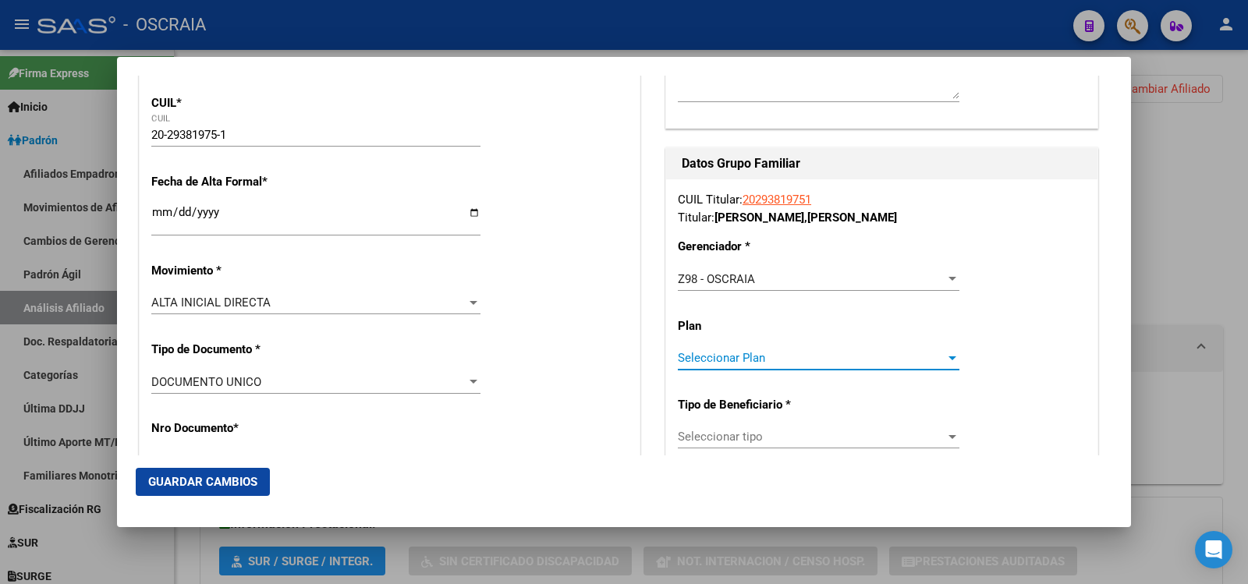
click at [846, 358] on span "Seleccionar Plan" at bounding box center [812, 358] width 268 height 14
click at [877, 310] on div at bounding box center [624, 292] width 1248 height 584
click at [820, 439] on span "Seleccionar tipo" at bounding box center [812, 437] width 268 height 14
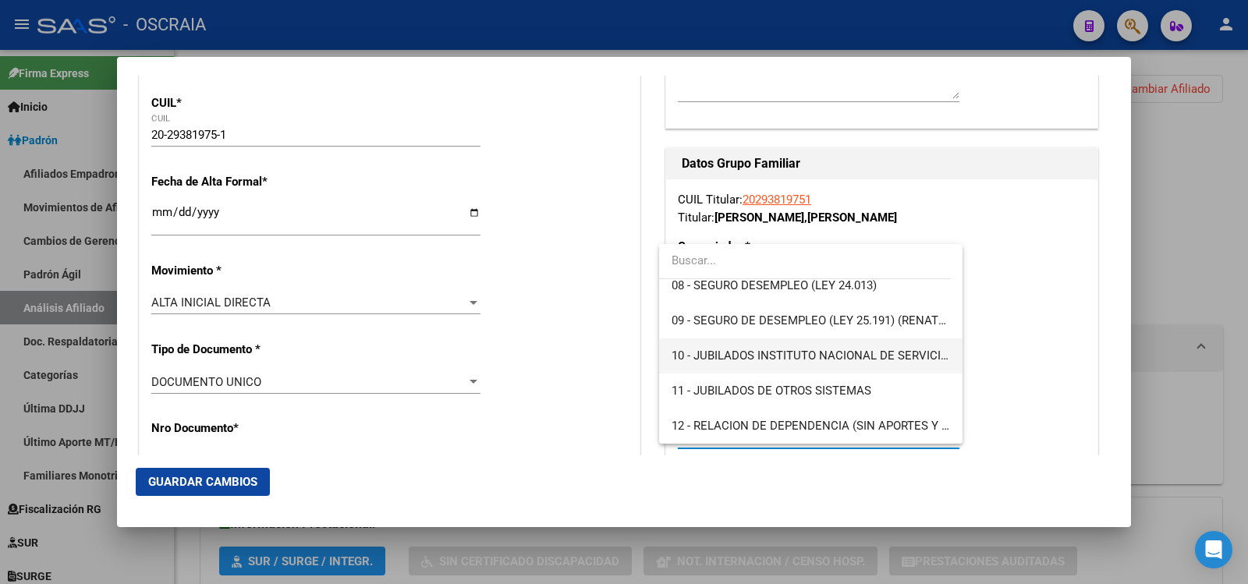
scroll to position [0, 0]
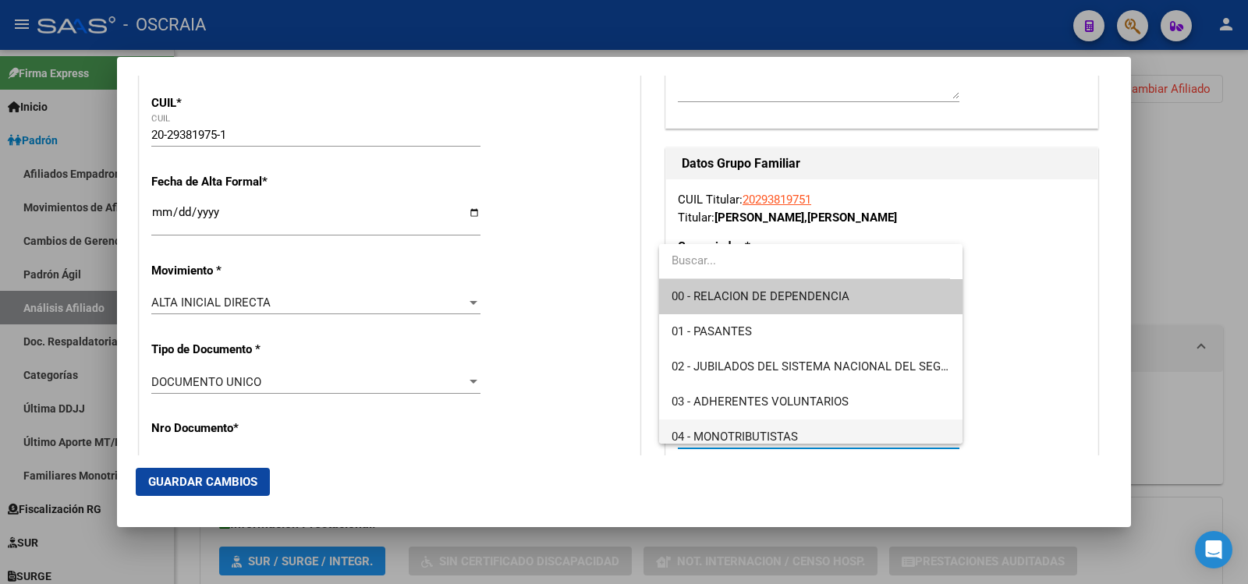
click at [814, 430] on span "04 - MONOTRIBUTISTAS" at bounding box center [811, 437] width 278 height 35
type input "20-29381975-1"
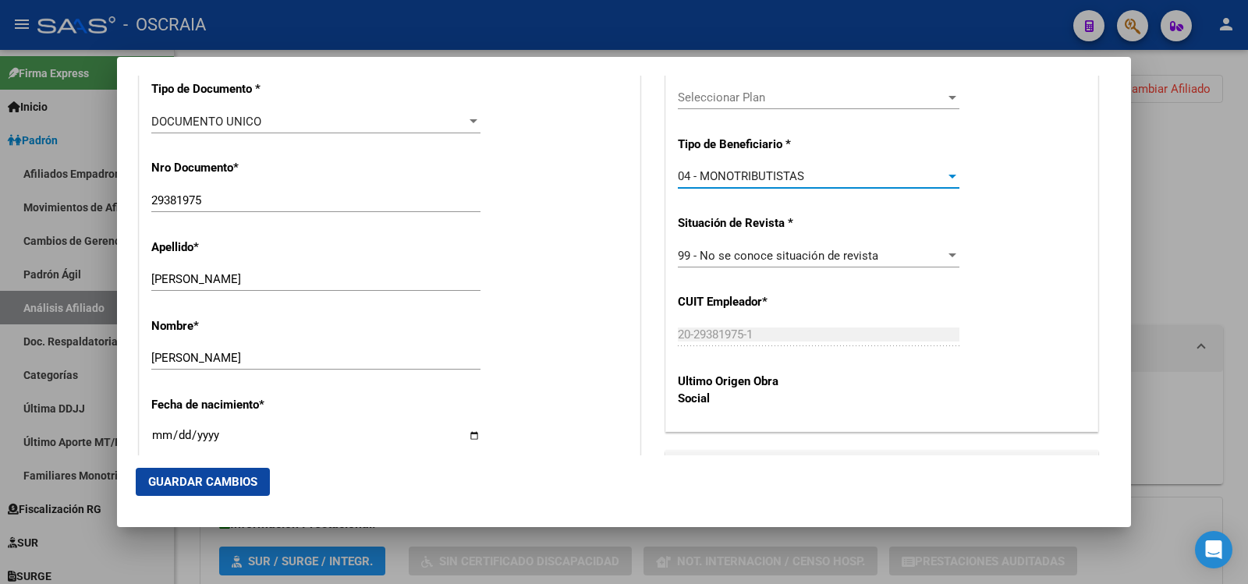
scroll to position [260, 0]
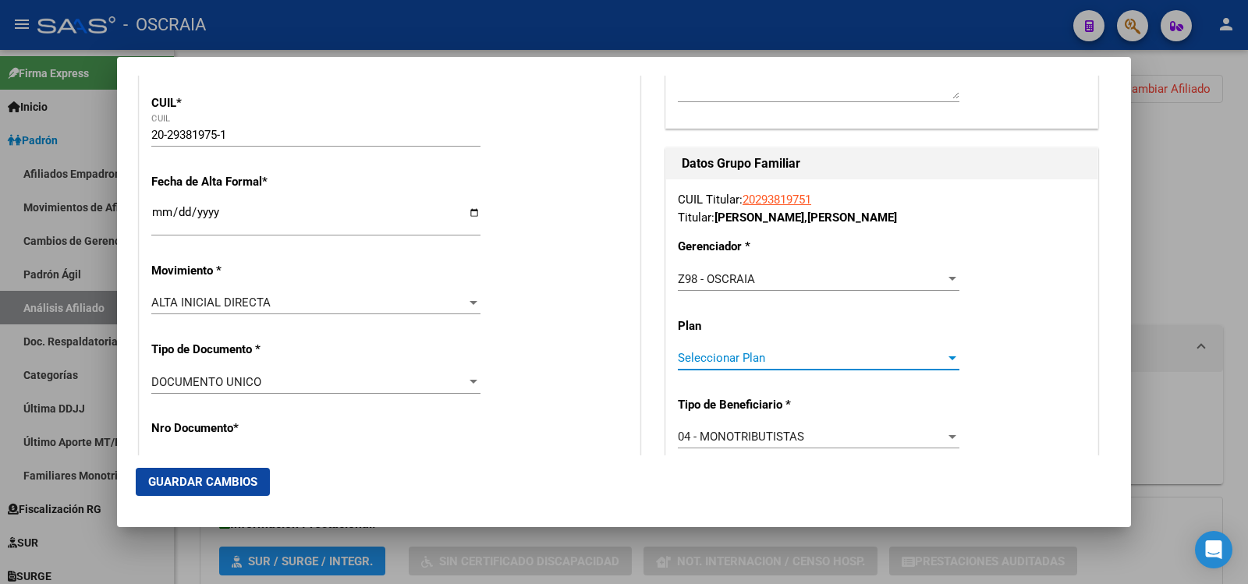
click at [758, 360] on span "Seleccionar Plan" at bounding box center [812, 358] width 268 height 14
click at [966, 325] on div at bounding box center [624, 292] width 1248 height 584
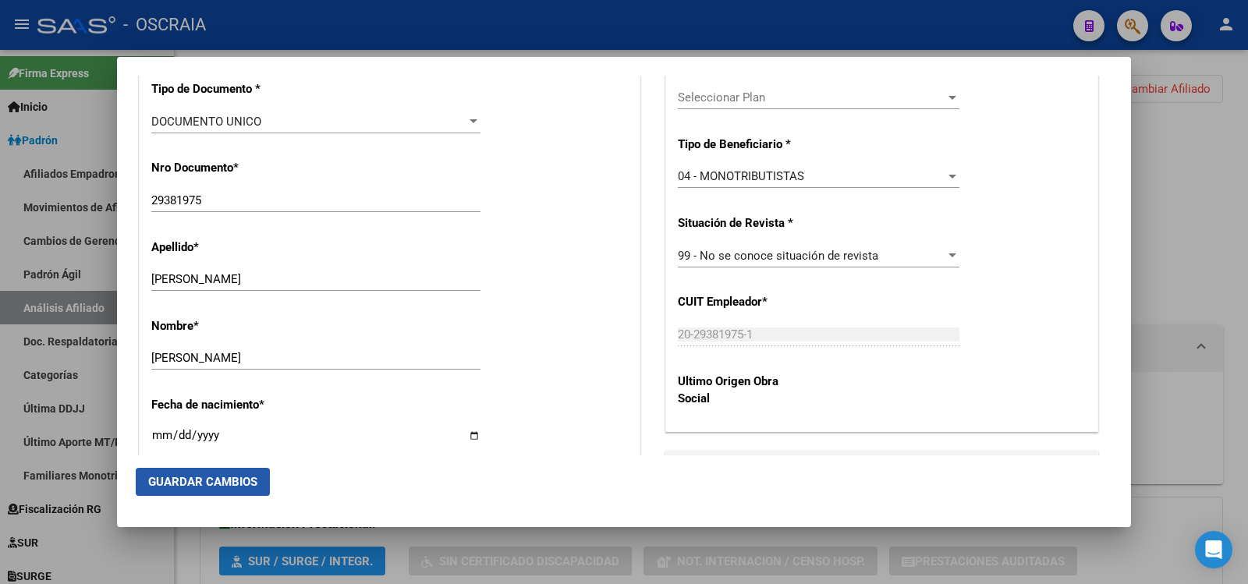
click at [230, 486] on span "Guardar Cambios" at bounding box center [202, 482] width 109 height 14
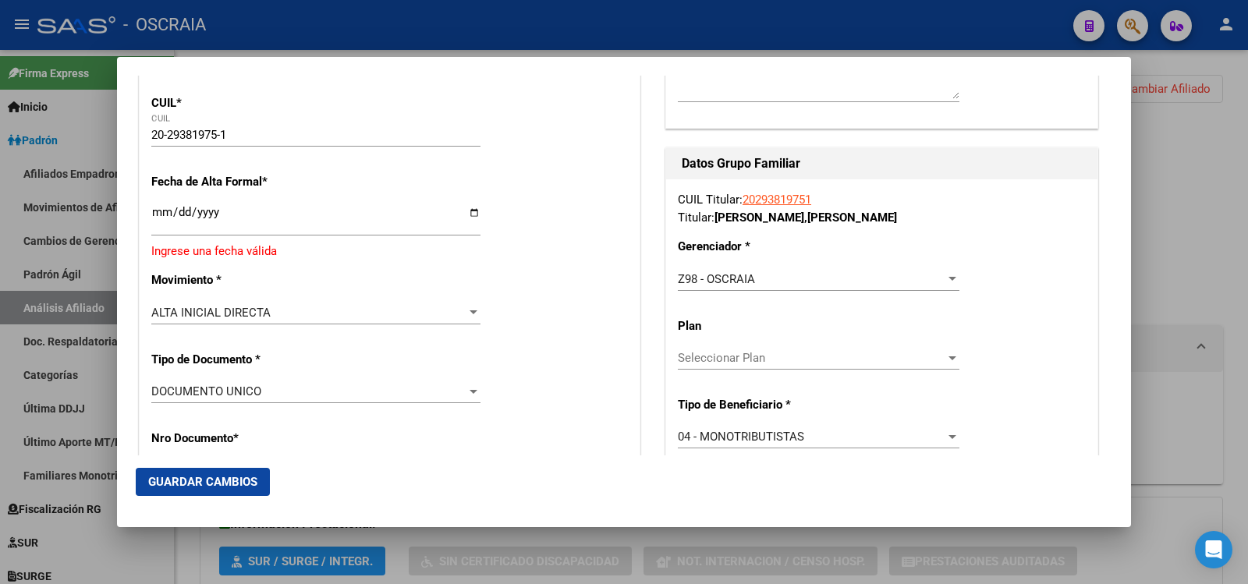
click at [282, 214] on input "Ingresar fecha" at bounding box center [315, 218] width 329 height 25
click at [466, 216] on input "Ingresar fecha" at bounding box center [315, 218] width 329 height 25
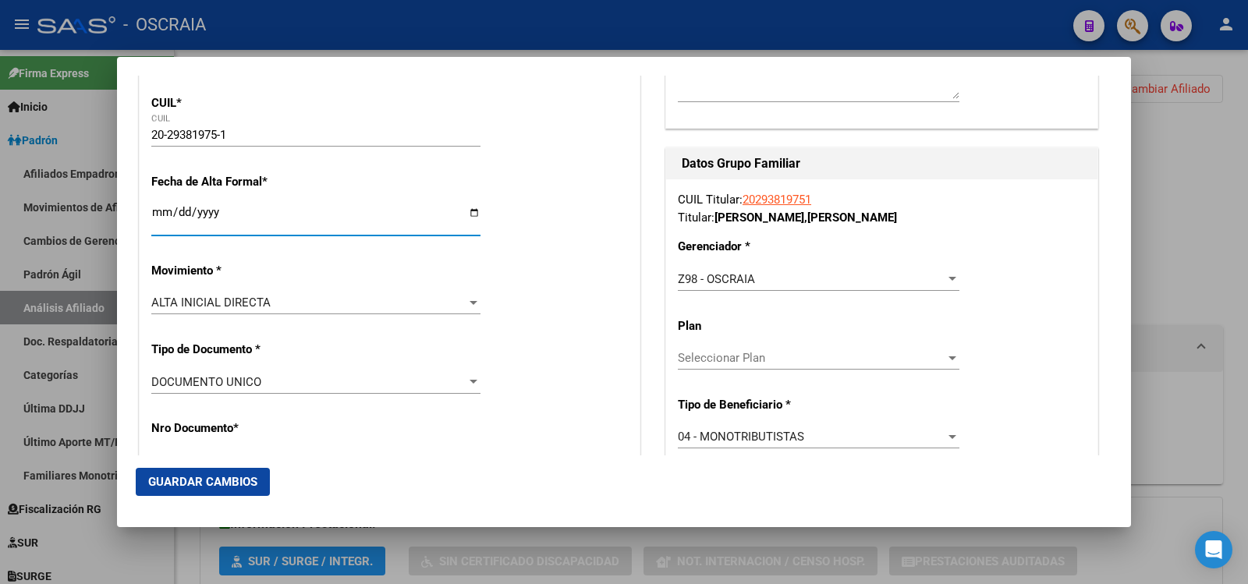
type input "[DATE]"
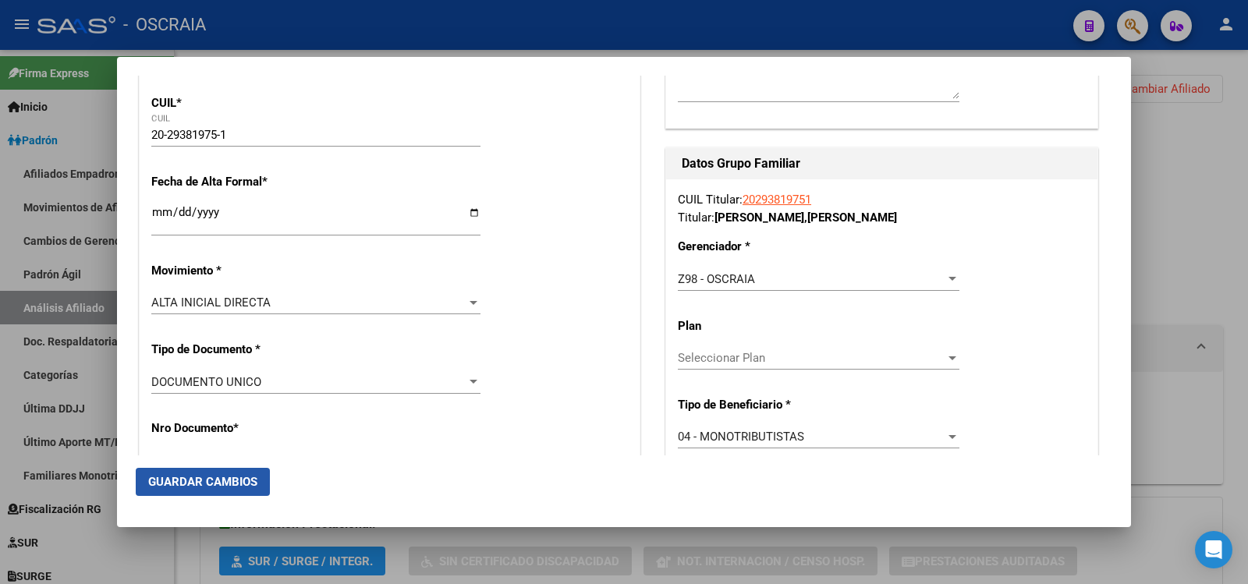
click at [239, 477] on span "Guardar Cambios" at bounding box center [202, 482] width 109 height 14
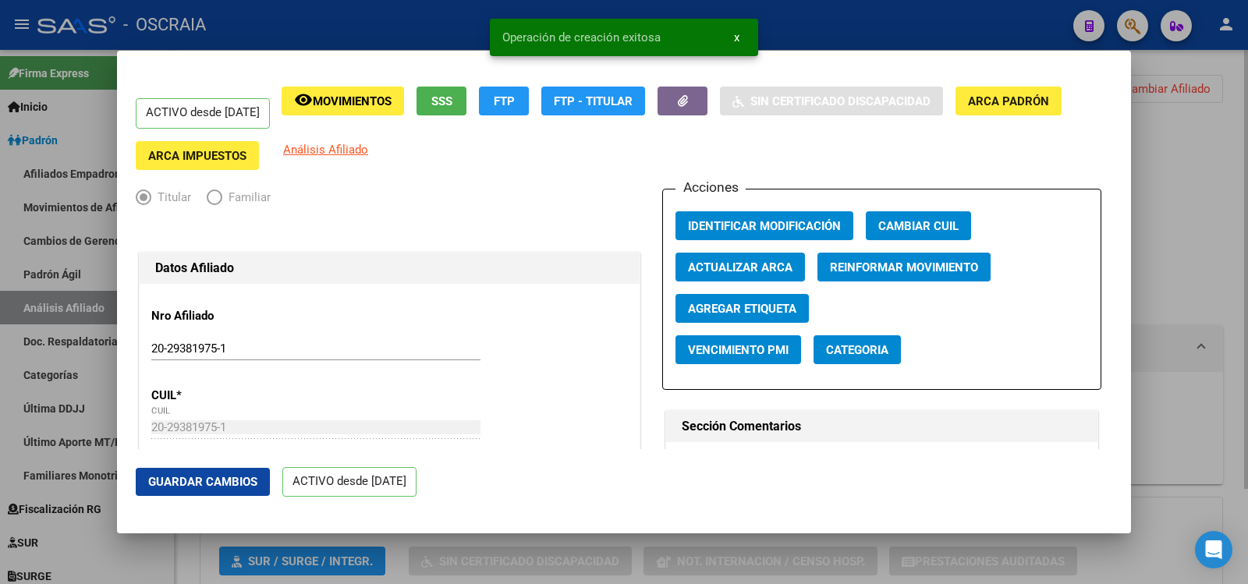
click at [1165, 132] on div at bounding box center [624, 292] width 1248 height 584
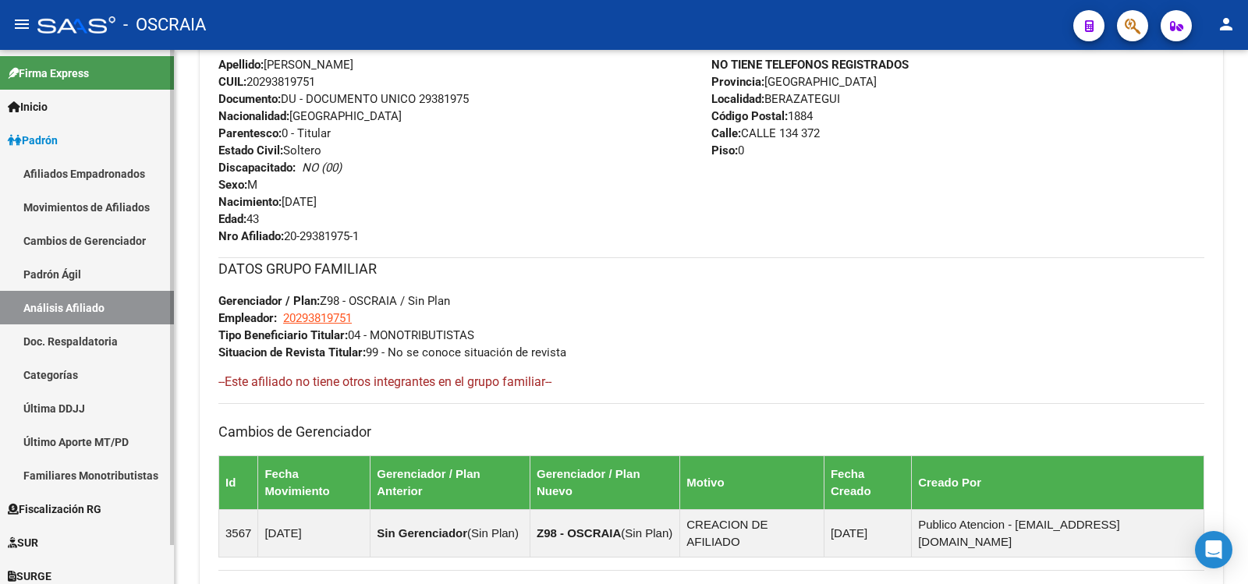
click at [86, 282] on link "Padrón Ágil" at bounding box center [87, 274] width 174 height 34
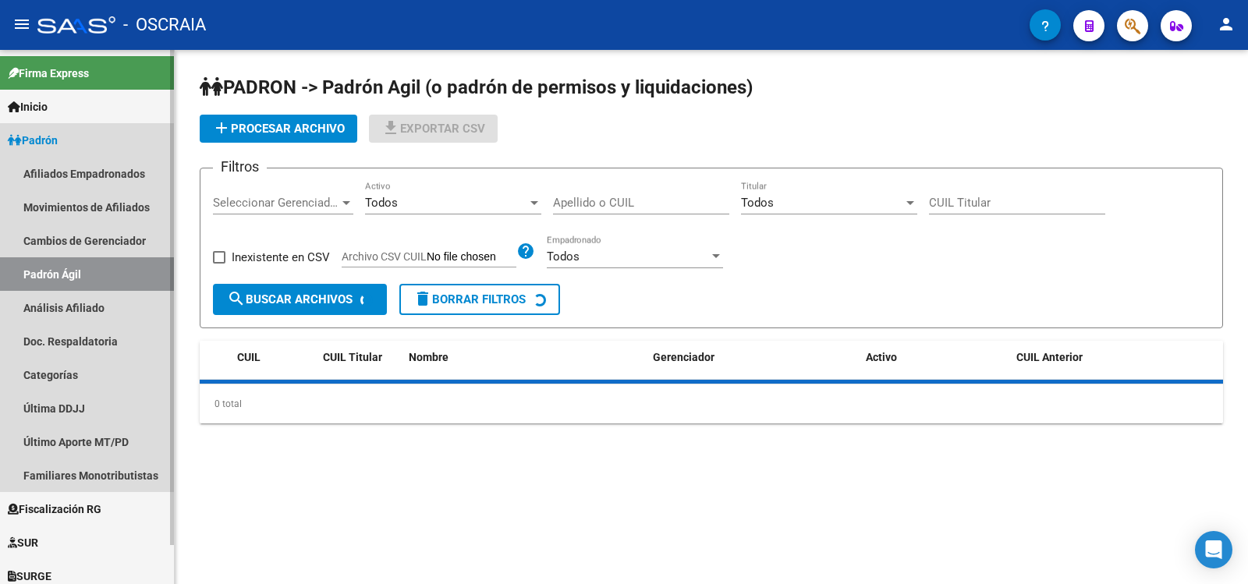
click at [93, 303] on link "Análisis Afiliado" at bounding box center [87, 308] width 174 height 34
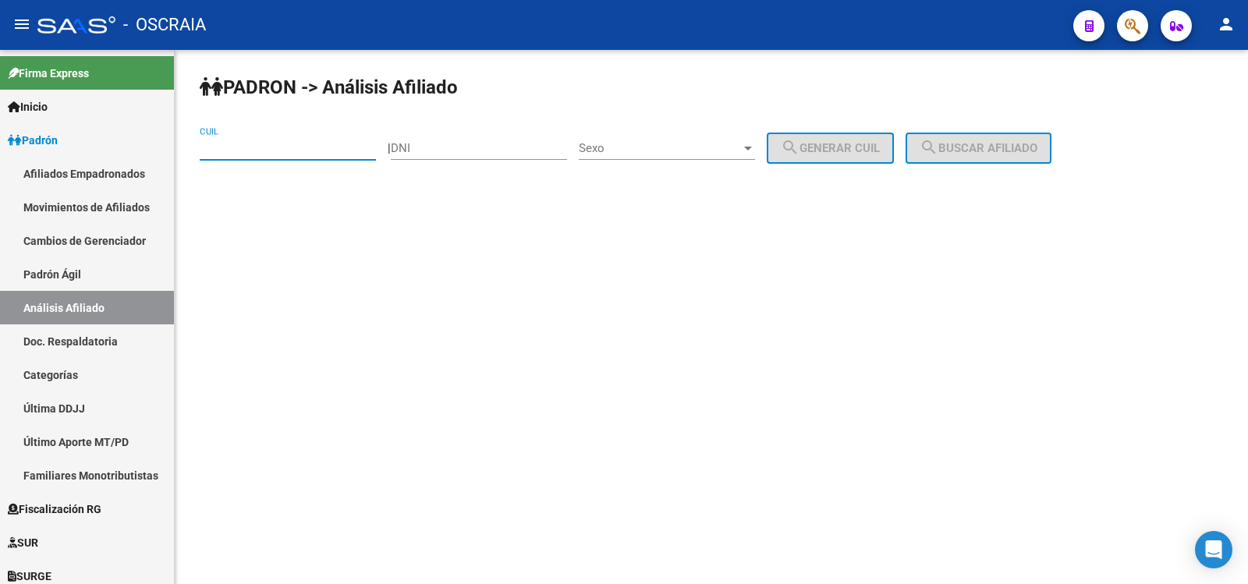
drag, startPoint x: 294, startPoint y: 153, endPoint x: 307, endPoint y: 150, distance: 13.6
click at [294, 153] on input "CUIL" at bounding box center [288, 148] width 176 height 14
paste input "20-96143141-8"
type input "20-96143141-8"
click at [1014, 142] on span "search Buscar afiliado" at bounding box center [979, 148] width 118 height 14
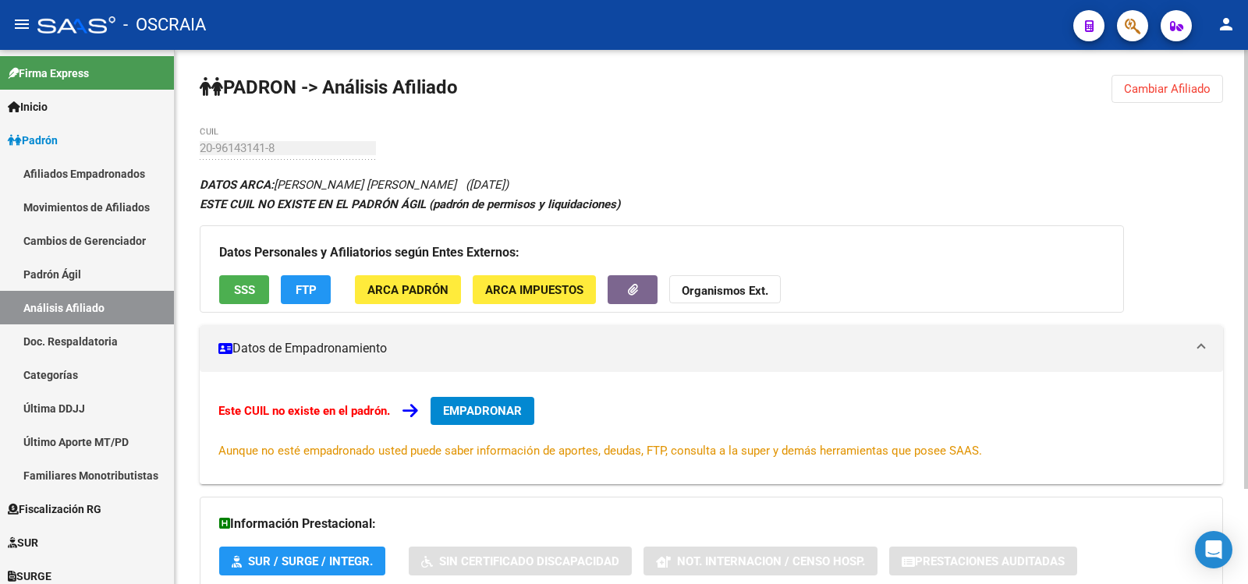
scroll to position [115, 0]
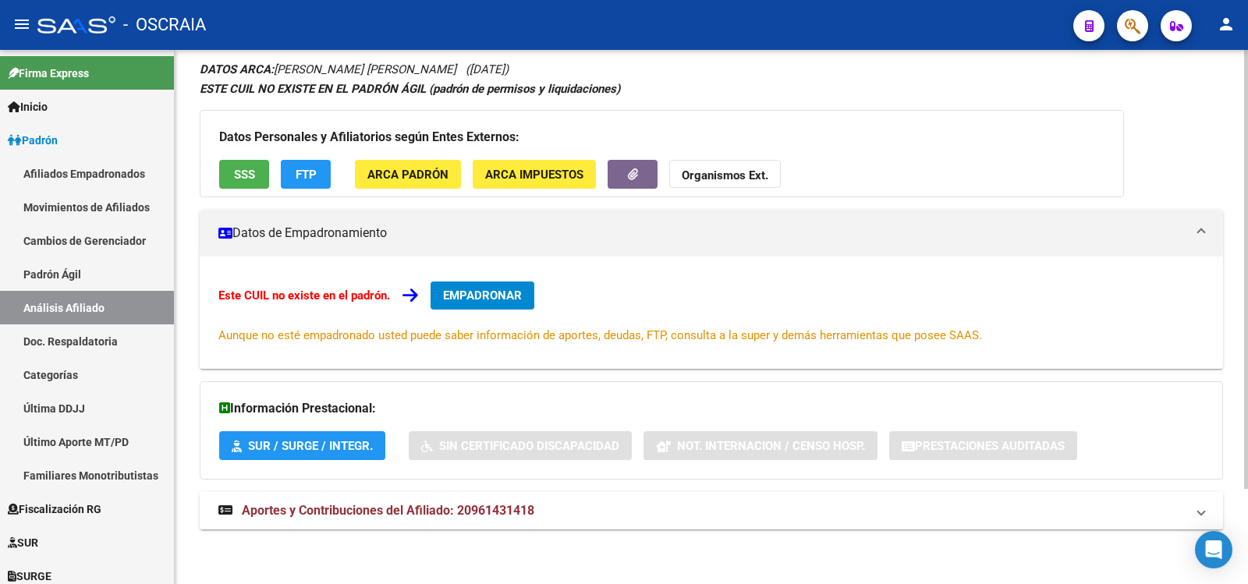
drag, startPoint x: 527, startPoint y: 518, endPoint x: 528, endPoint y: 507, distance: 10.9
click at [528, 518] on span "Aportes y Contribuciones del Afiliado: 20961431418" at bounding box center [388, 510] width 293 height 15
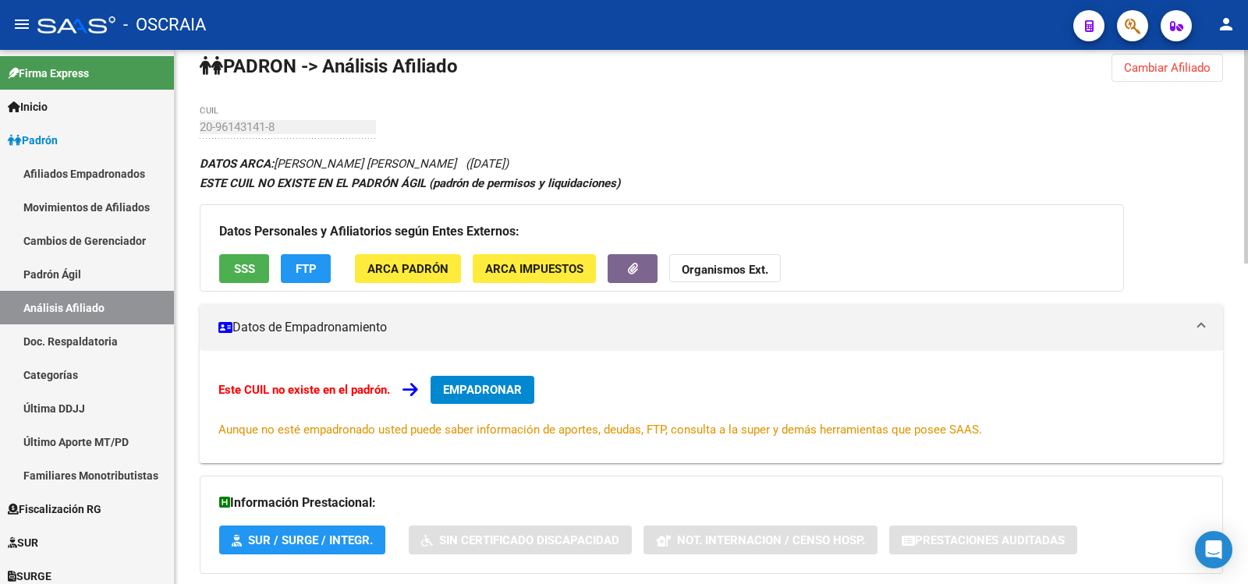
scroll to position [0, 0]
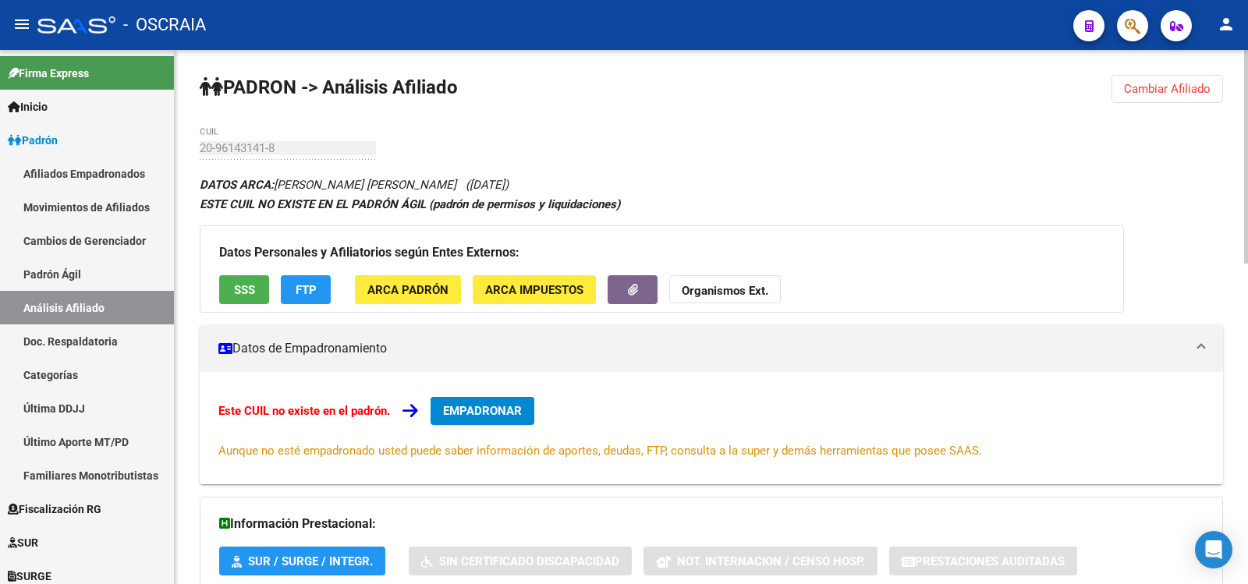
click at [503, 399] on button "EMPADRONAR" at bounding box center [483, 411] width 104 height 28
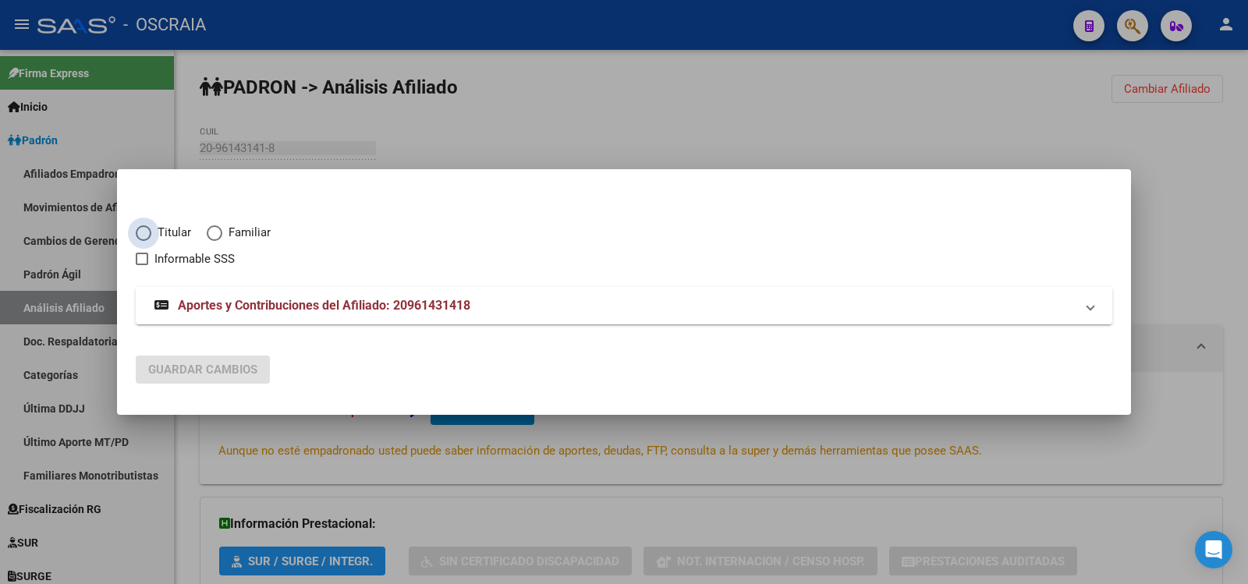
click at [174, 232] on span "Titular" at bounding box center [171, 233] width 40 height 18
click at [151, 232] on input "Titular" at bounding box center [144, 233] width 16 height 16
radio input "true"
checkbox input "true"
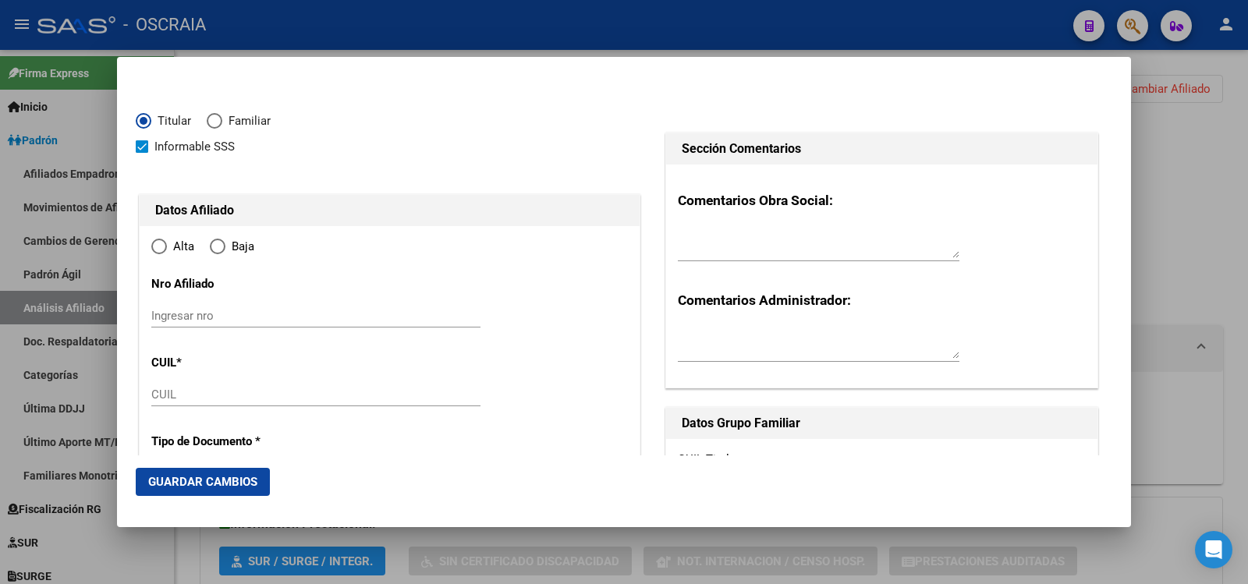
type input "20-96143141-8"
type input "96143141"
type input "[PERSON_NAME]"
type input "[DATE]"
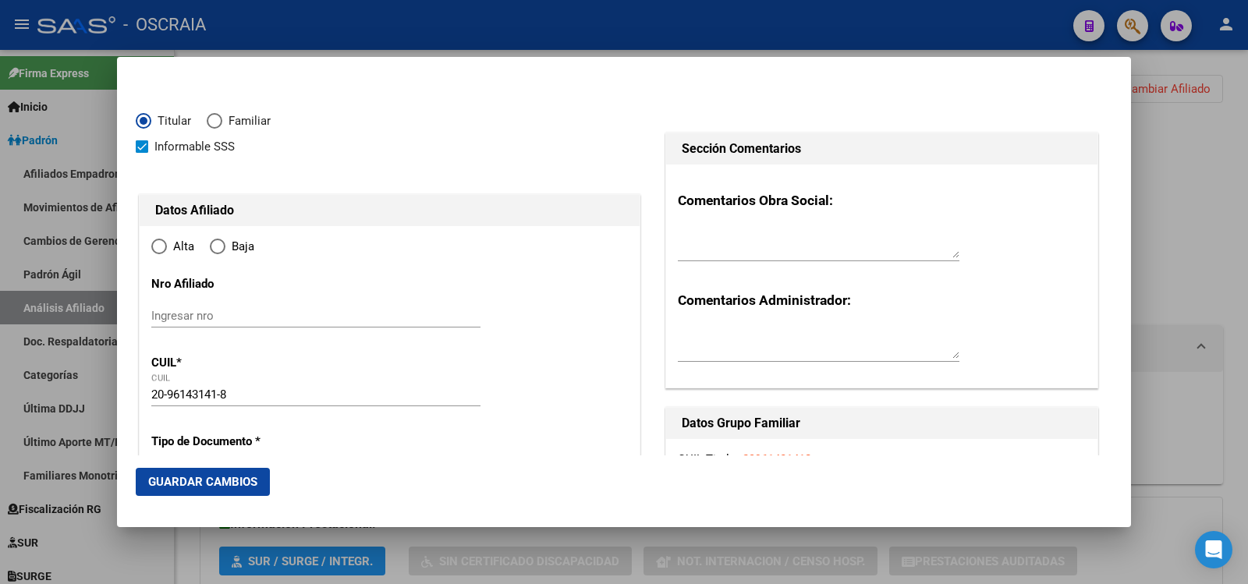
type input "CABA"
type input "1223"
type input "[PERSON_NAME]"
type input "1077"
type input "3"
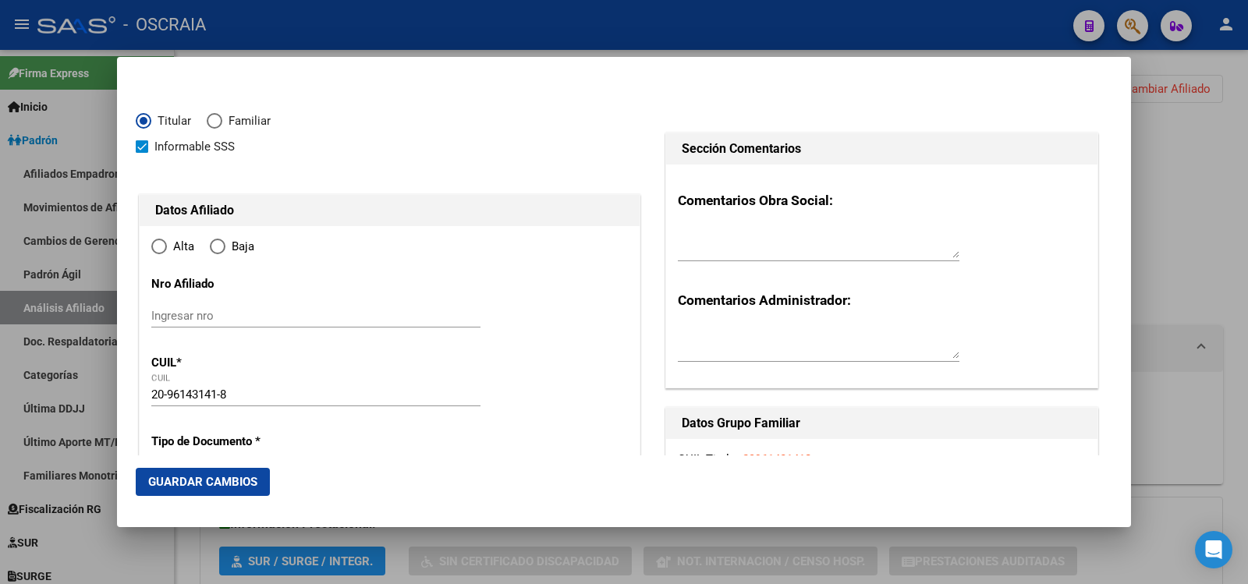
radio input "true"
type input "CABA"
click at [252, 310] on input "Ingresar nro" at bounding box center [315, 316] width 329 height 14
paste input "20-96143141-8"
type input "20-96143141-8"
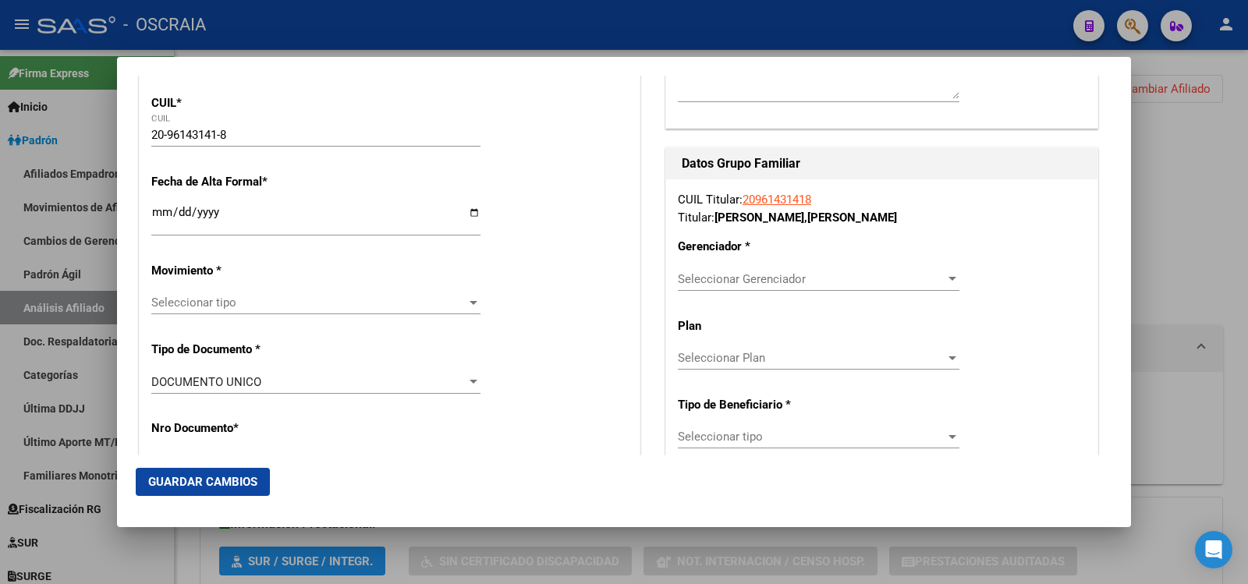
scroll to position [1040, 0]
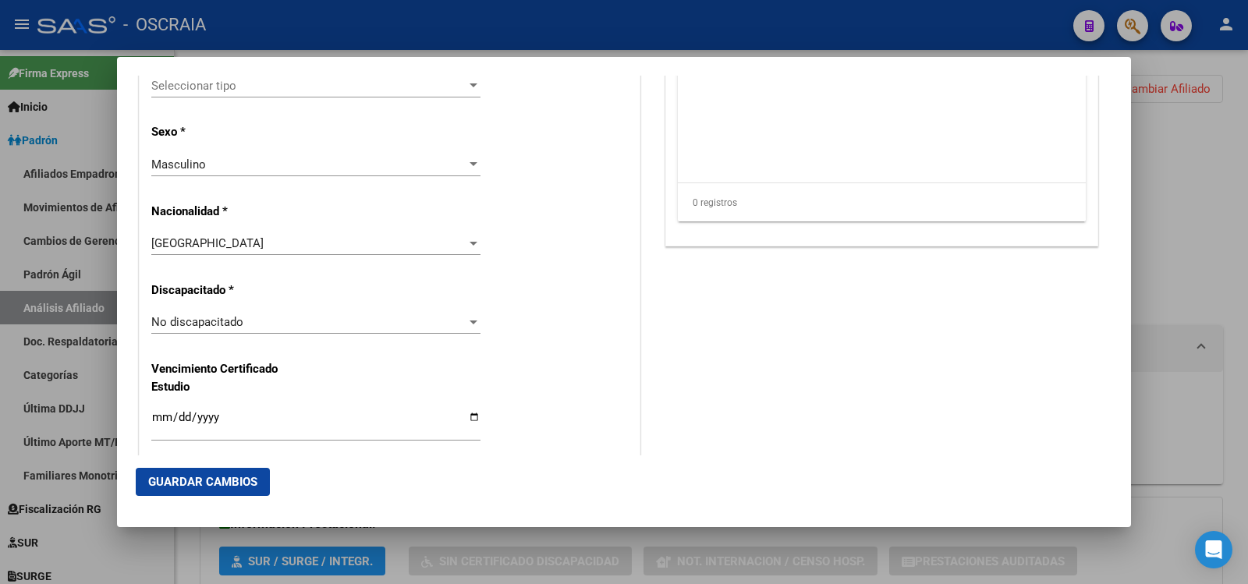
click at [1176, 291] on div at bounding box center [624, 292] width 1248 height 584
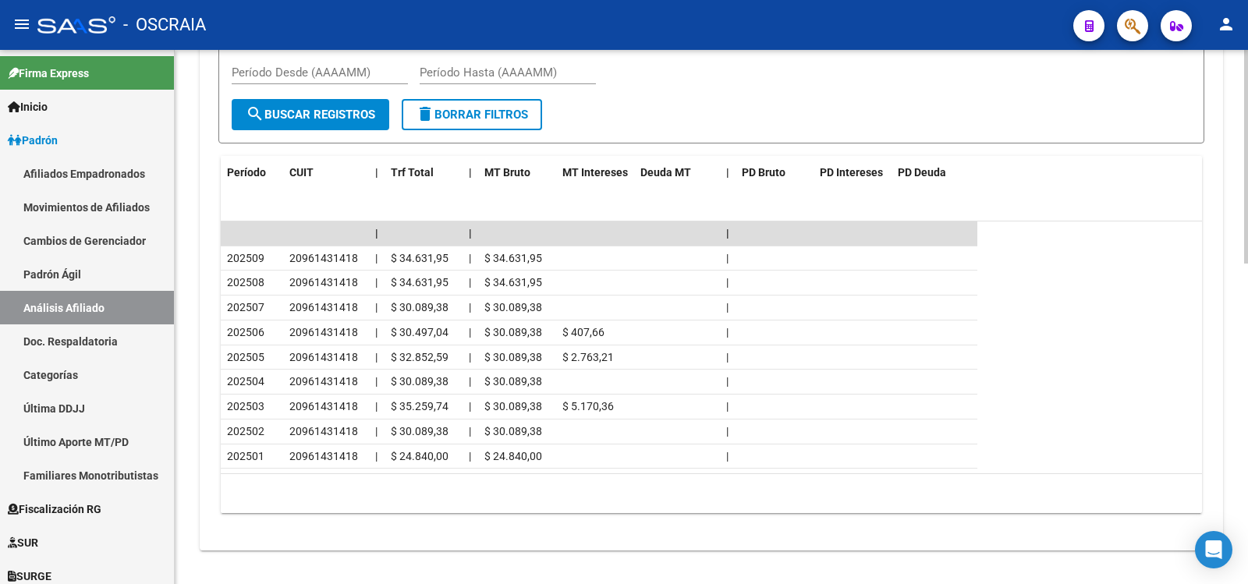
scroll to position [0, 0]
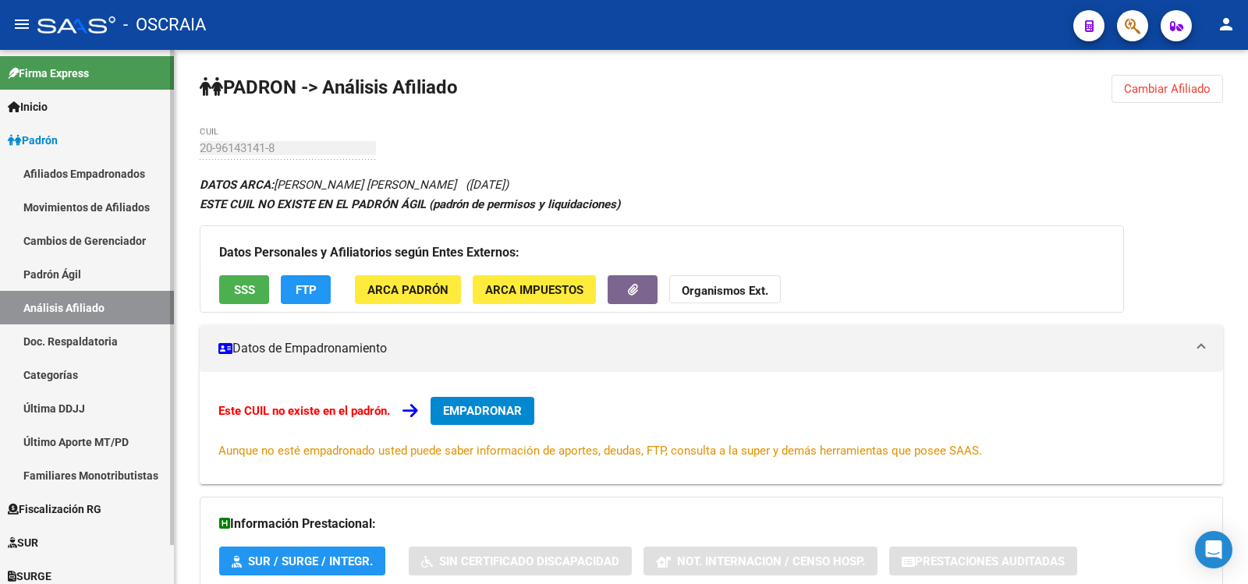
click at [20, 271] on link "Padrón Ágil" at bounding box center [87, 274] width 174 height 34
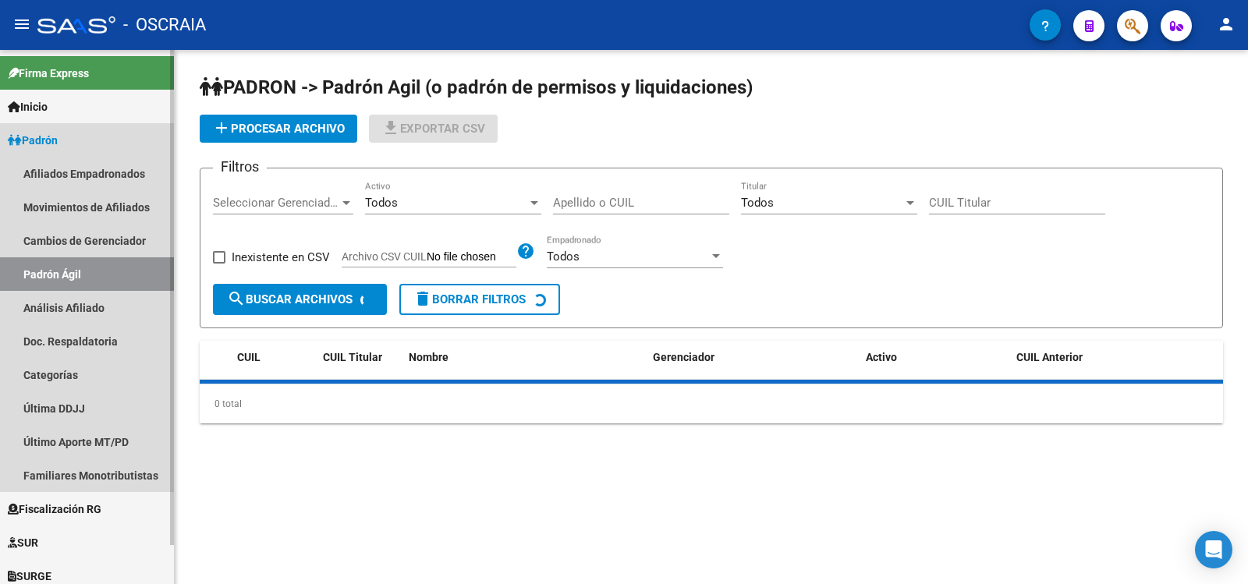
click at [33, 289] on link "Padrón Ágil" at bounding box center [87, 274] width 174 height 34
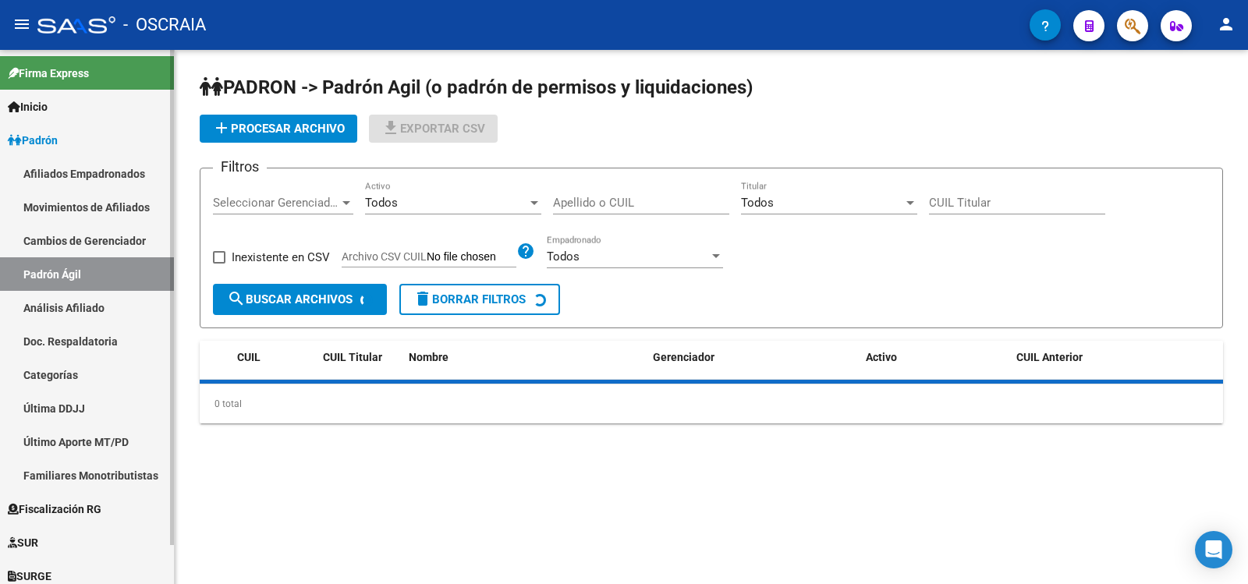
click at [123, 303] on link "Análisis Afiliado" at bounding box center [87, 308] width 174 height 34
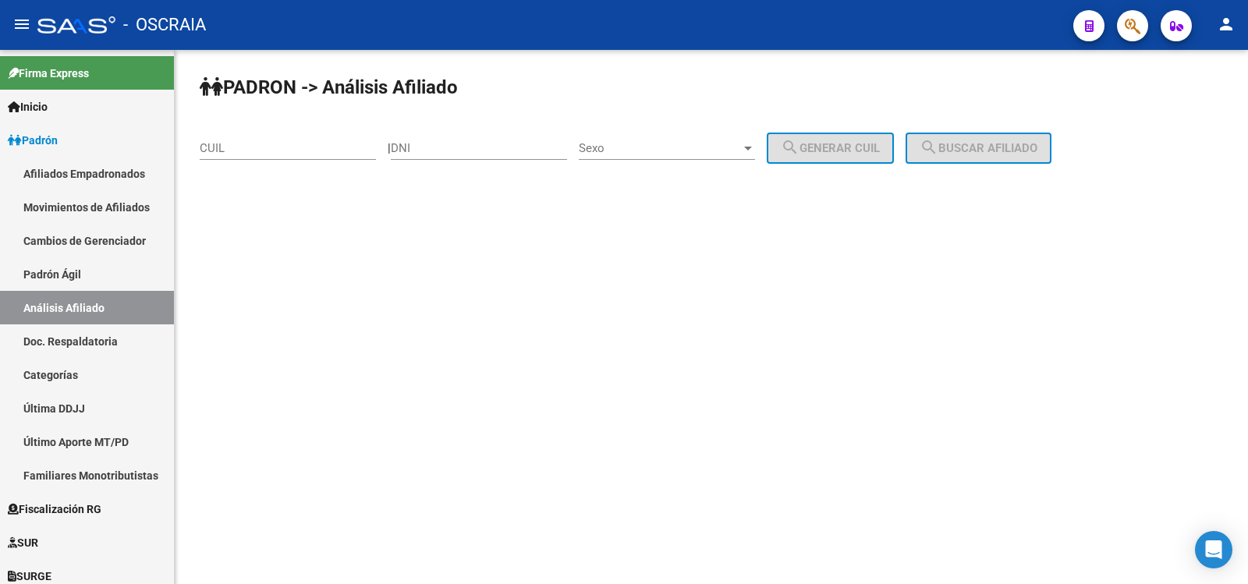
click at [257, 154] on input "CUIL" at bounding box center [288, 148] width 176 height 14
paste input "20-95988286-0"
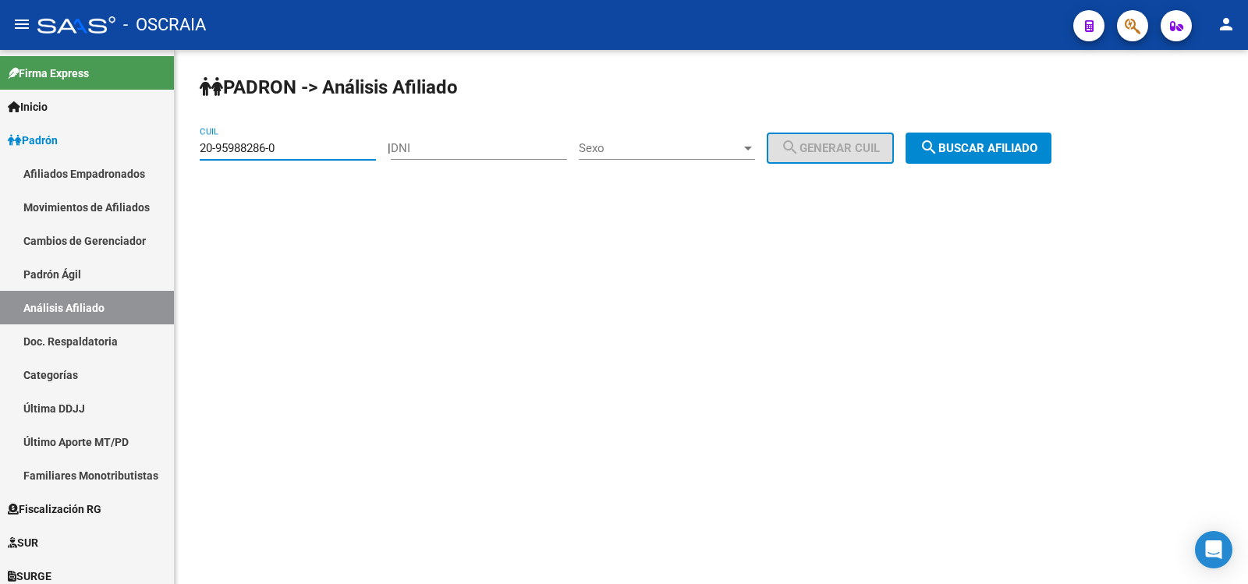
type input "20-95988286-0"
click at [977, 158] on button "search Buscar afiliado" at bounding box center [979, 148] width 146 height 31
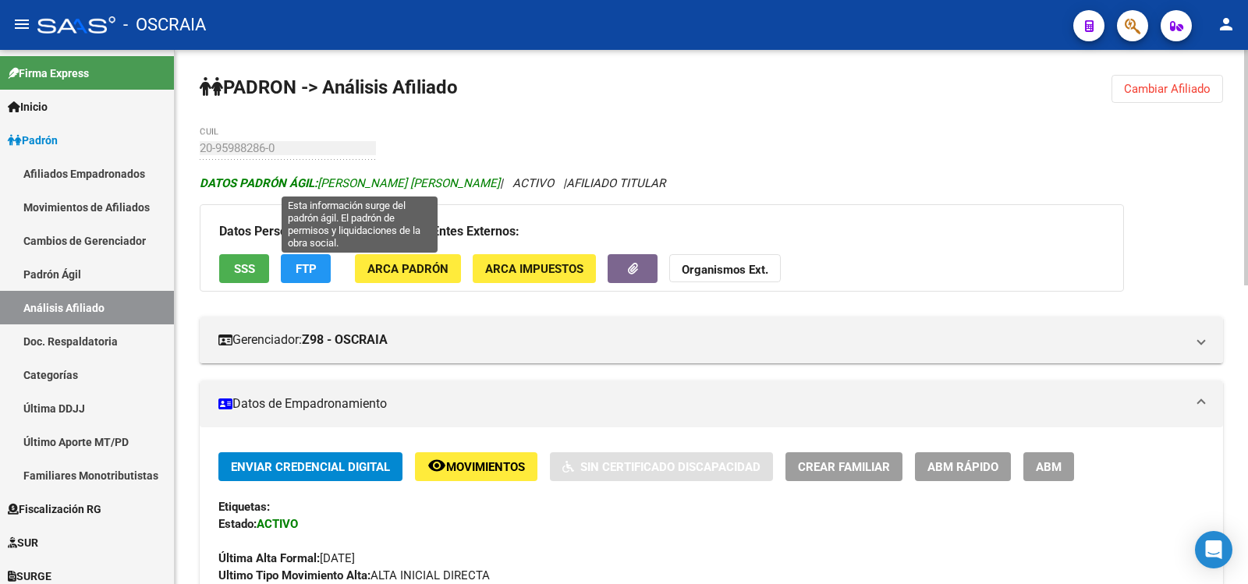
copy span "[PERSON_NAME] [PERSON_NAME]"
drag, startPoint x: 507, startPoint y: 187, endPoint x: 323, endPoint y: 183, distance: 184.1
click at [323, 183] on span "DATOS PADRÓN ÁGIL: [PERSON_NAME] [PERSON_NAME]" at bounding box center [350, 183] width 300 height 14
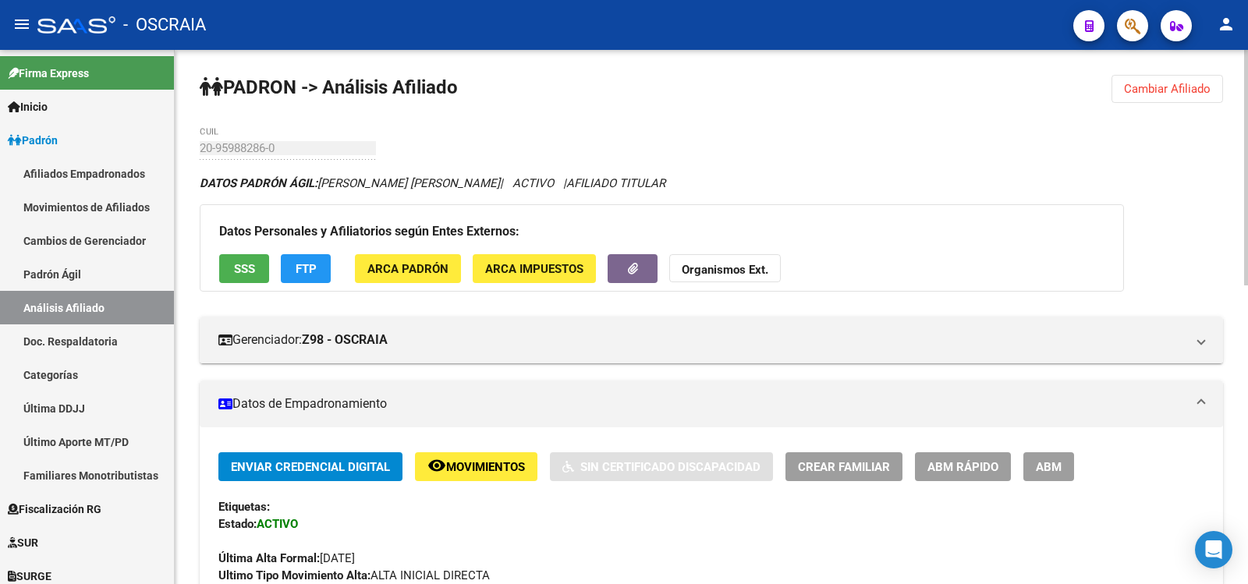
drag, startPoint x: 908, startPoint y: 207, endPoint x: 890, endPoint y: 209, distance: 18.1
click at [906, 207] on div "Datos Personales y Afiliatorios según Entes Externos: SSS FTP ARCA Padrón ARCA …" at bounding box center [662, 247] width 924 height 87
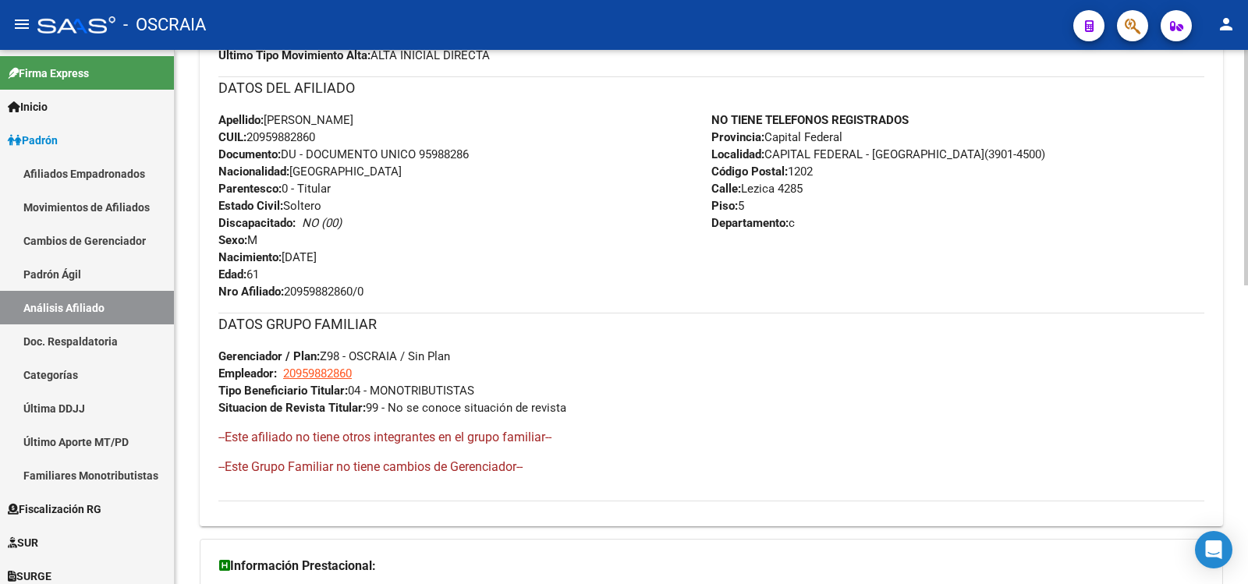
scroll to position [678, 0]
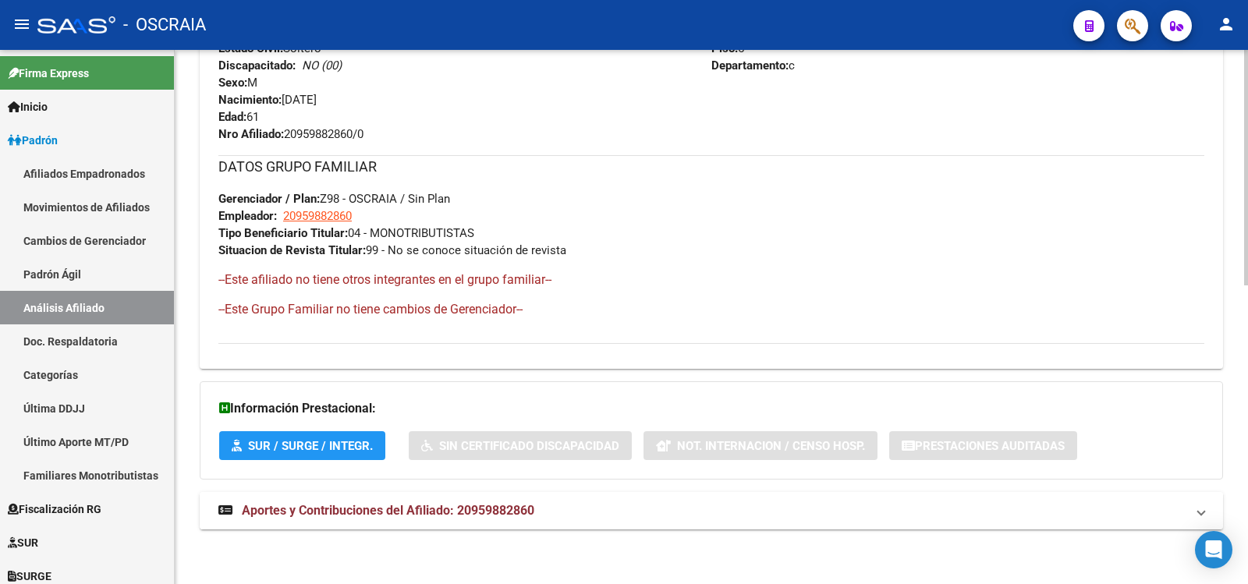
click at [457, 493] on div "DATOS PADRÓN ÁGIL: [PERSON_NAME] [PERSON_NAME] | ACTIVO | AFILIADO TITULAR Dato…" at bounding box center [711, 22] width 1023 height 1050
click at [458, 497] on mat-expansion-panel-header "Aportes y Contribuciones del Afiliado: 20959882860" at bounding box center [711, 510] width 1023 height 37
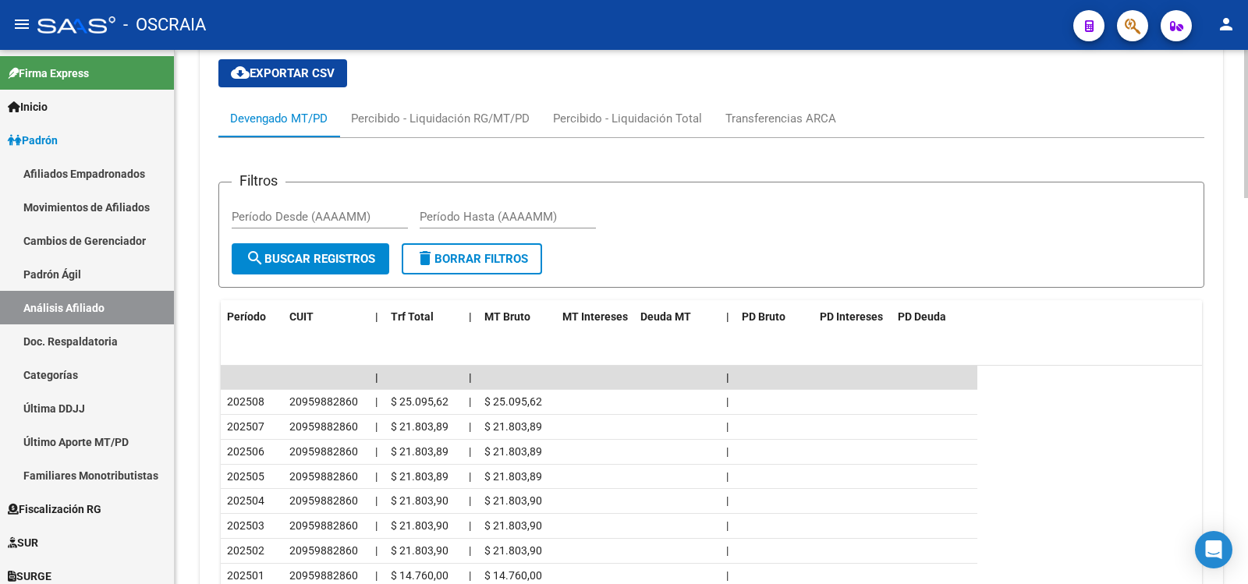
scroll to position [1388, 0]
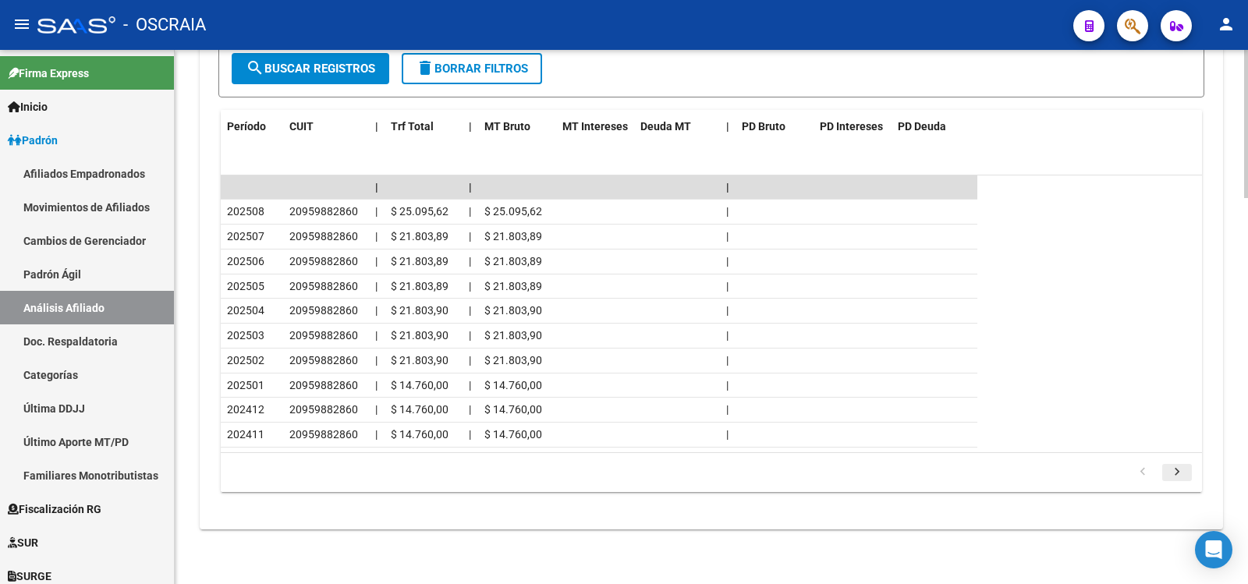
click at [1170, 477] on icon "go to next page" at bounding box center [1177, 474] width 20 height 19
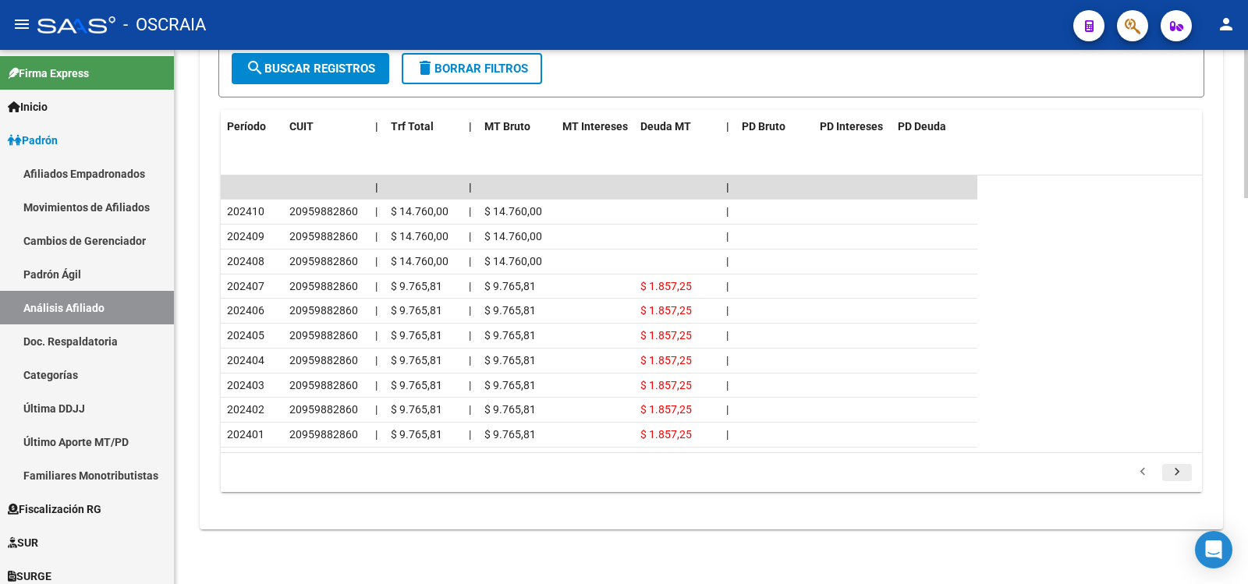
click at [1176, 476] on icon "go to next page" at bounding box center [1177, 474] width 20 height 19
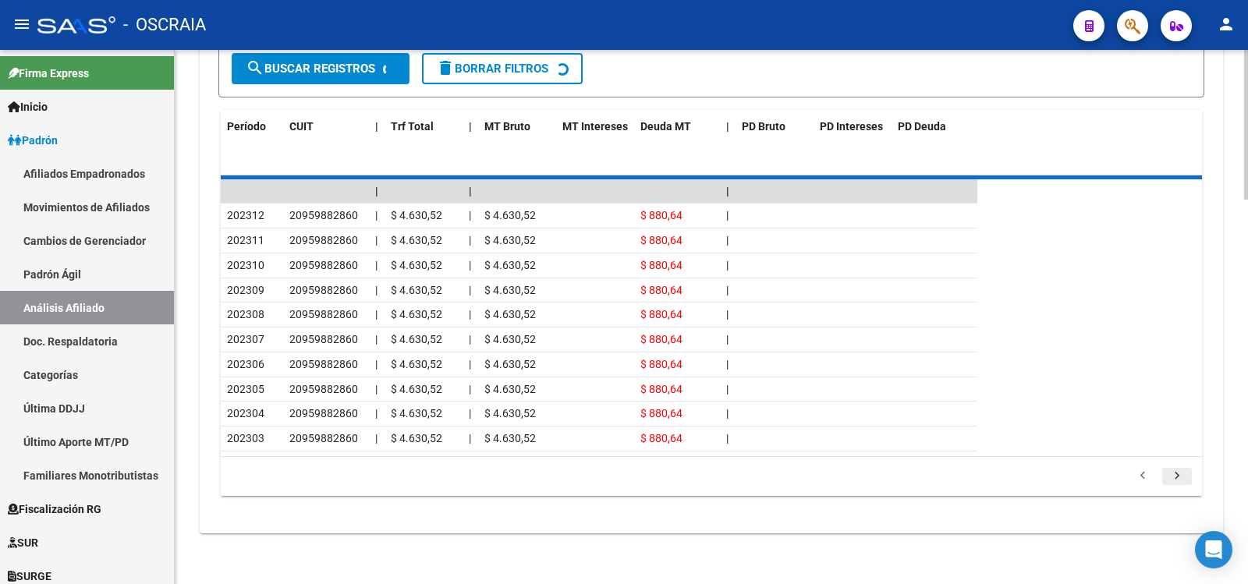
click at [1176, 476] on div "179,769,313,486,231,570,000,000,000,000,000,000,000,000,000,000,000,000,000,000…" at bounding box center [711, 476] width 981 height 39
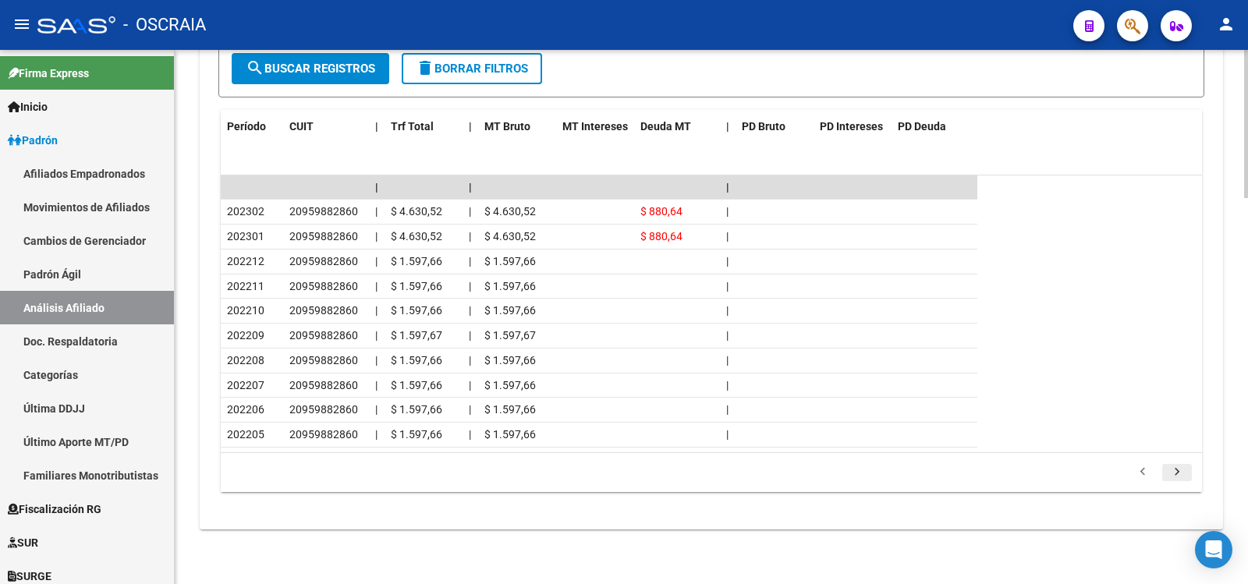
click at [1176, 476] on icon "go to next page" at bounding box center [1177, 474] width 20 height 19
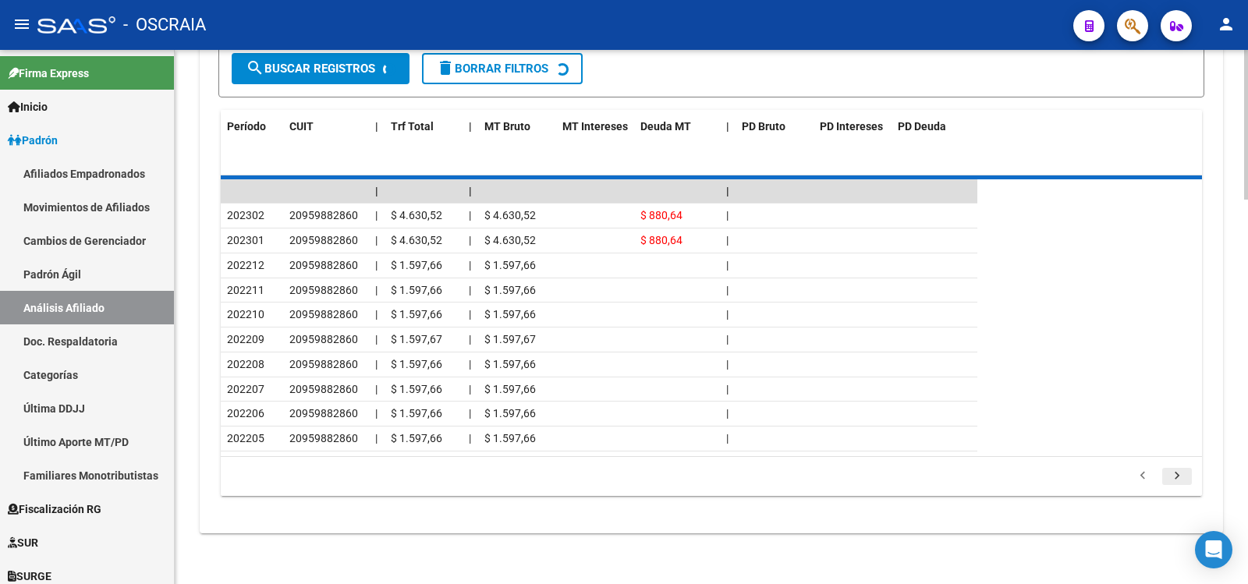
click at [1176, 476] on div "179,769,313,486,231,570,000,000,000,000,000,000,000,000,000,000,000,000,000,000…" at bounding box center [711, 476] width 981 height 39
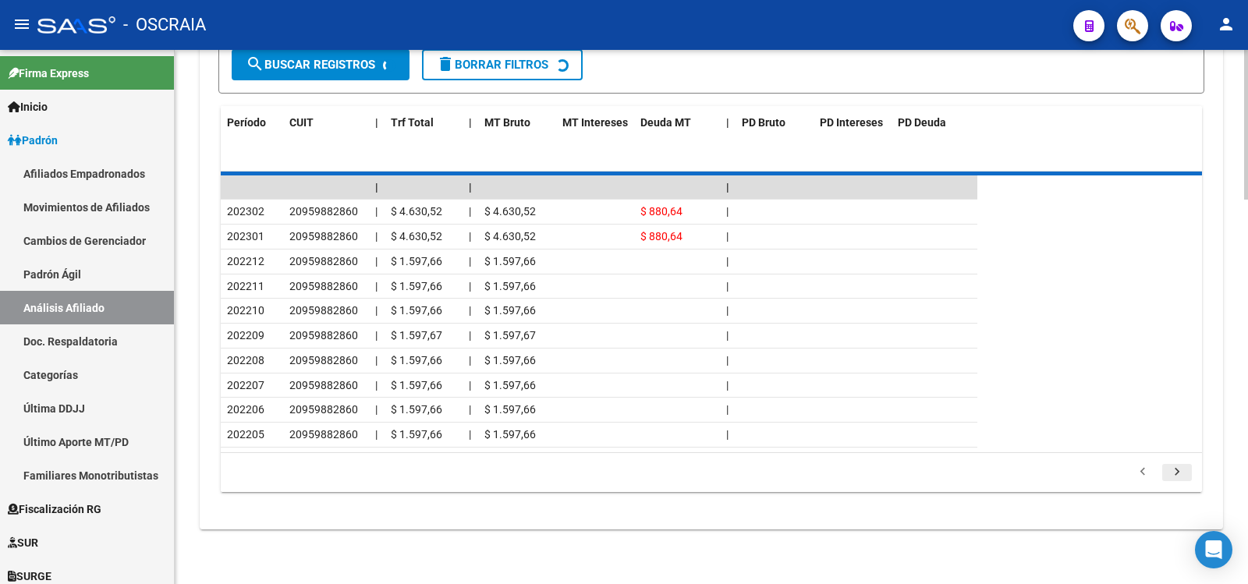
click at [1176, 476] on icon "go to next page" at bounding box center [1177, 474] width 20 height 19
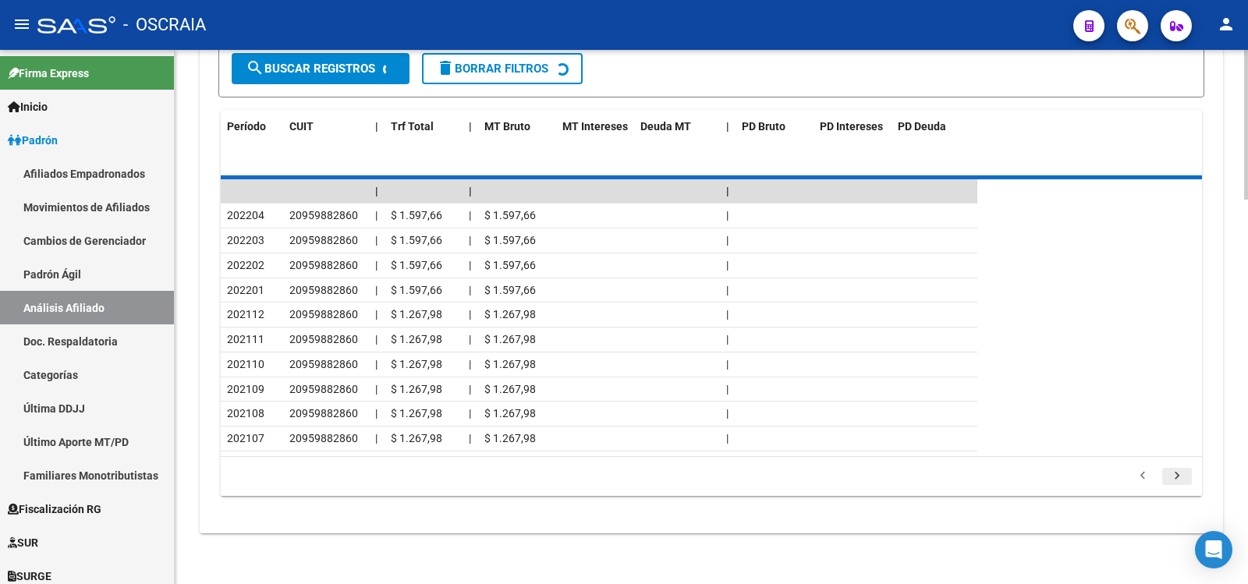
click at [1176, 476] on div "179,769,313,486,231,570,000,000,000,000,000,000,000,000,000,000,000,000,000,000…" at bounding box center [711, 476] width 981 height 39
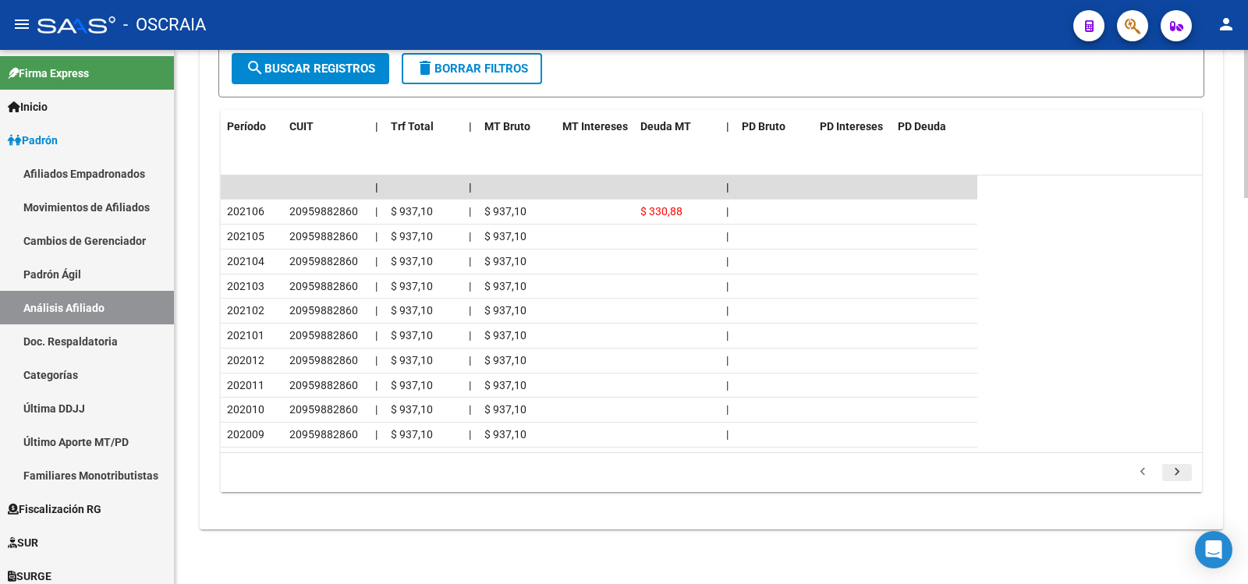
click at [1176, 476] on icon "go to next page" at bounding box center [1177, 474] width 20 height 19
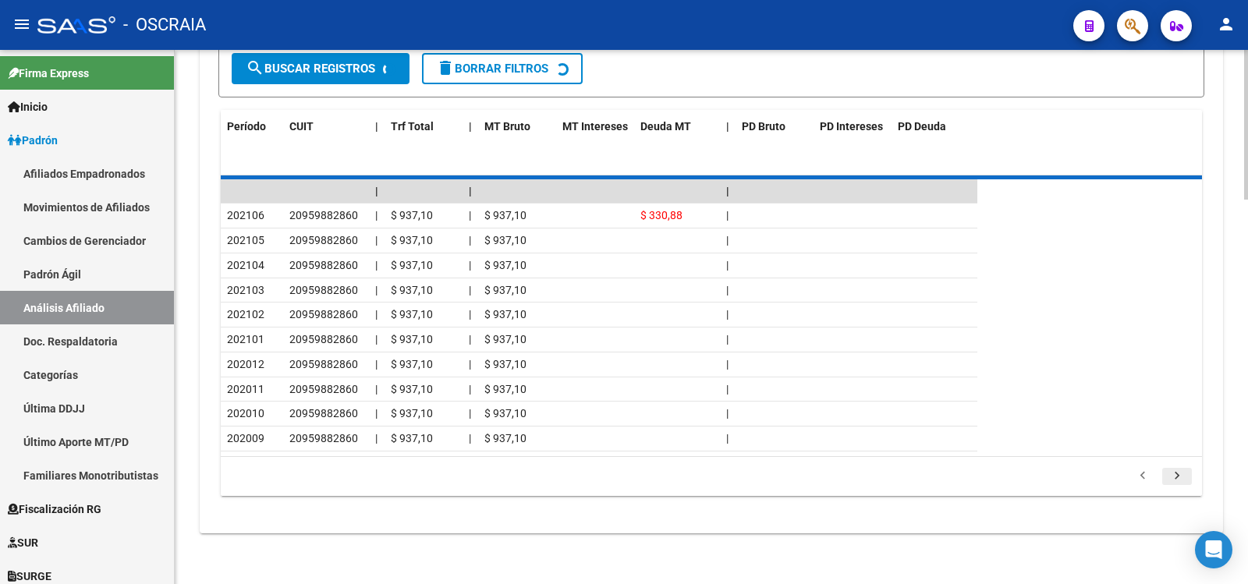
click at [1176, 476] on div "179,769,313,486,231,570,000,000,000,000,000,000,000,000,000,000,000,000,000,000…" at bounding box center [711, 476] width 981 height 39
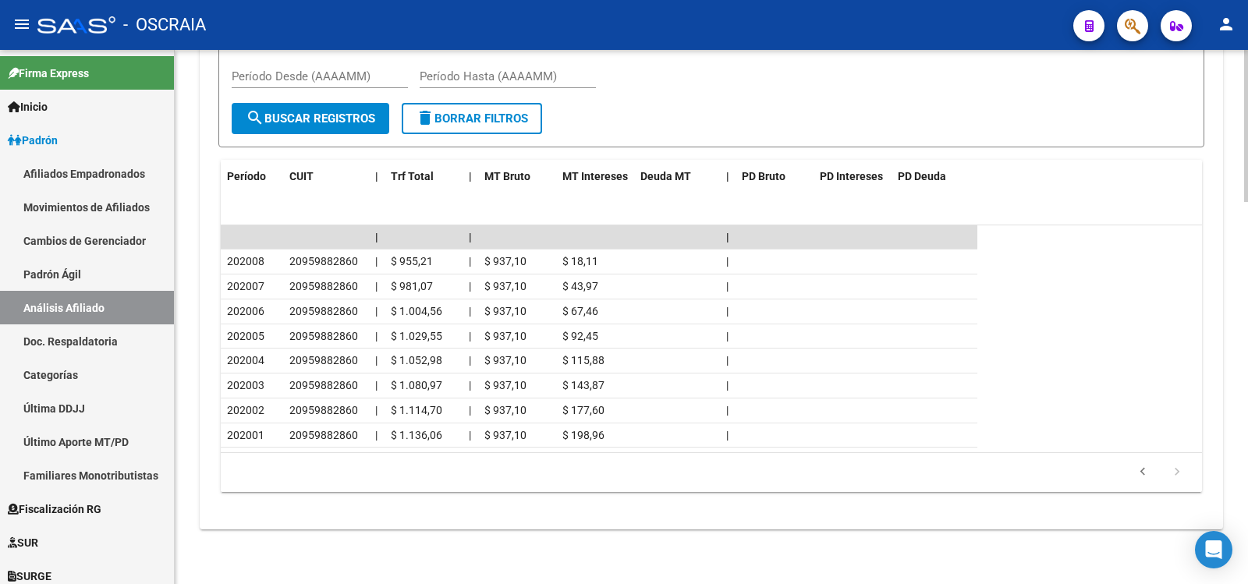
click at [1176, 476] on icon "go to next page" at bounding box center [1177, 474] width 20 height 19
click at [1147, 473] on icon "go to previous page" at bounding box center [1143, 474] width 20 height 19
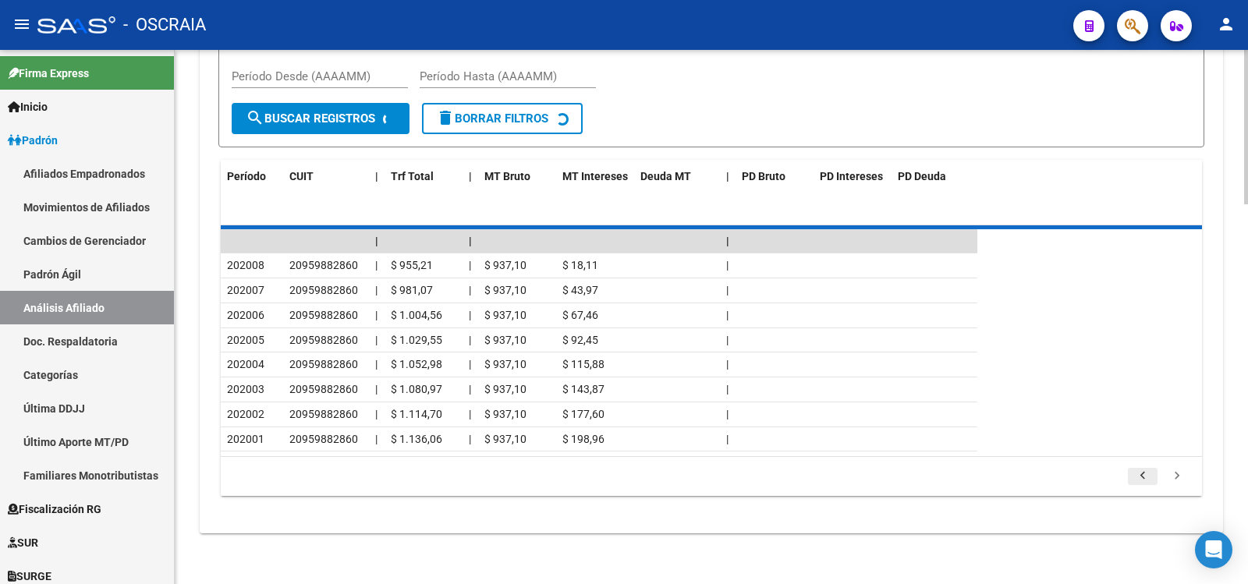
click at [1147, 473] on div "70 total 3 4 5 6 7" at bounding box center [711, 476] width 981 height 39
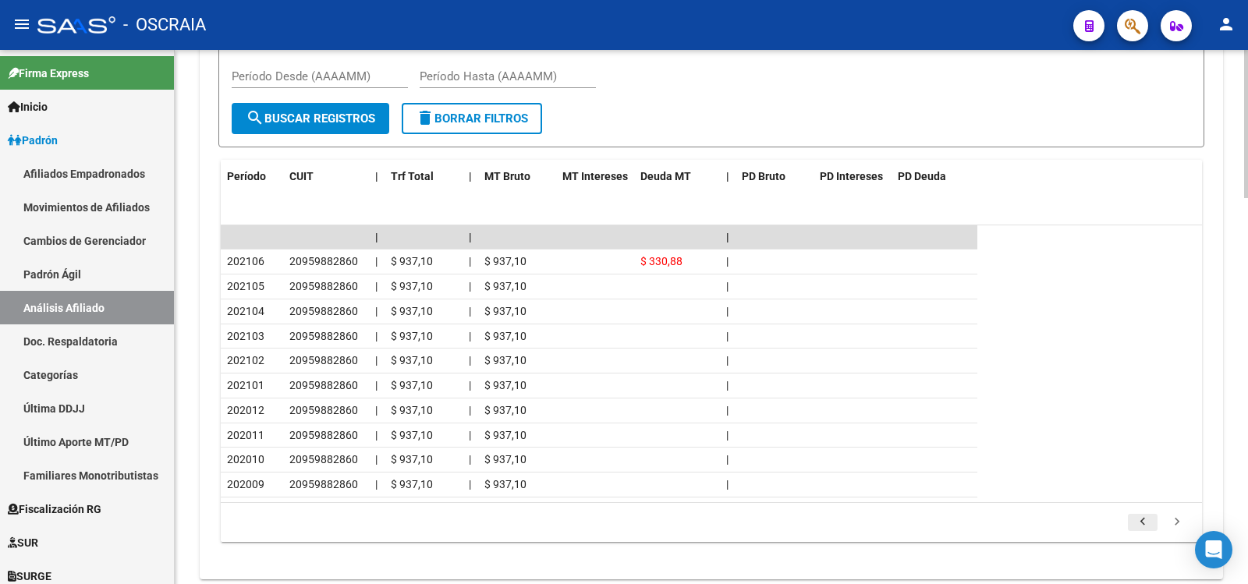
click at [1138, 519] on icon "go to previous page" at bounding box center [1143, 524] width 20 height 19
click at [1152, 518] on icon "go to previous page" at bounding box center [1143, 524] width 20 height 19
click at [1151, 518] on icon "go to previous page" at bounding box center [1143, 524] width 20 height 19
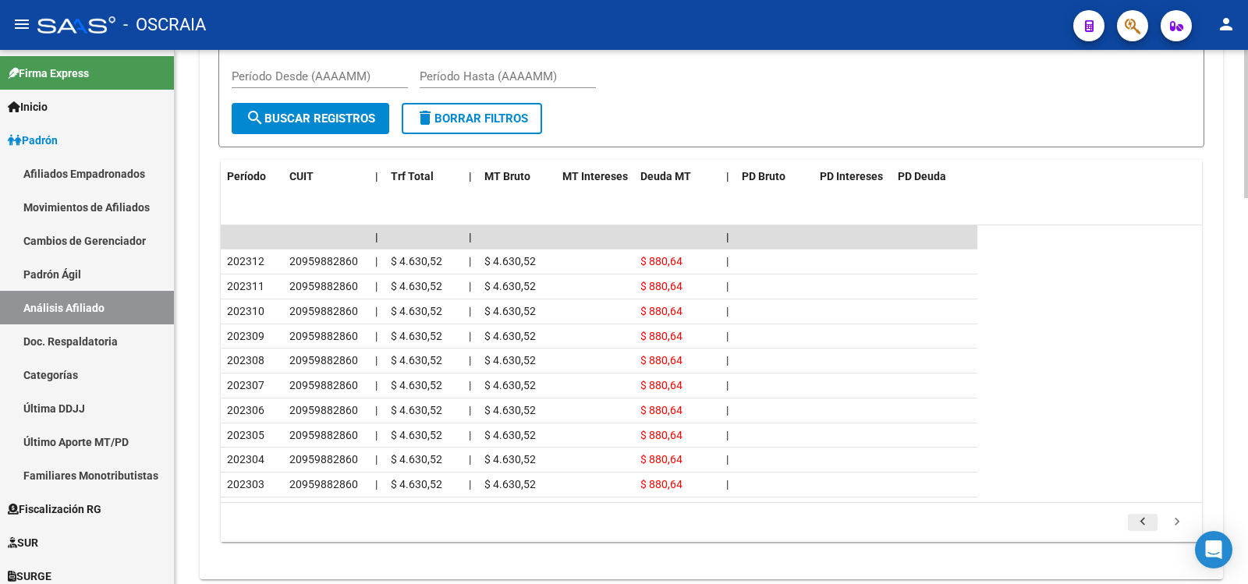
click at [1146, 530] on icon "go to previous page" at bounding box center [1143, 524] width 20 height 19
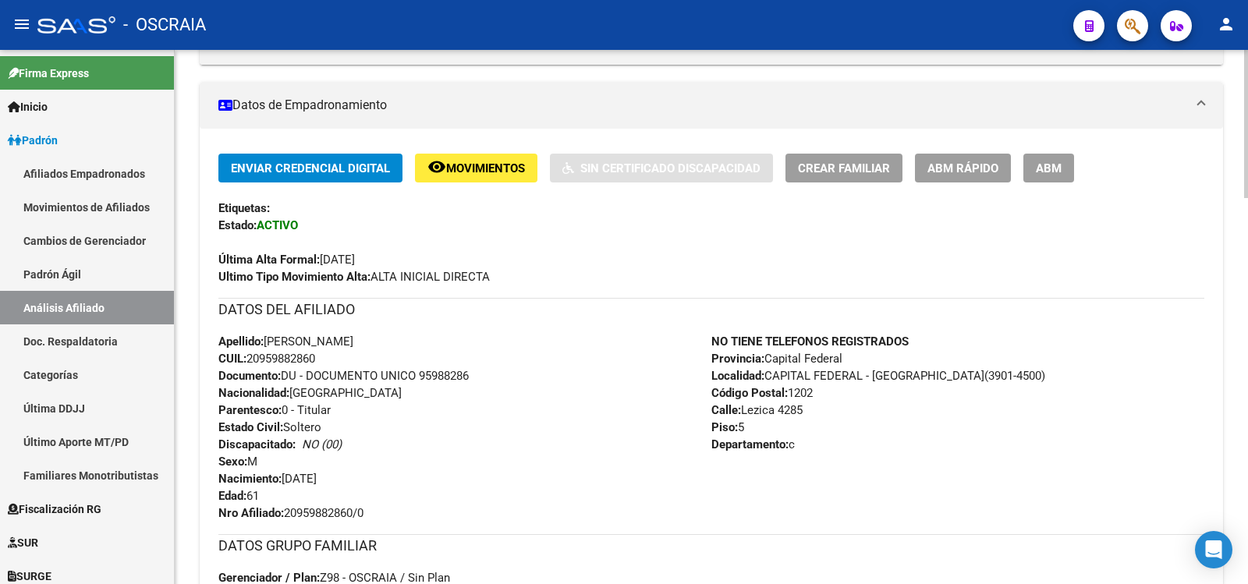
scroll to position [0, 0]
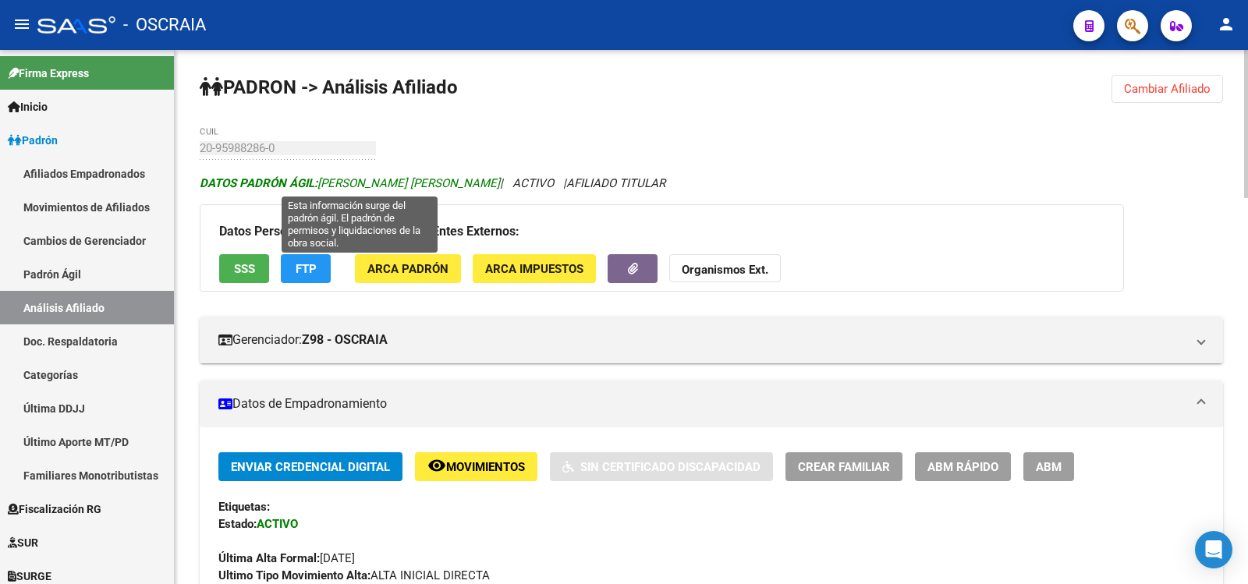
copy span "[PERSON_NAME] [PERSON_NAME]"
drag, startPoint x: 517, startPoint y: 184, endPoint x: 321, endPoint y: 185, distance: 196.6
click at [321, 185] on span "DATOS PADRÓN ÁGIL: [PERSON_NAME] [PERSON_NAME]" at bounding box center [350, 183] width 300 height 14
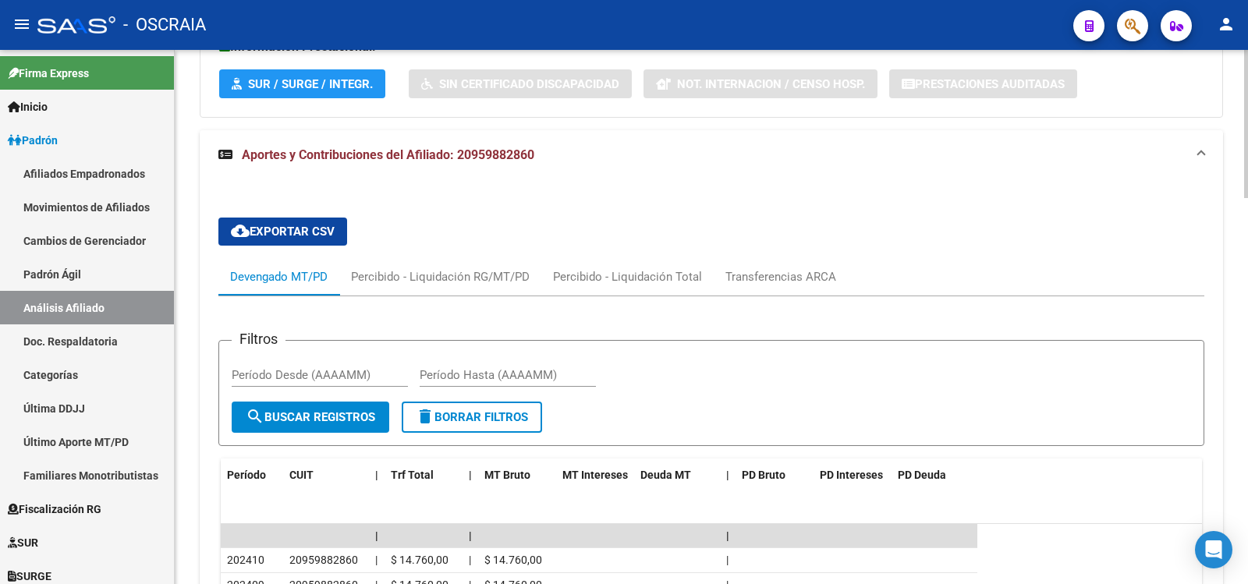
scroll to position [1388, 0]
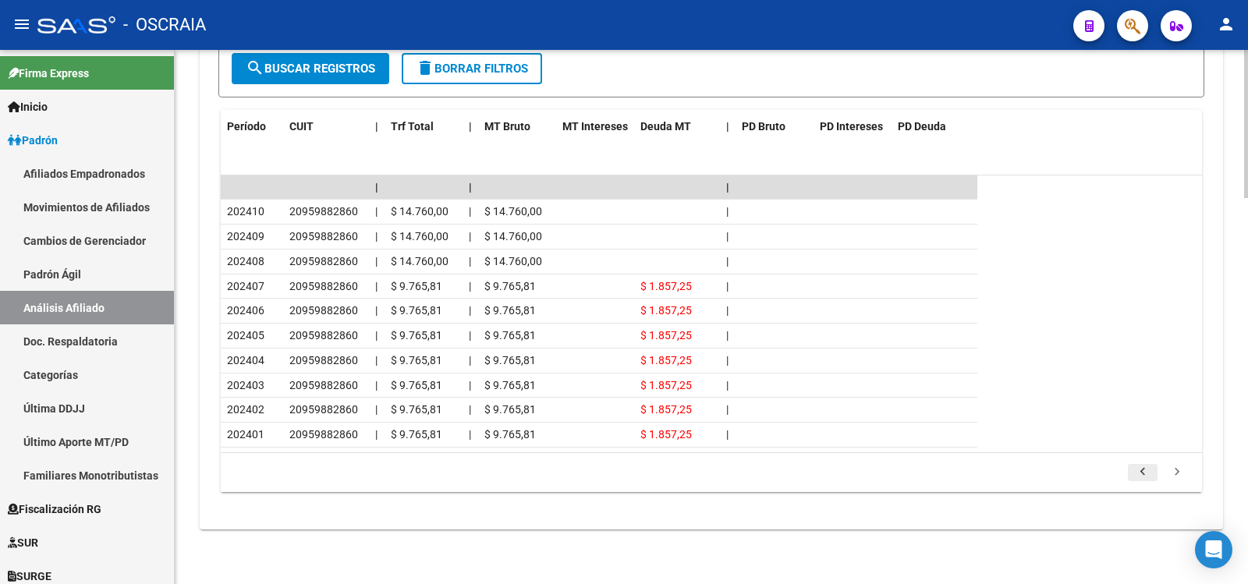
click at [1139, 476] on icon "go to previous page" at bounding box center [1143, 474] width 20 height 19
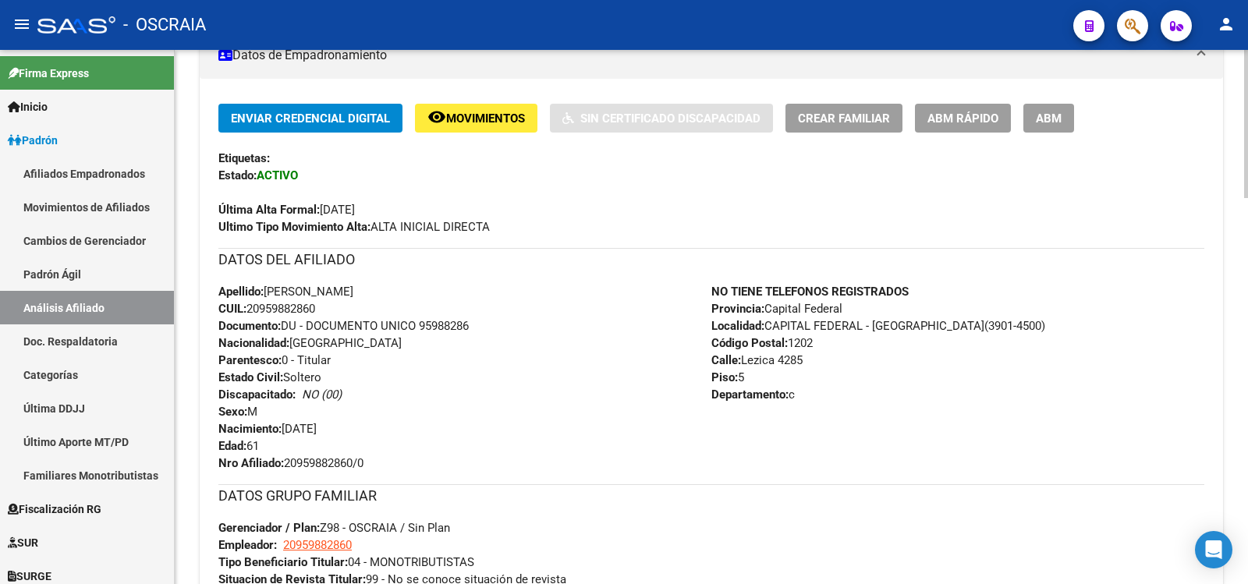
scroll to position [0, 0]
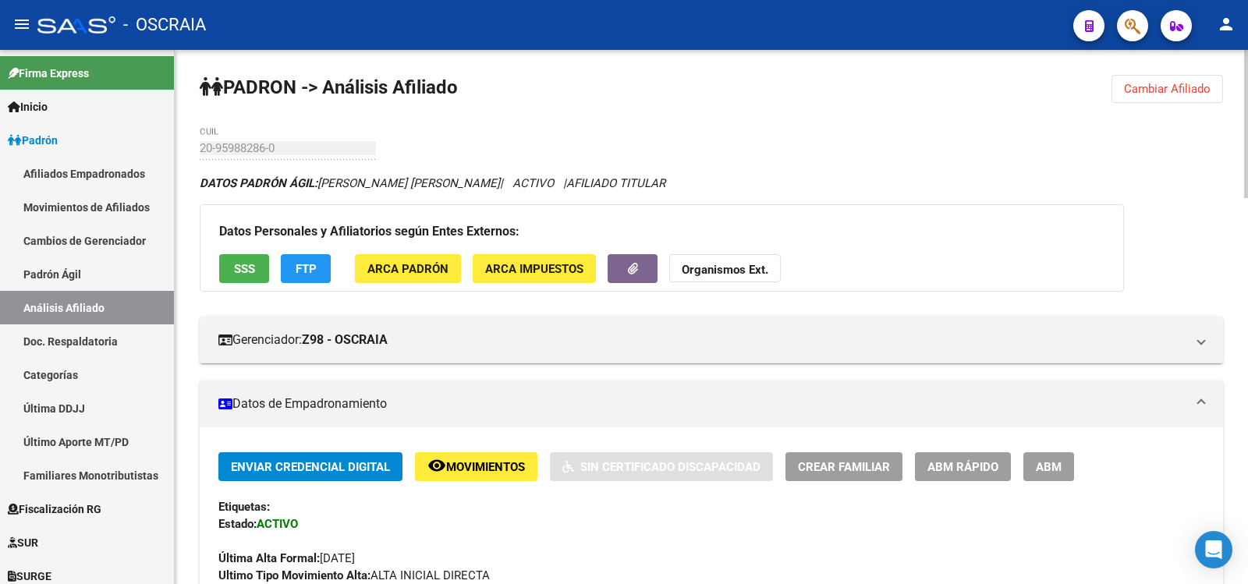
click at [200, 156] on div "20-95988286-0 CUIL" at bounding box center [288, 143] width 176 height 34
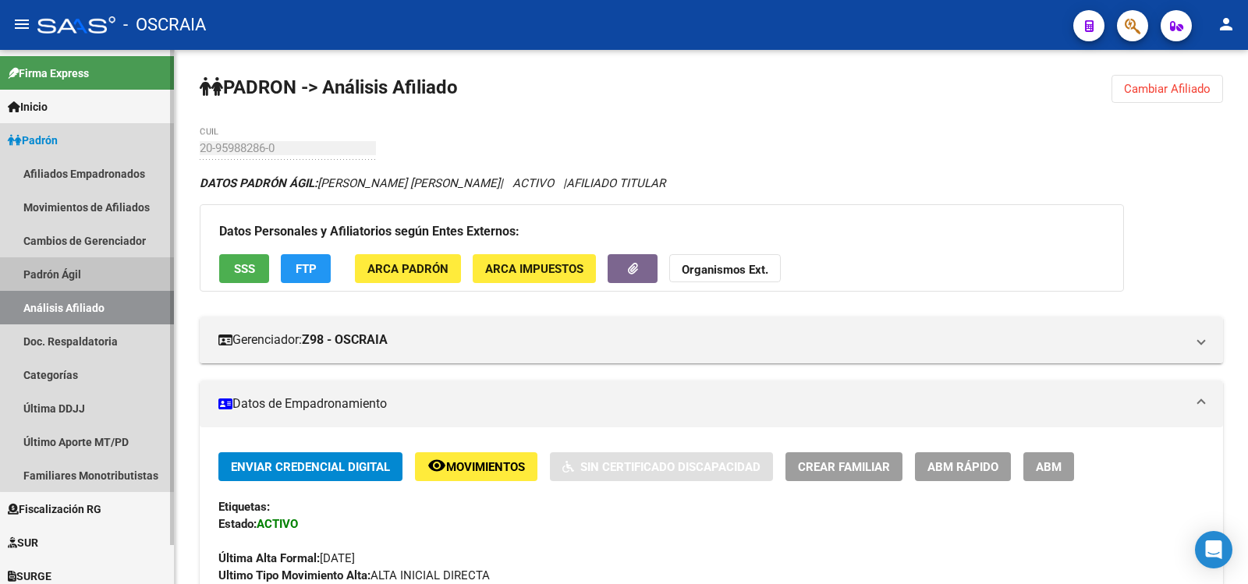
click at [116, 280] on link "Padrón Ágil" at bounding box center [87, 274] width 174 height 34
click at [119, 301] on link "Análisis Afiliado" at bounding box center [87, 308] width 174 height 34
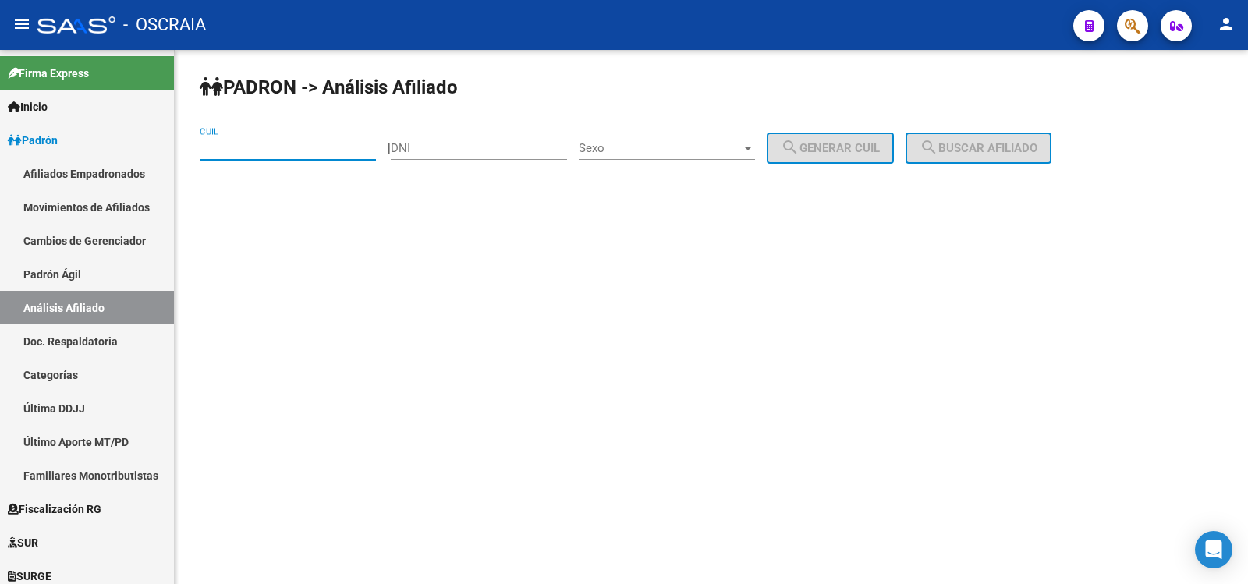
click at [269, 151] on input "CUIL" at bounding box center [288, 148] width 176 height 14
type input "27-18908408-6"
click at [1037, 144] on span "search Buscar afiliado" at bounding box center [979, 148] width 118 height 14
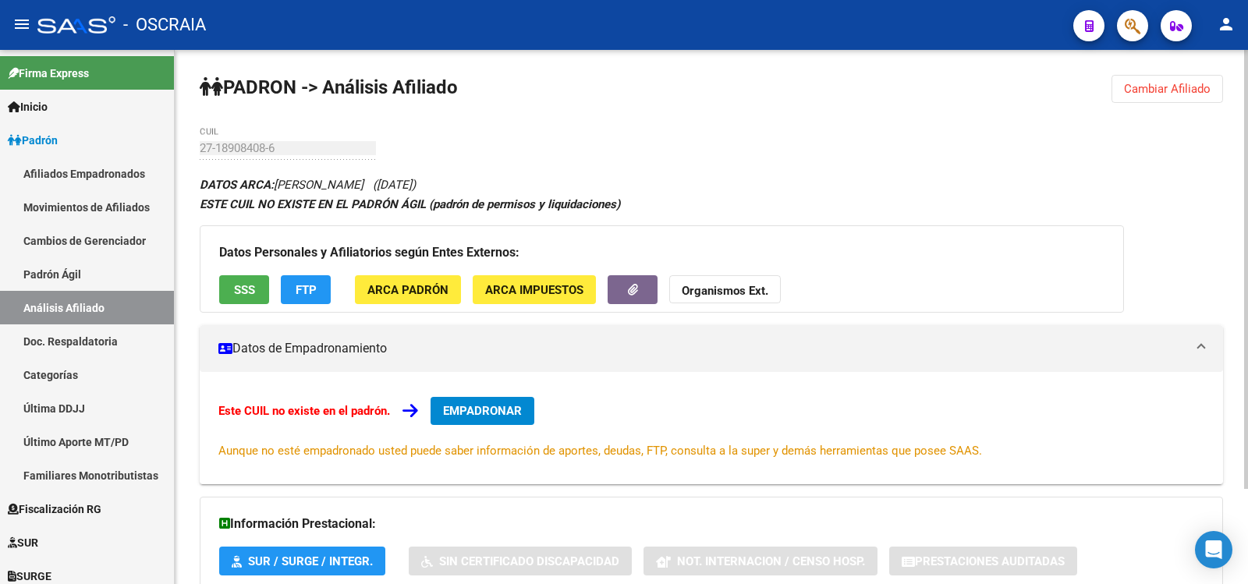
scroll to position [115, 0]
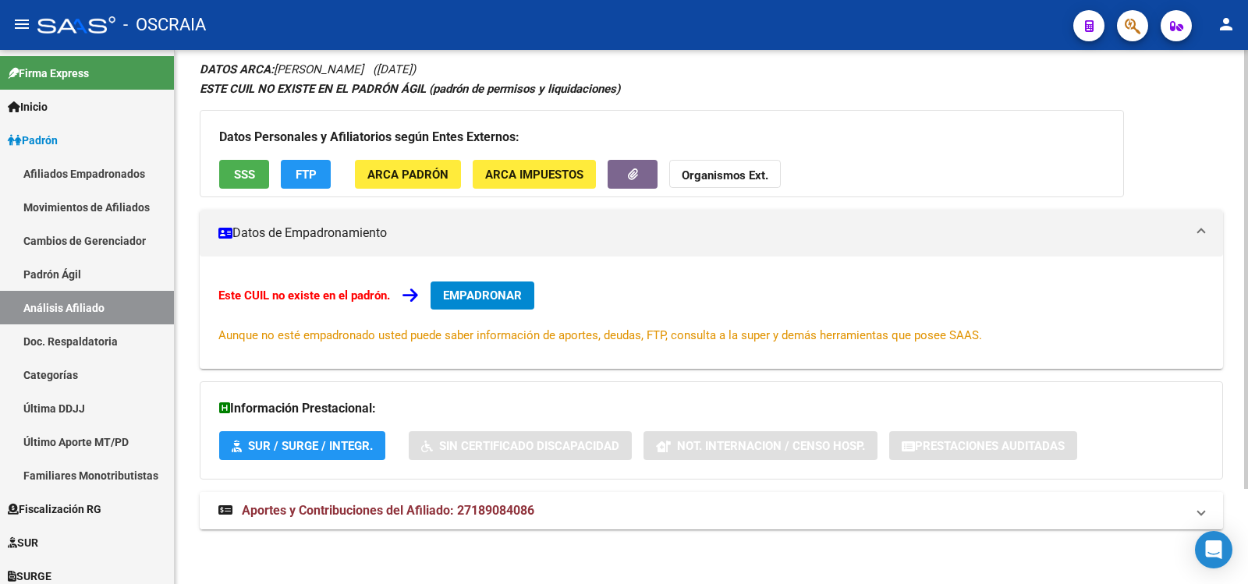
click at [512, 496] on mat-expansion-panel-header "Aportes y Contribuciones del Afiliado: 27189084086" at bounding box center [711, 510] width 1023 height 37
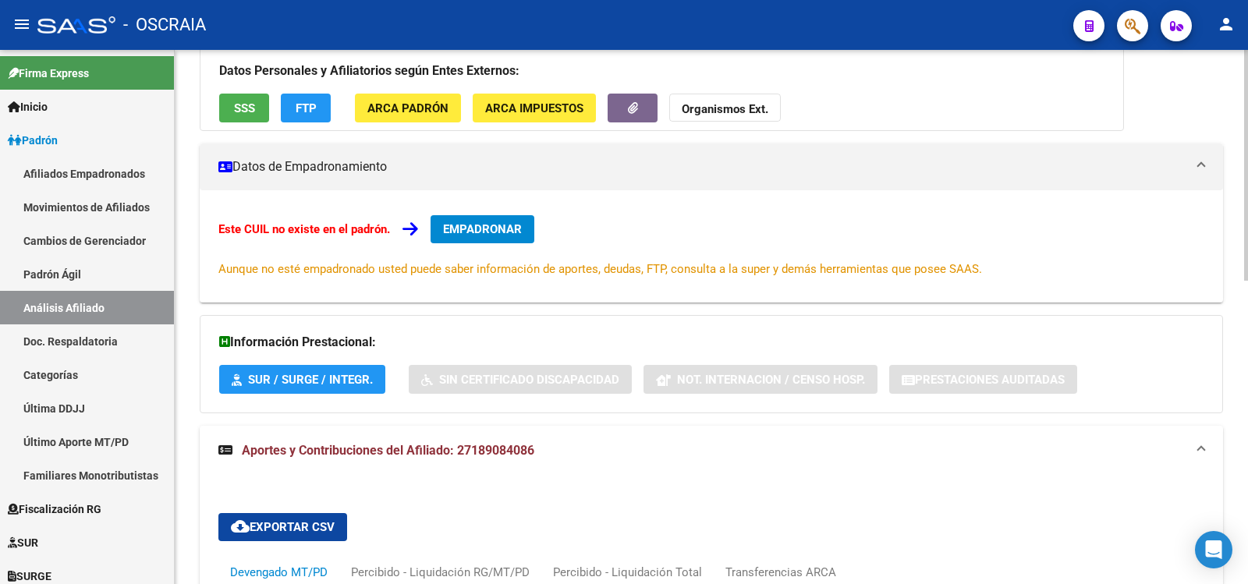
scroll to position [0, 0]
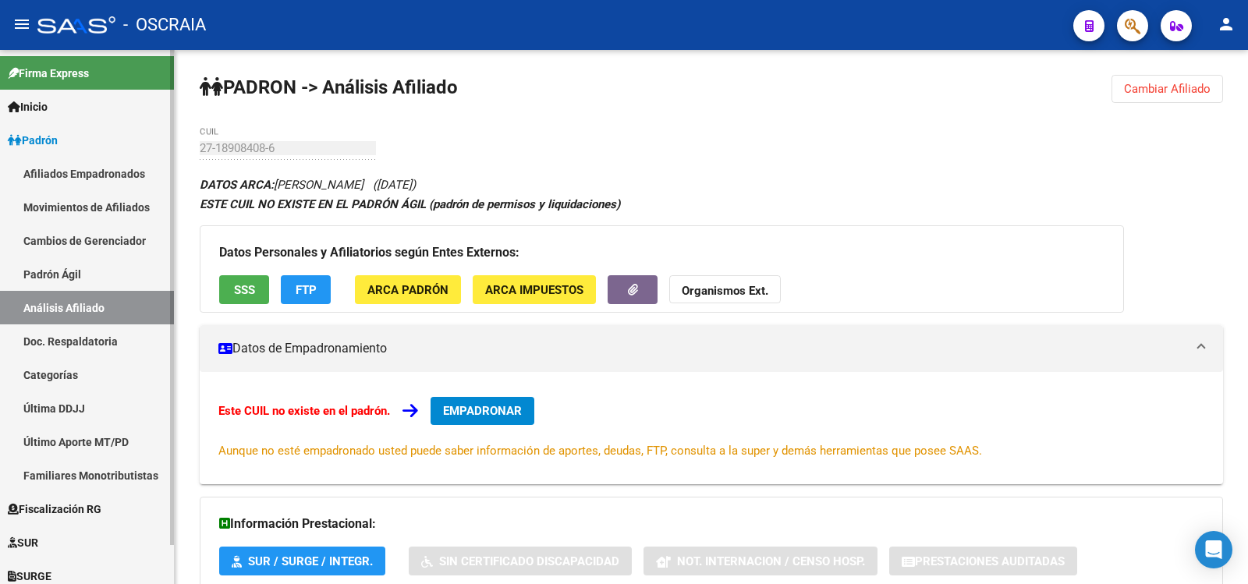
click at [76, 277] on link "Padrón Ágil" at bounding box center [87, 274] width 174 height 34
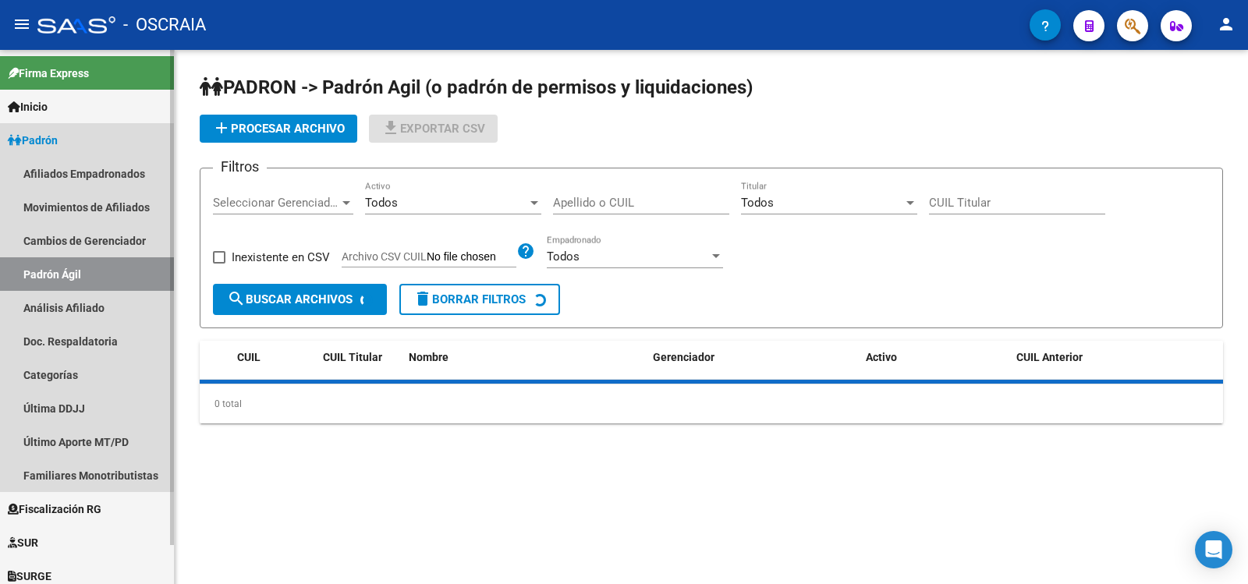
click at [76, 312] on link "Análisis Afiliado" at bounding box center [87, 308] width 174 height 34
